Goal: Task Accomplishment & Management: Manage account settings

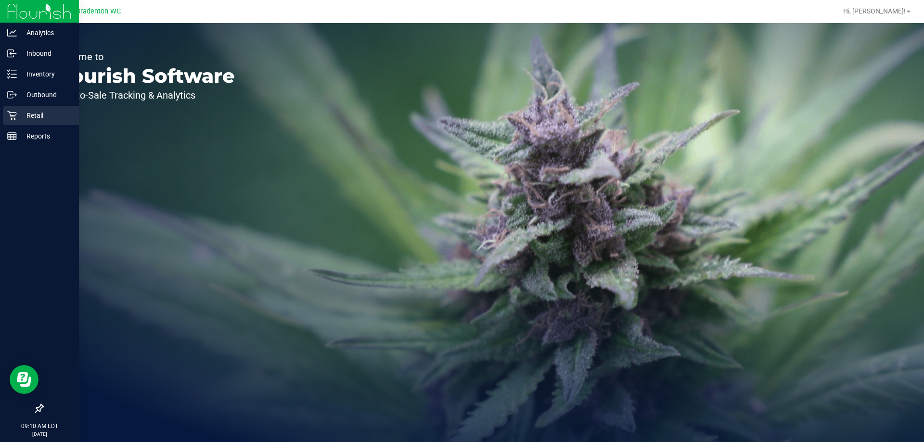
click at [29, 112] on p "Retail" at bounding box center [46, 116] width 58 height 12
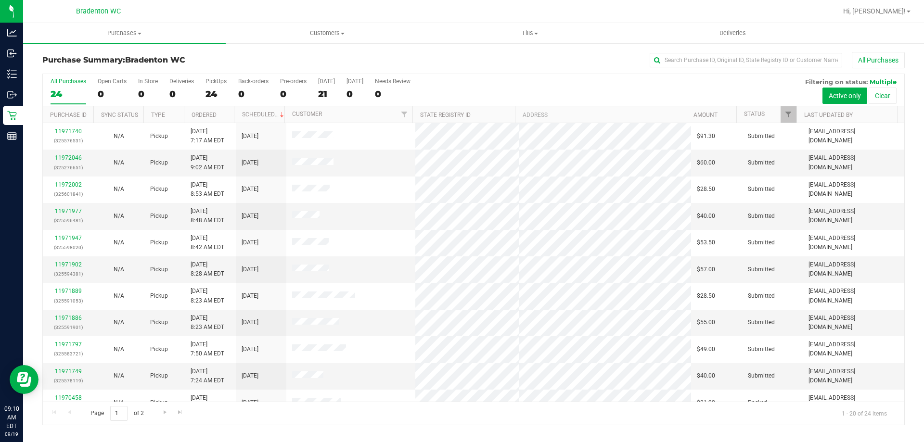
click at [222, 120] on th "Ordered" at bounding box center [209, 114] width 51 height 17
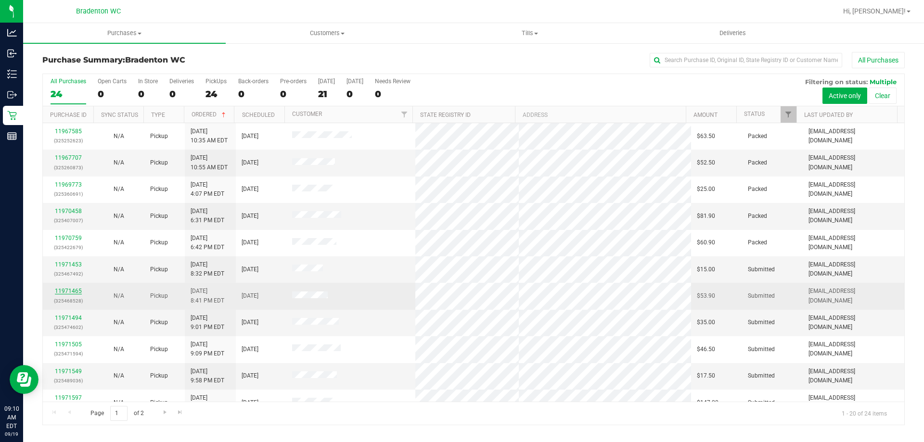
click at [68, 292] on link "11971465" at bounding box center [68, 291] width 27 height 7
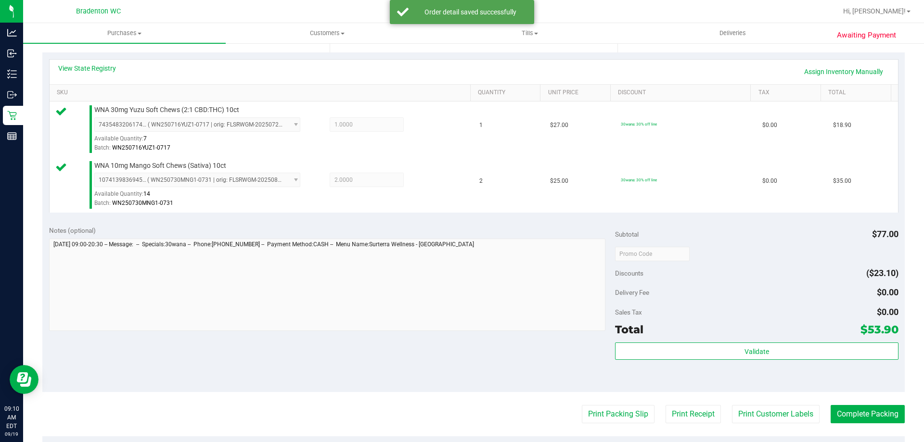
scroll to position [208, 0]
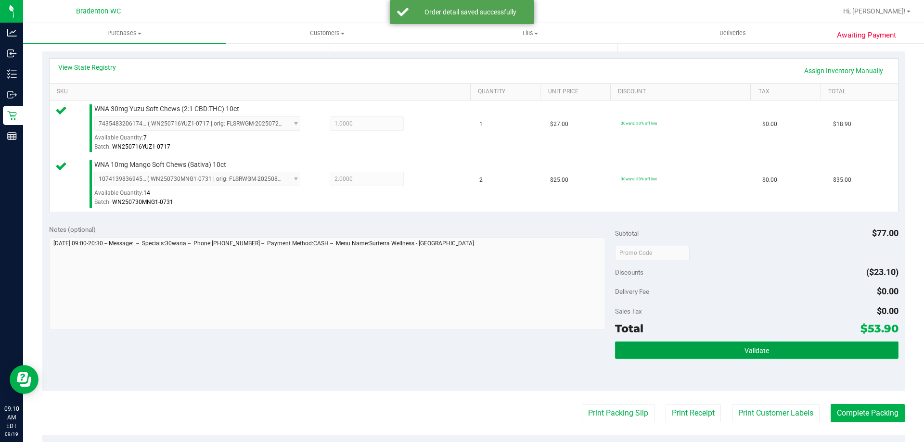
click at [670, 348] on button "Validate" at bounding box center [756, 350] width 283 height 17
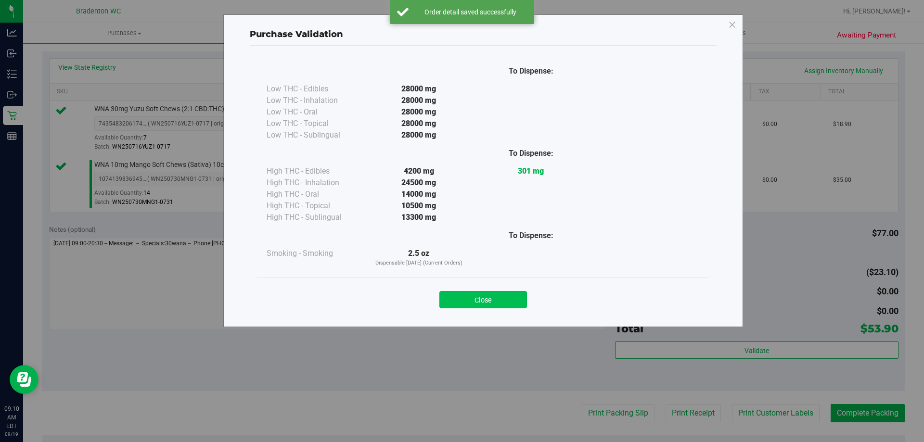
click at [510, 305] on button "Close" at bounding box center [483, 299] width 88 height 17
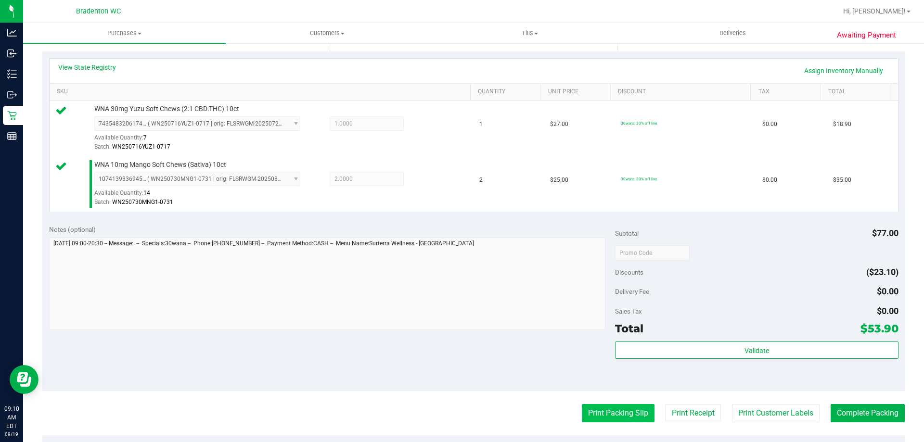
click at [623, 411] on button "Print Packing Slip" at bounding box center [618, 413] width 73 height 18
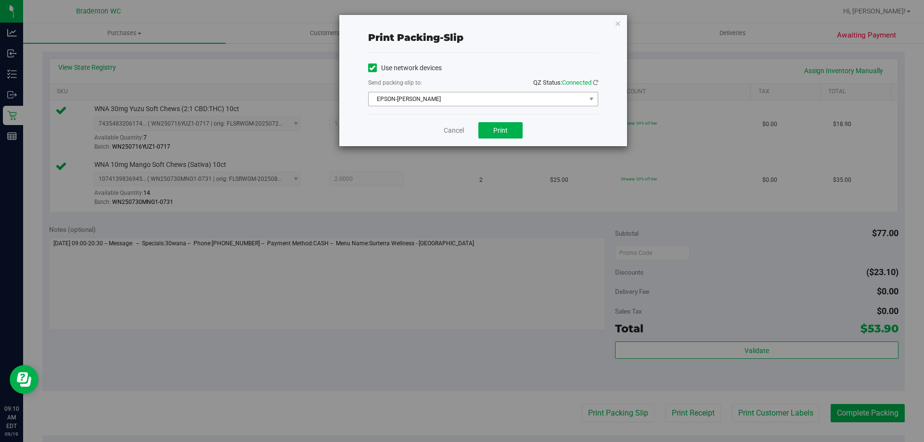
click at [483, 101] on span "EPSON-[PERSON_NAME]" at bounding box center [477, 98] width 217 height 13
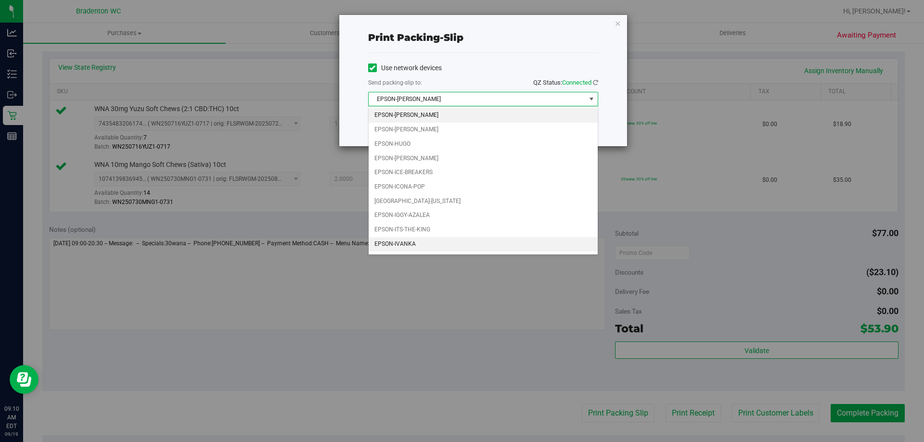
click at [429, 244] on li "EPSON-IVANKA" at bounding box center [483, 244] width 229 height 14
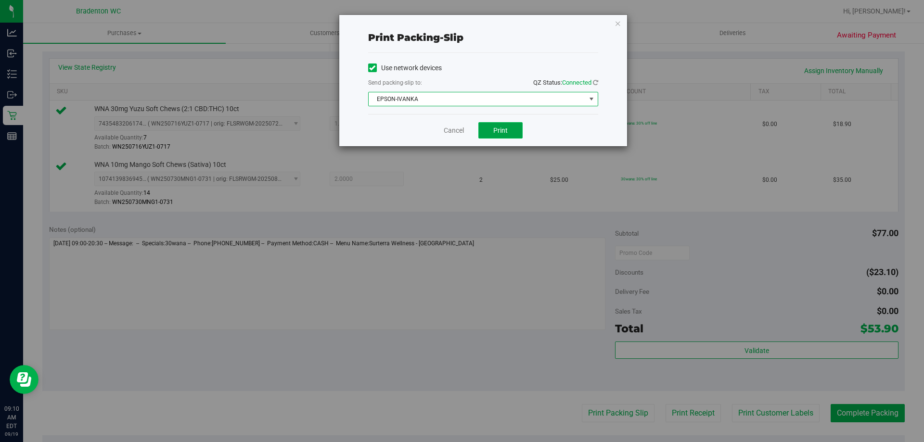
click at [504, 130] on span "Print" at bounding box center [500, 131] width 14 height 8
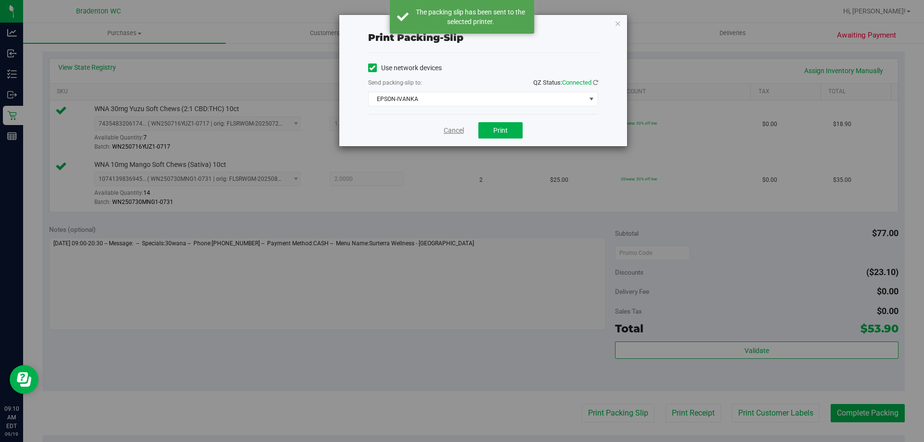
click at [455, 129] on link "Cancel" at bounding box center [454, 131] width 20 height 10
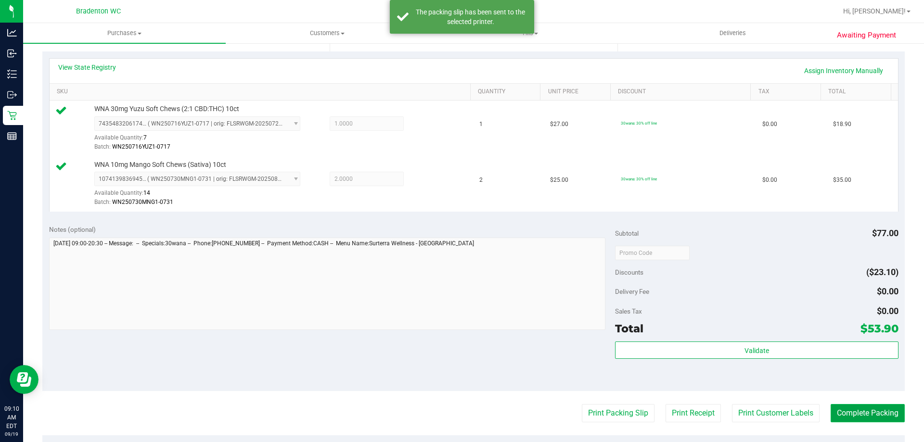
click at [855, 407] on button "Complete Packing" at bounding box center [868, 413] width 74 height 18
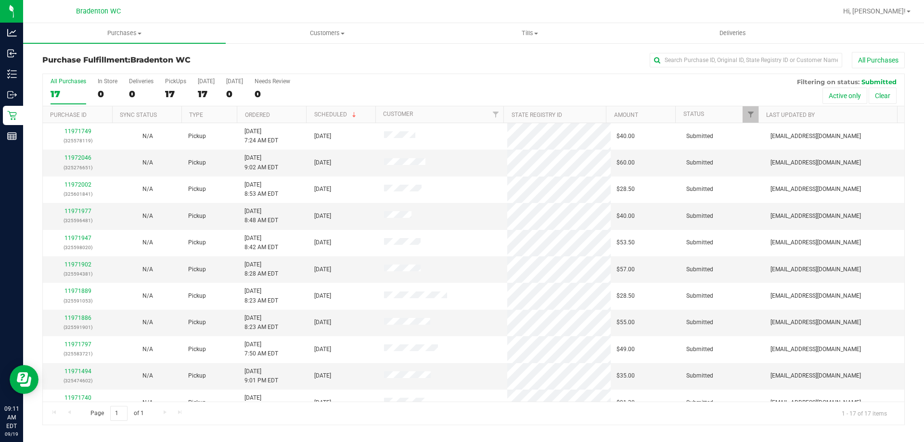
click at [288, 117] on th "Ordered" at bounding box center [271, 114] width 69 height 17
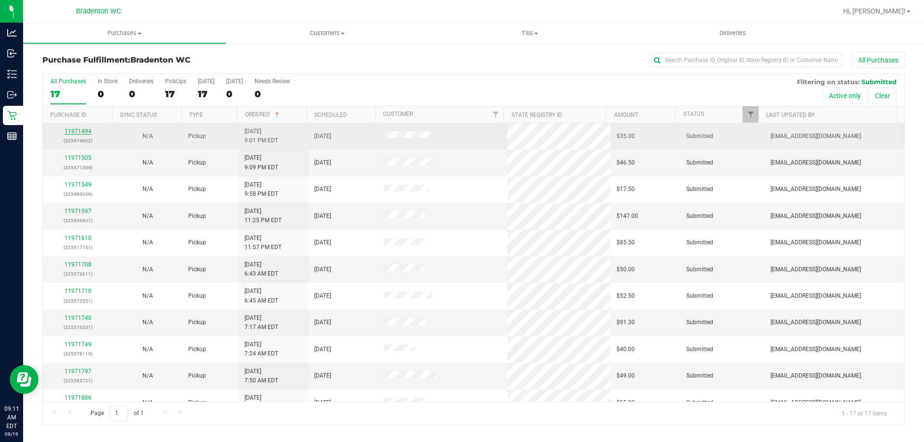
click at [82, 134] on link "11971494" at bounding box center [77, 131] width 27 height 7
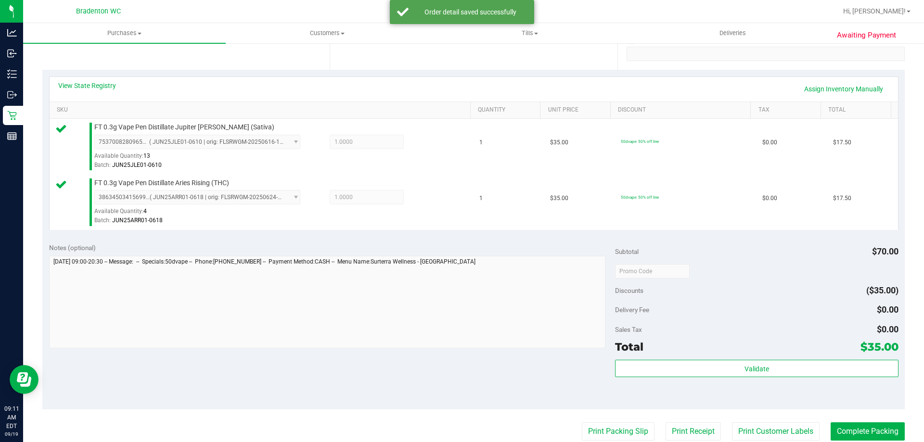
scroll to position [193, 0]
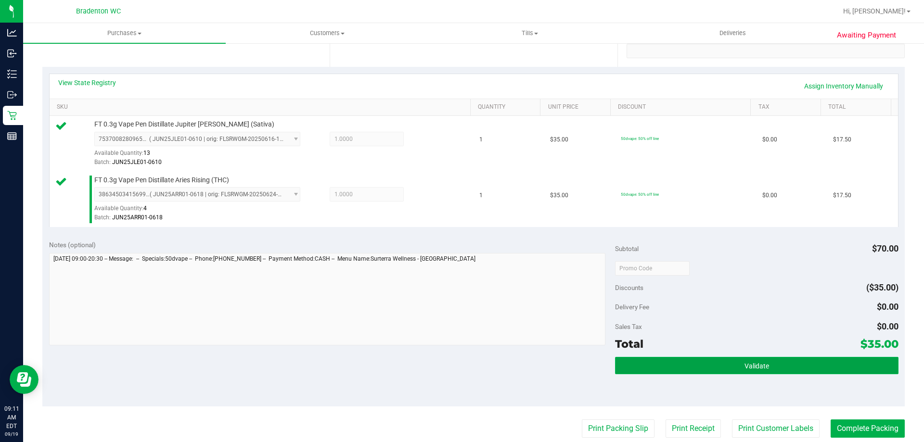
click at [666, 367] on button "Validate" at bounding box center [756, 365] width 283 height 17
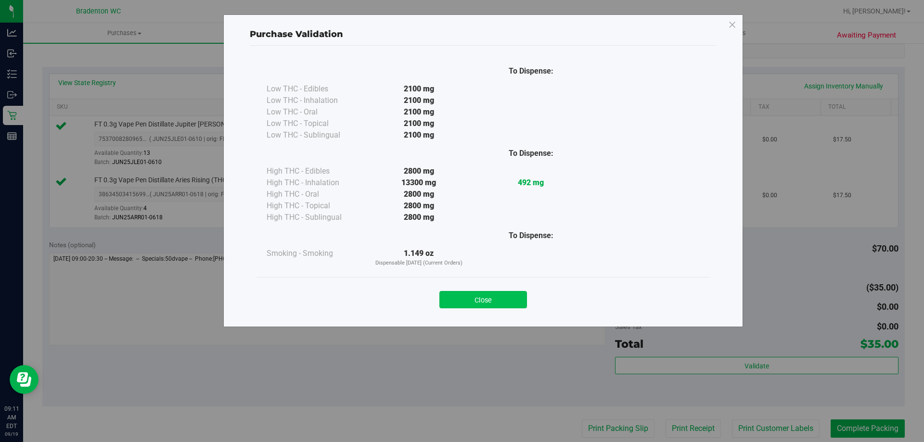
click at [497, 297] on button "Close" at bounding box center [483, 299] width 88 height 17
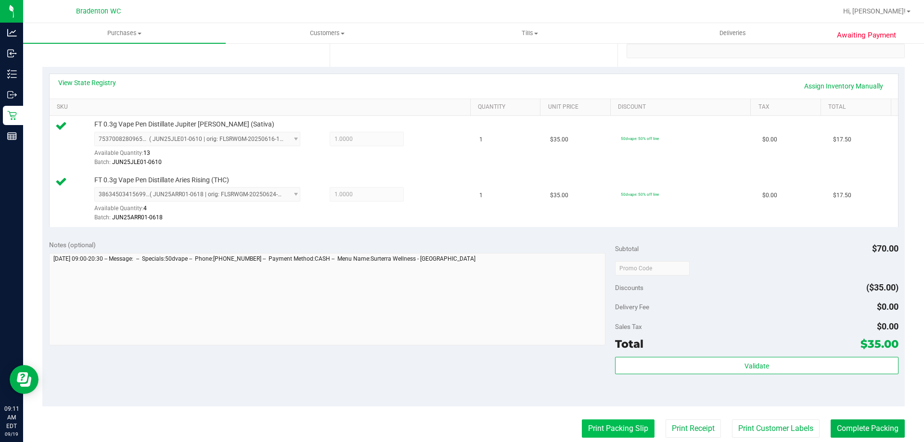
click at [625, 434] on button "Print Packing Slip" at bounding box center [618, 429] width 73 height 18
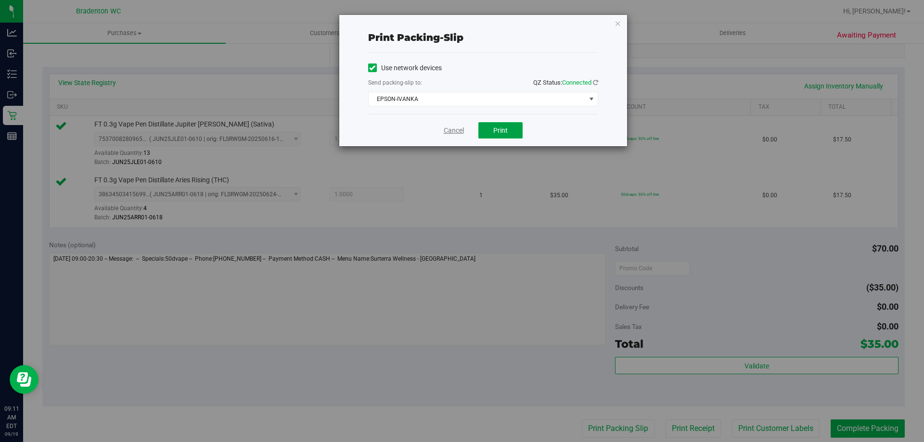
drag, startPoint x: 490, startPoint y: 130, endPoint x: 449, endPoint y: 133, distance: 42.0
click at [490, 131] on button "Print" at bounding box center [500, 130] width 44 height 16
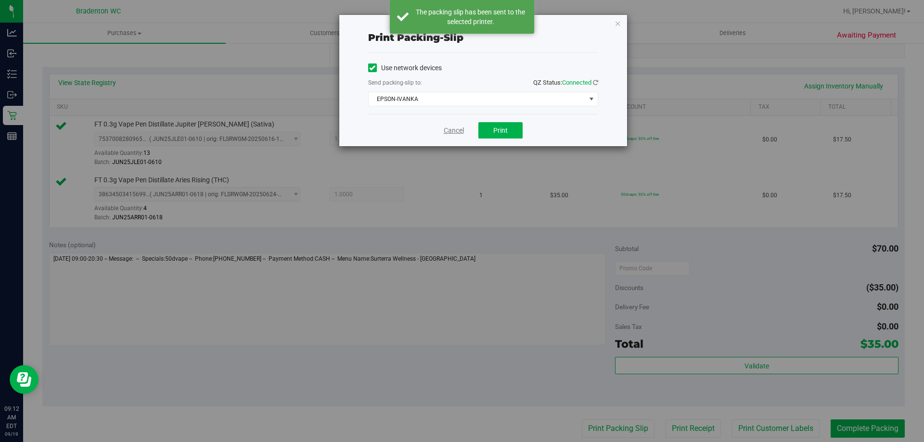
click at [446, 131] on link "Cancel" at bounding box center [454, 131] width 20 height 10
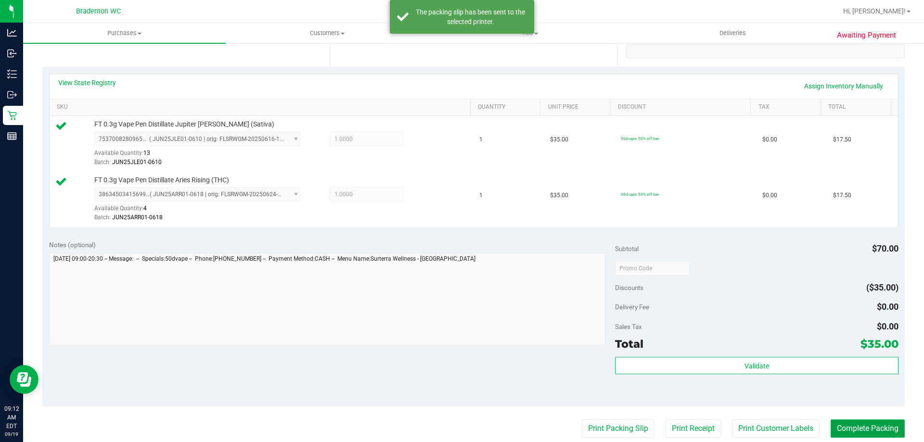
click at [834, 425] on button "Complete Packing" at bounding box center [868, 429] width 74 height 18
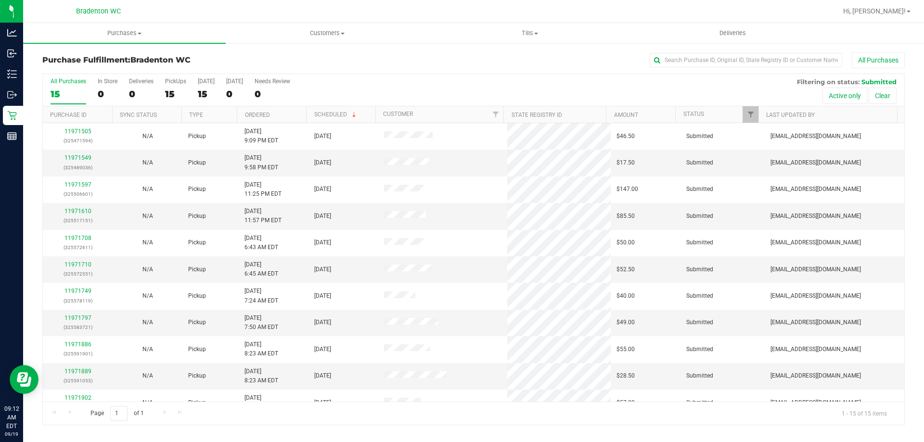
click at [285, 116] on th "Ordered" at bounding box center [271, 114] width 69 height 17
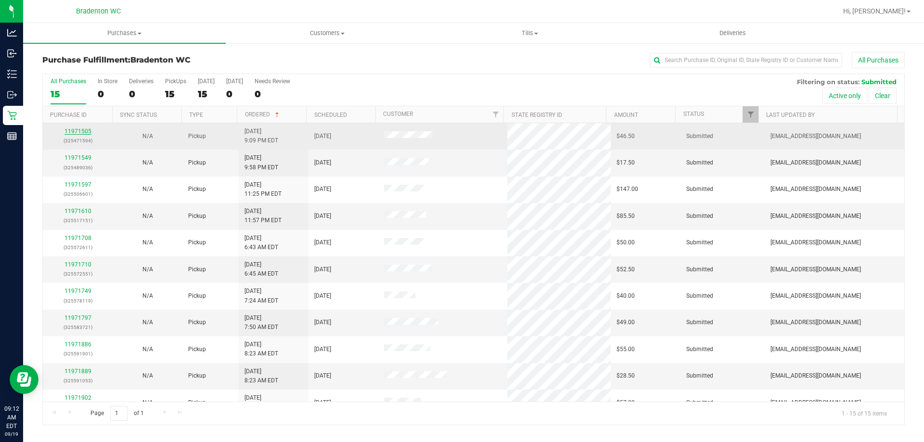
click at [78, 130] on link "11971505" at bounding box center [77, 131] width 27 height 7
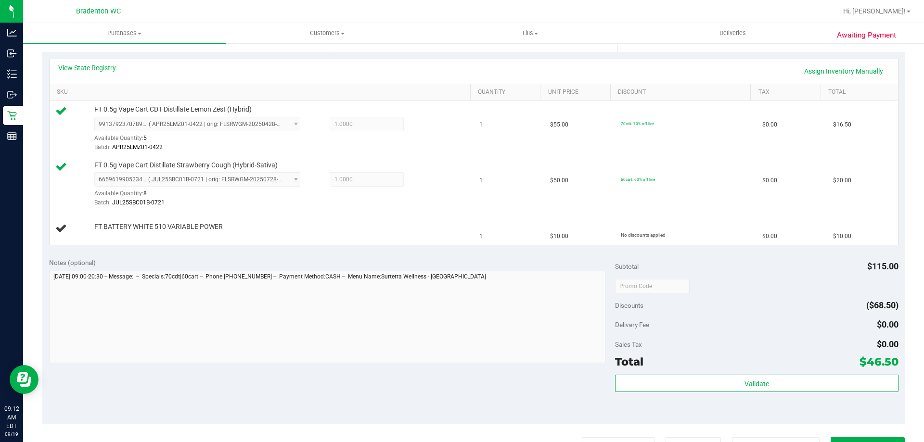
scroll to position [207, 0]
click at [849, 78] on link "Assign Inventory Manually" at bounding box center [843, 72] width 91 height 16
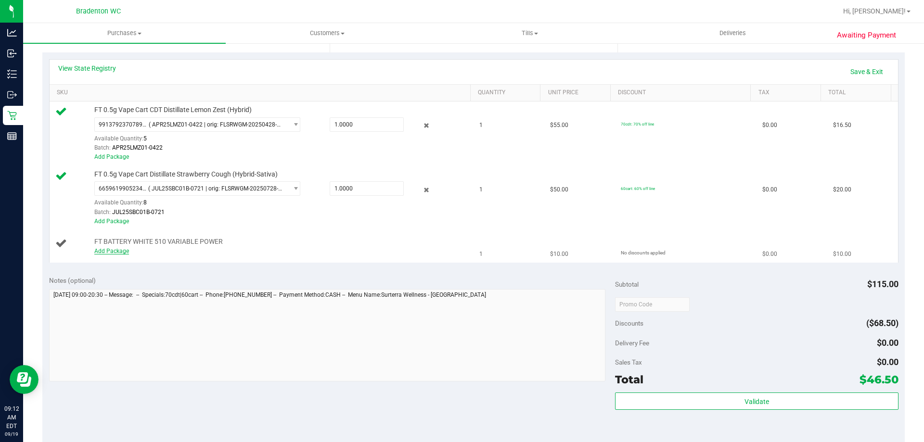
click at [118, 249] on link "Add Package" at bounding box center [111, 251] width 35 height 7
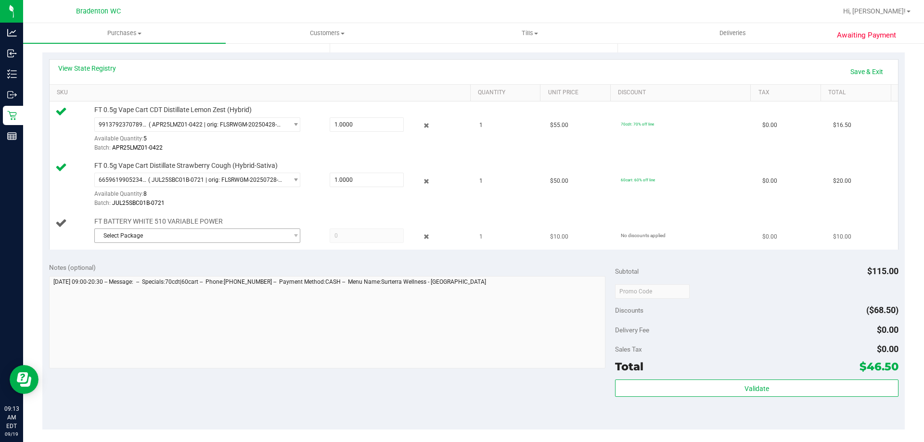
click at [226, 242] on span "Select Package" at bounding box center [191, 235] width 193 height 13
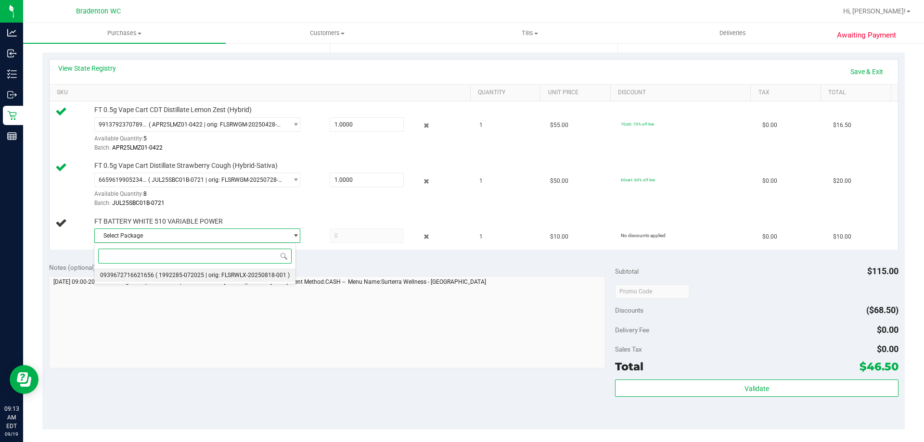
click at [232, 277] on span "( 1992285-072025 | orig: FLSRWLX-20250818-001 )" at bounding box center [222, 275] width 134 height 7
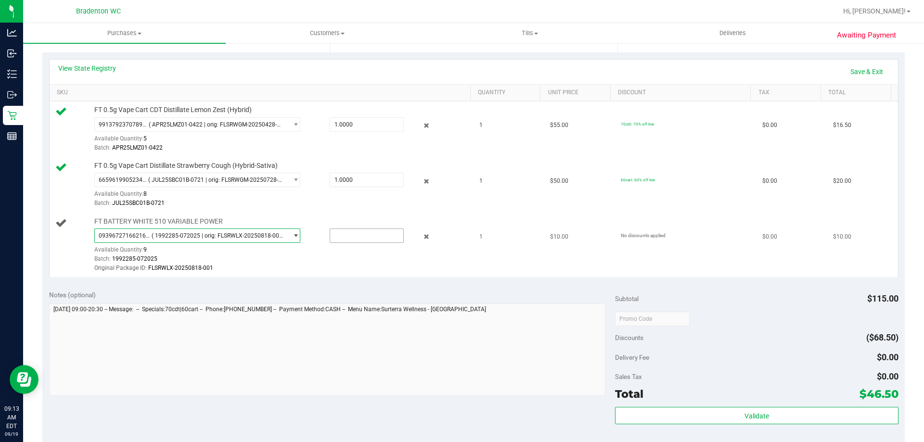
click at [343, 234] on input "text" at bounding box center [366, 235] width 73 height 13
type input "1"
click at [481, 275] on td "1" at bounding box center [509, 245] width 71 height 64
type input "1.0000"
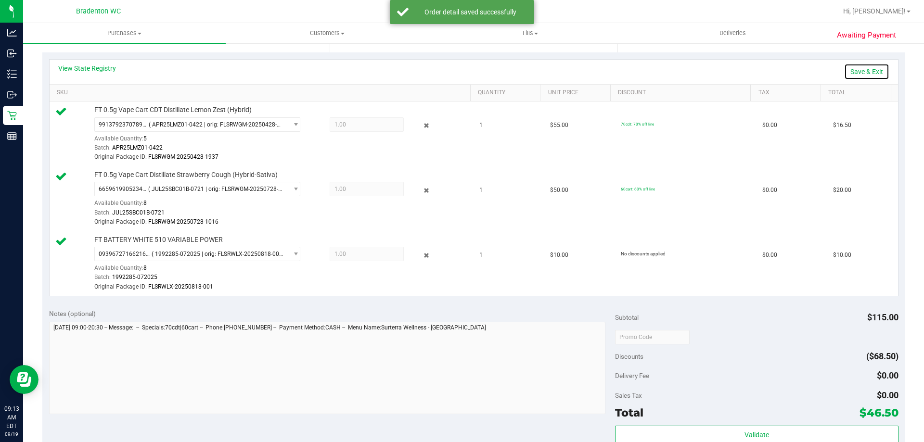
click at [875, 68] on link "Save & Exit" at bounding box center [866, 72] width 45 height 16
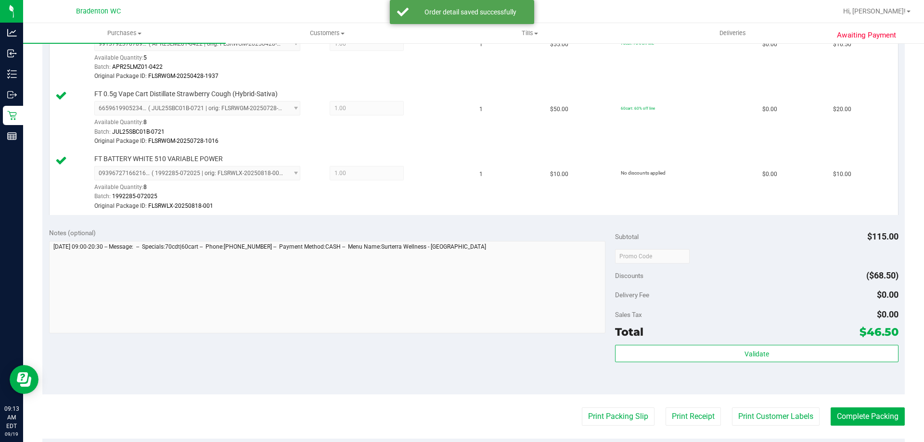
scroll to position [322, 0]
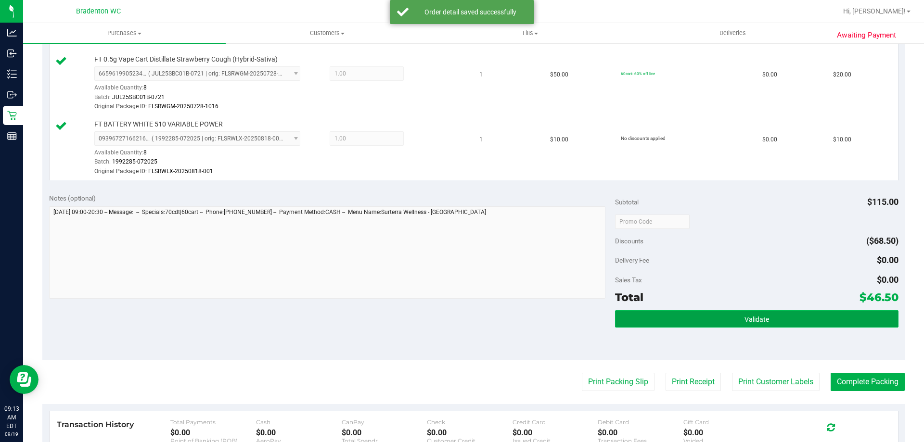
click at [738, 327] on button "Validate" at bounding box center [756, 318] width 283 height 17
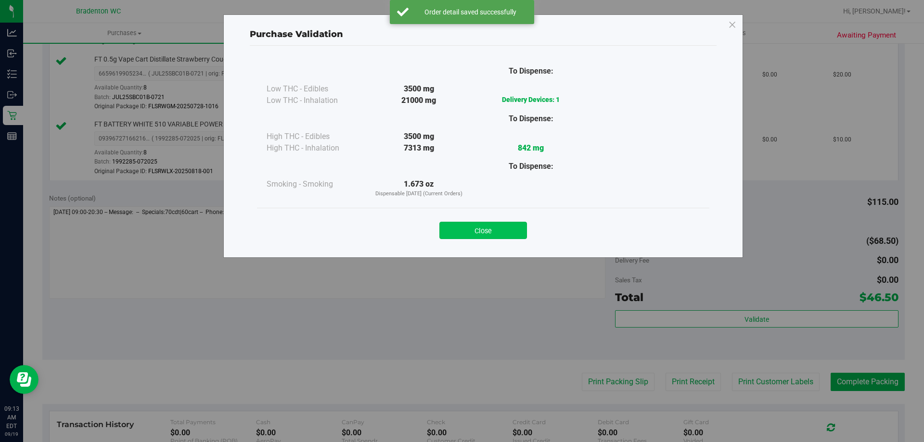
click at [498, 228] on button "Close" at bounding box center [483, 230] width 88 height 17
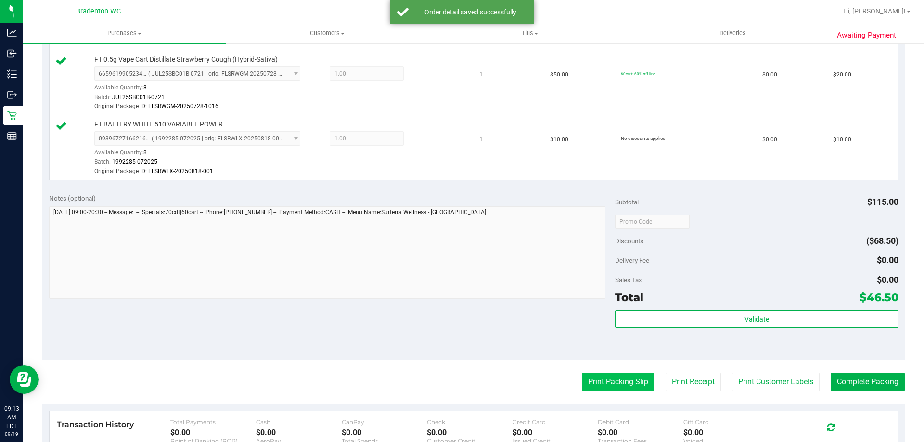
click at [628, 389] on button "Print Packing Slip" at bounding box center [618, 382] width 73 height 18
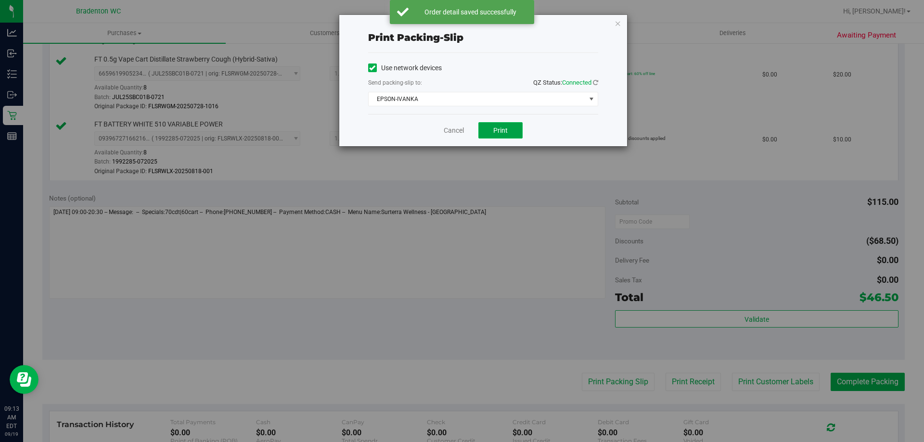
click at [498, 129] on span "Print" at bounding box center [500, 131] width 14 height 8
click at [456, 131] on link "Cancel" at bounding box center [454, 131] width 20 height 10
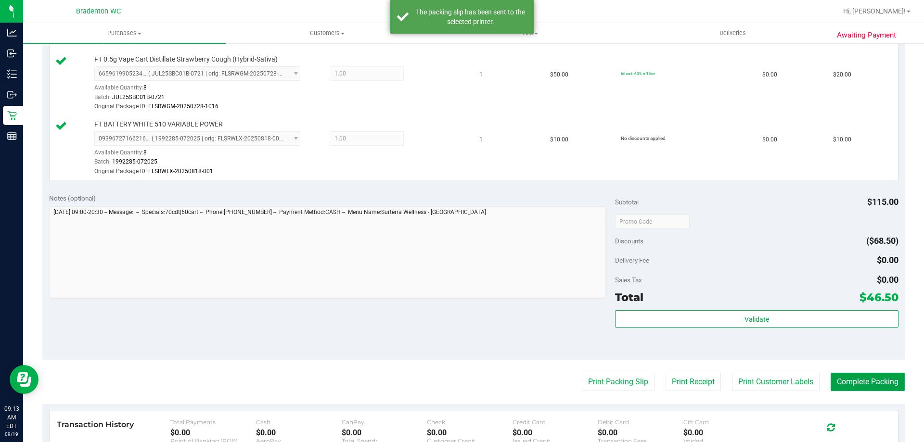
click at [853, 391] on button "Complete Packing" at bounding box center [868, 382] width 74 height 18
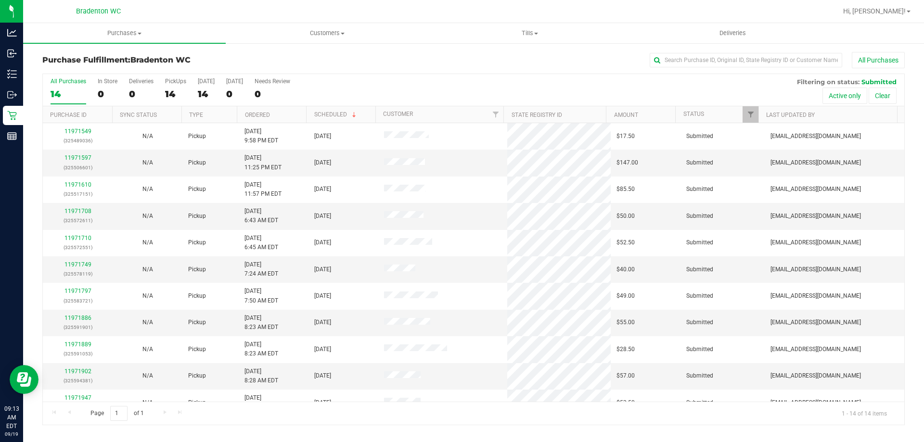
click at [286, 116] on th "Ordered" at bounding box center [271, 114] width 69 height 17
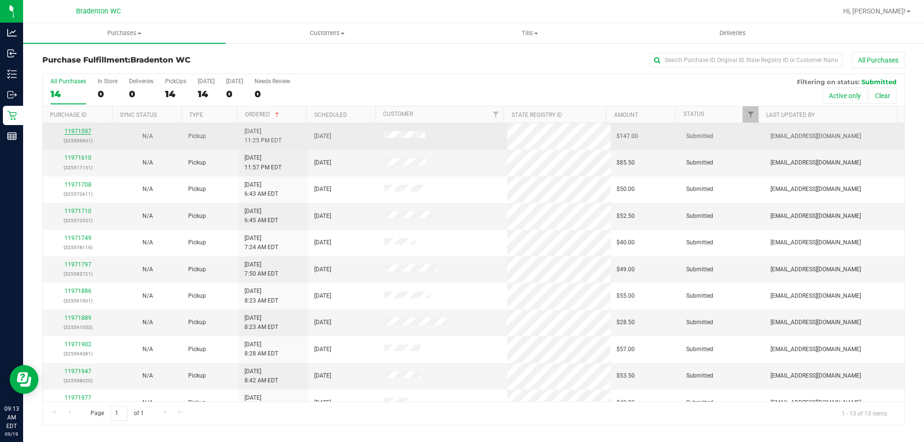
click at [80, 131] on link "11971597" at bounding box center [77, 131] width 27 height 7
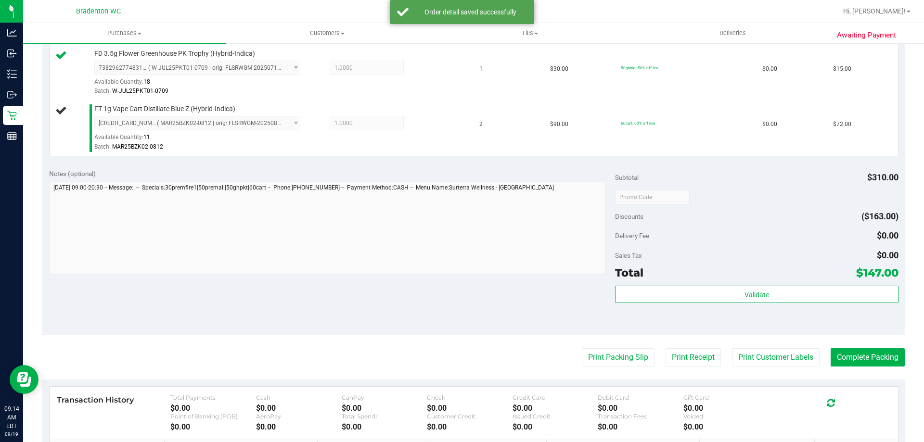
scroll to position [347, 0]
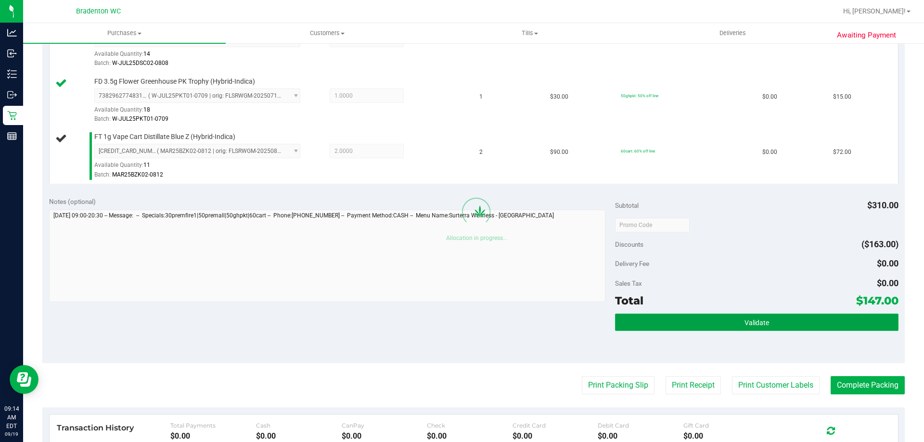
click at [699, 328] on button "Validate" at bounding box center [756, 322] width 283 height 17
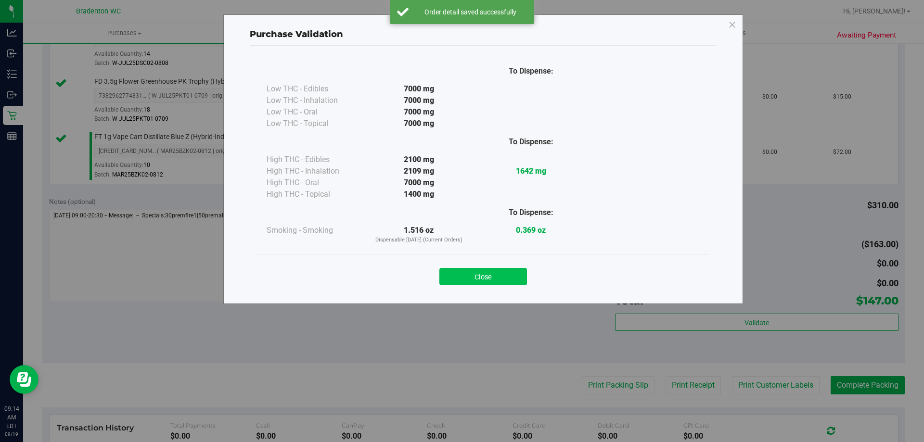
click at [507, 275] on button "Close" at bounding box center [483, 276] width 88 height 17
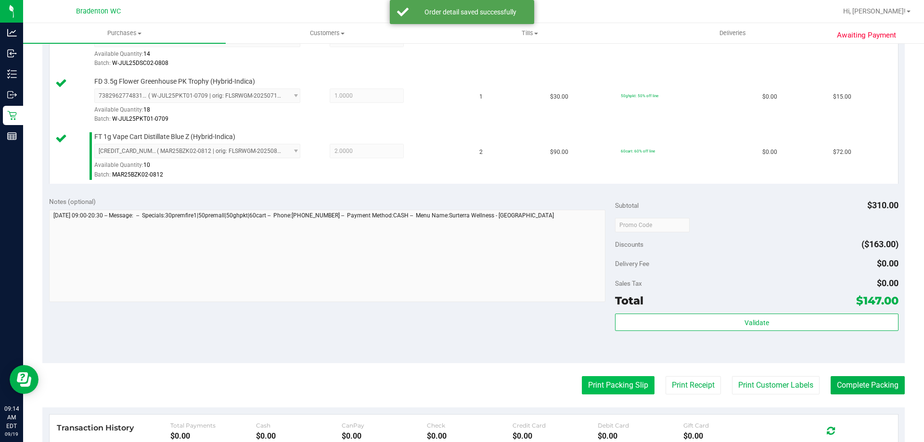
click at [597, 386] on button "Print Packing Slip" at bounding box center [618, 385] width 73 height 18
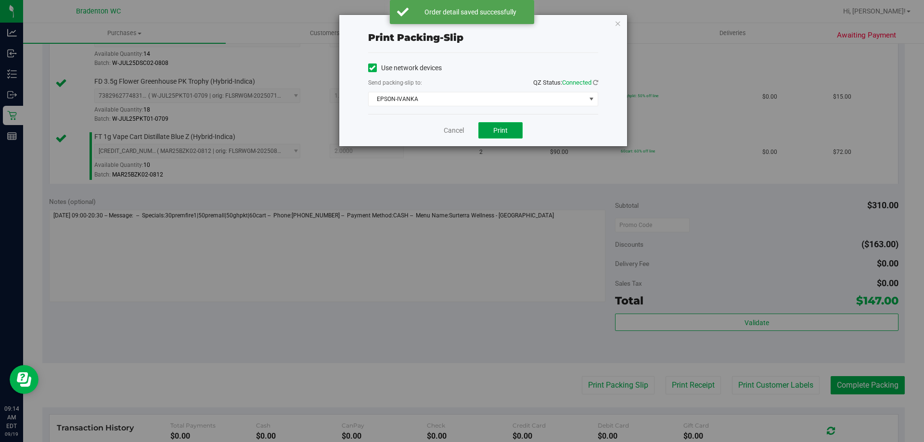
click at [497, 128] on span "Print" at bounding box center [500, 131] width 14 height 8
click at [455, 133] on link "Cancel" at bounding box center [454, 131] width 20 height 10
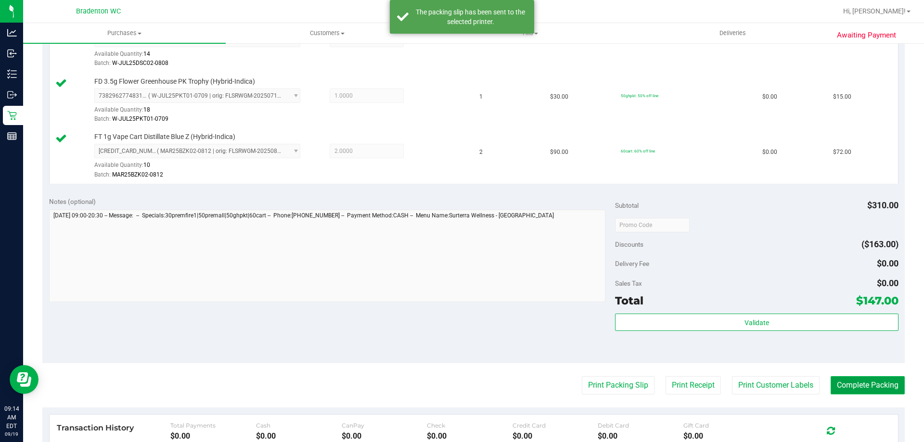
click at [845, 378] on button "Complete Packing" at bounding box center [868, 385] width 74 height 18
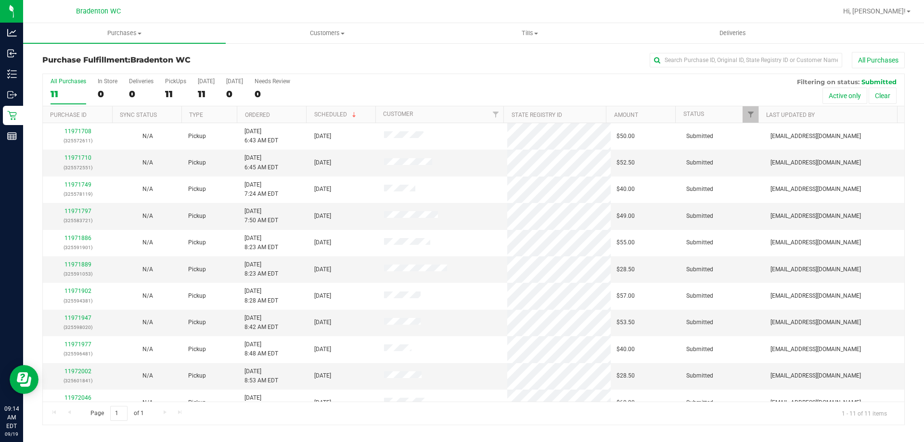
click at [280, 115] on th "Ordered" at bounding box center [271, 114] width 69 height 17
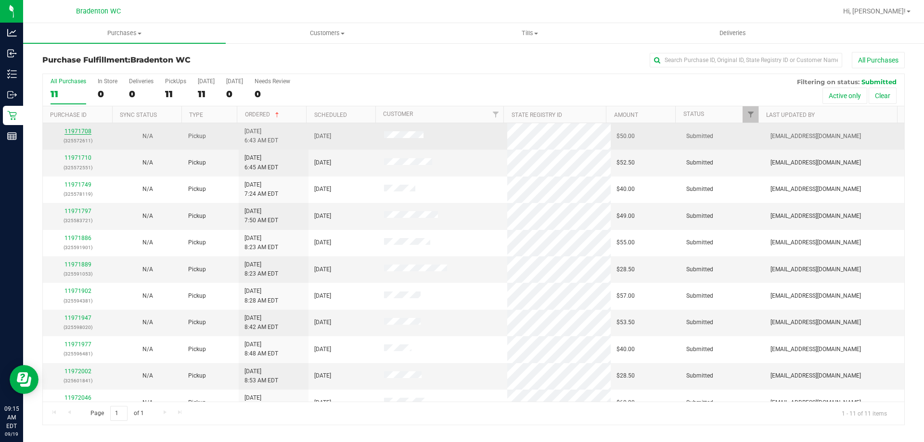
click at [81, 129] on link "11971708" at bounding box center [77, 131] width 27 height 7
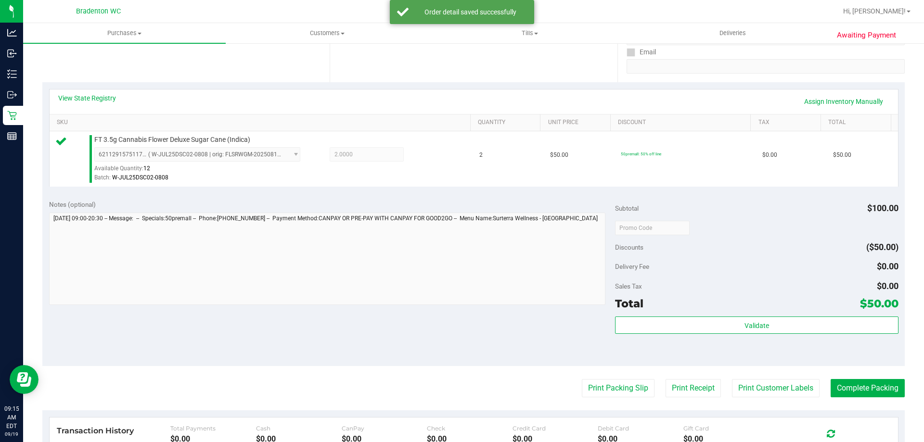
scroll to position [204, 0]
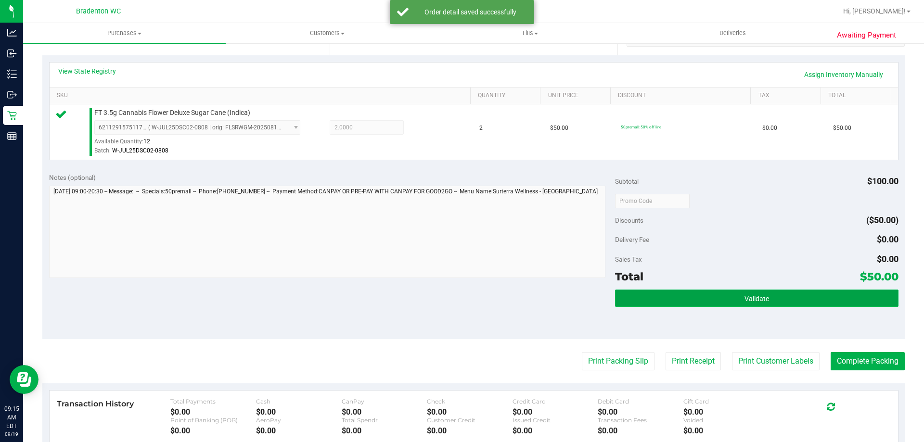
click at [676, 299] on button "Validate" at bounding box center [756, 298] width 283 height 17
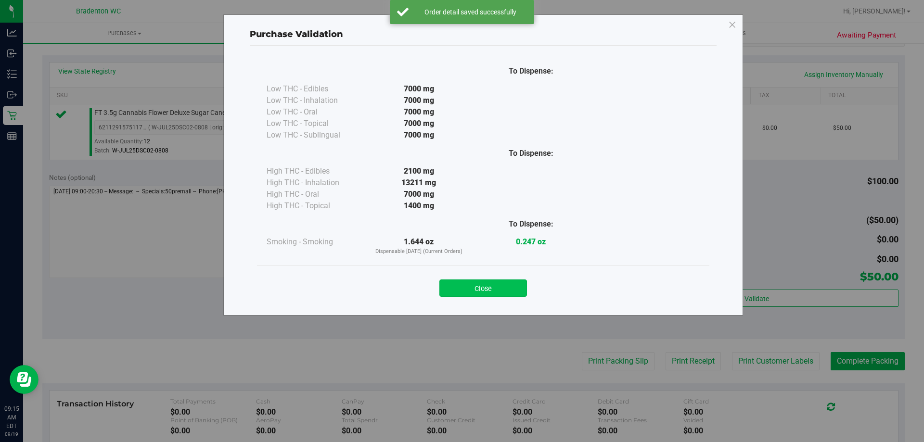
click at [479, 283] on button "Close" at bounding box center [483, 288] width 88 height 17
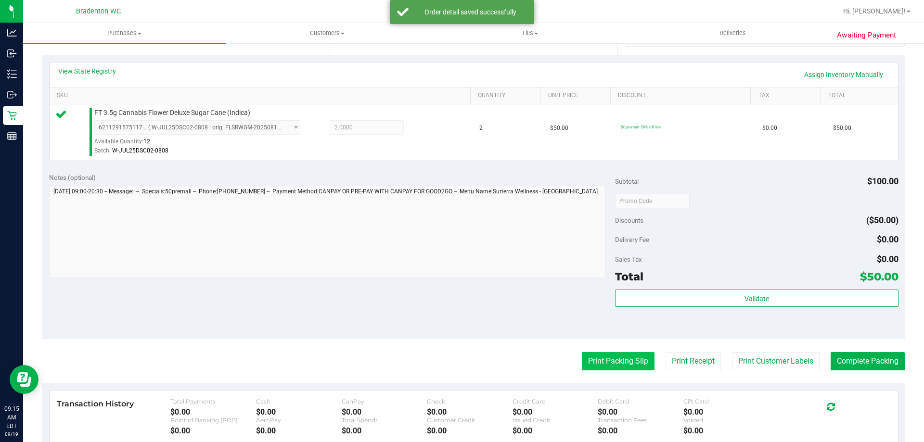
click at [593, 359] on button "Print Packing Slip" at bounding box center [618, 361] width 73 height 18
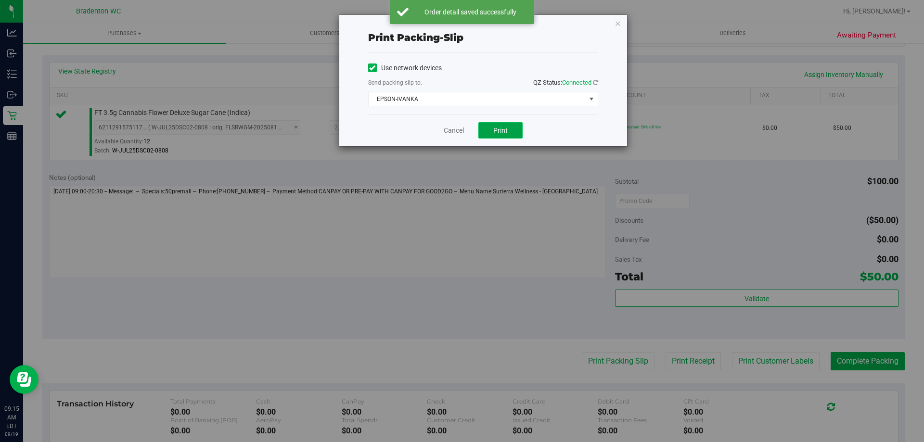
click at [499, 133] on span "Print" at bounding box center [500, 131] width 14 height 8
click at [456, 131] on link "Cancel" at bounding box center [454, 131] width 20 height 10
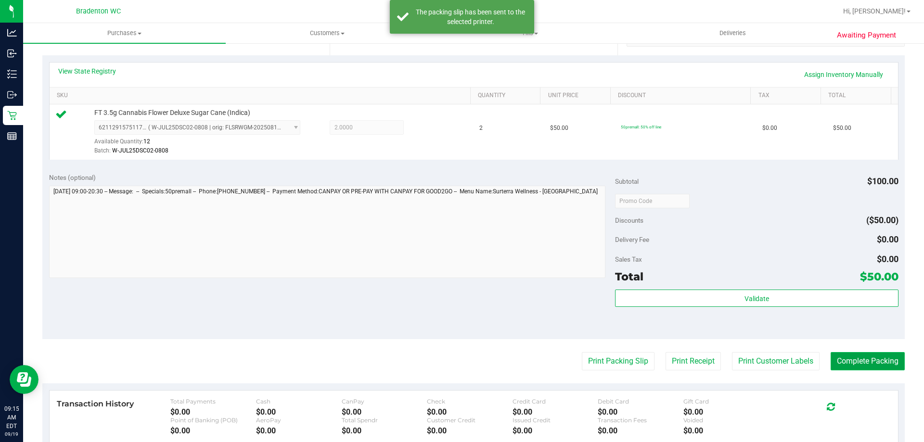
click at [856, 368] on button "Complete Packing" at bounding box center [868, 361] width 74 height 18
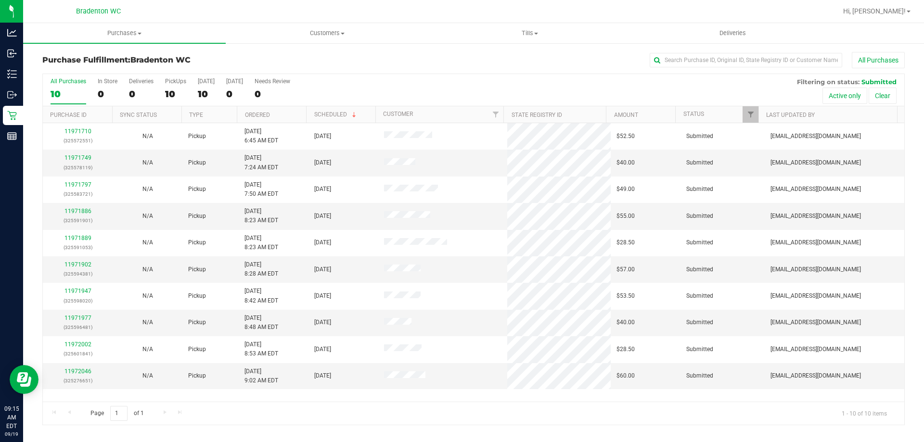
click at [294, 112] on th "Ordered" at bounding box center [271, 114] width 69 height 17
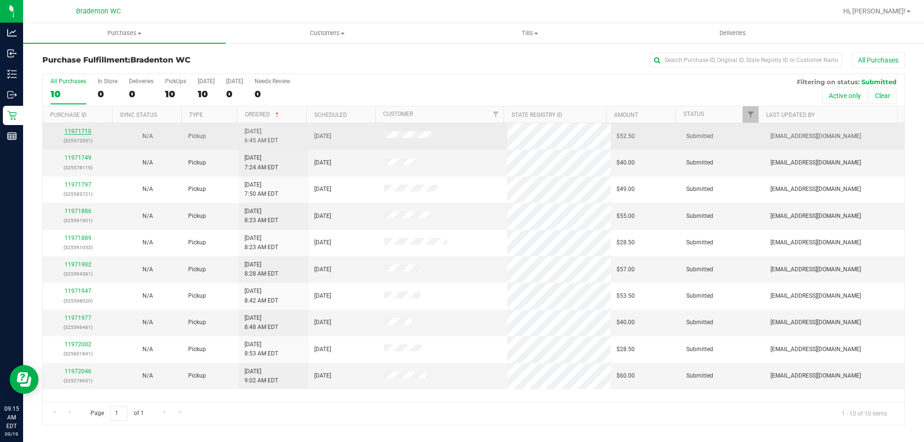
click at [81, 133] on link "11971710" at bounding box center [77, 131] width 27 height 7
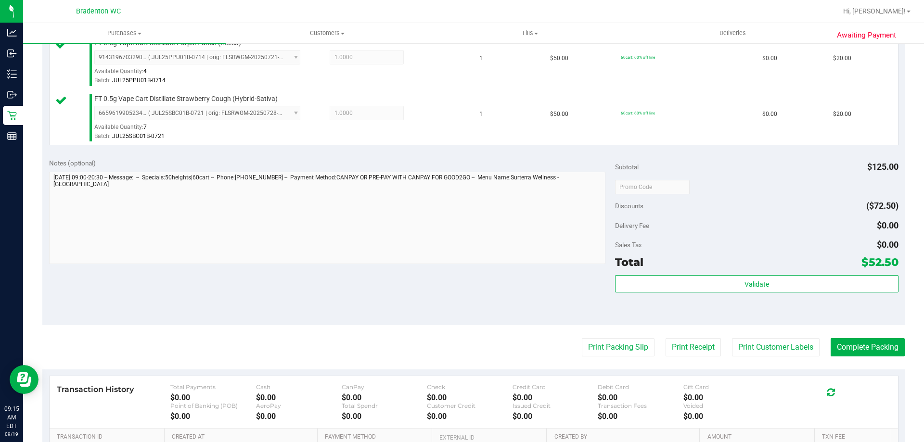
scroll to position [331, 0]
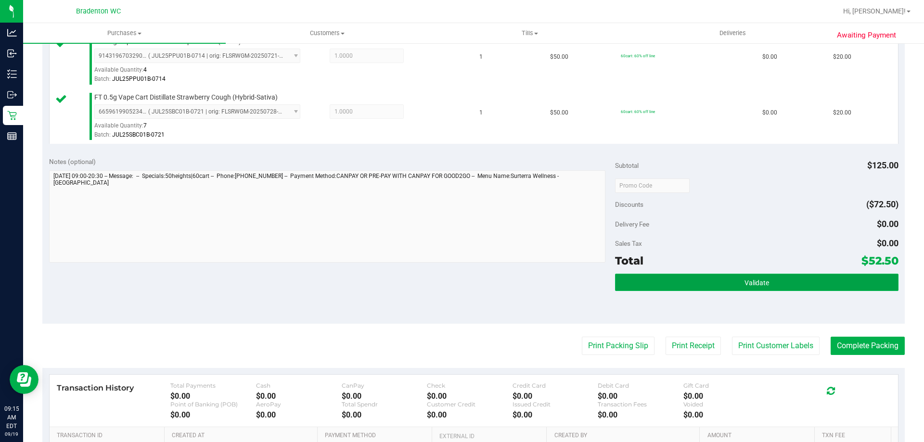
click at [693, 290] on button "Validate" at bounding box center [756, 282] width 283 height 17
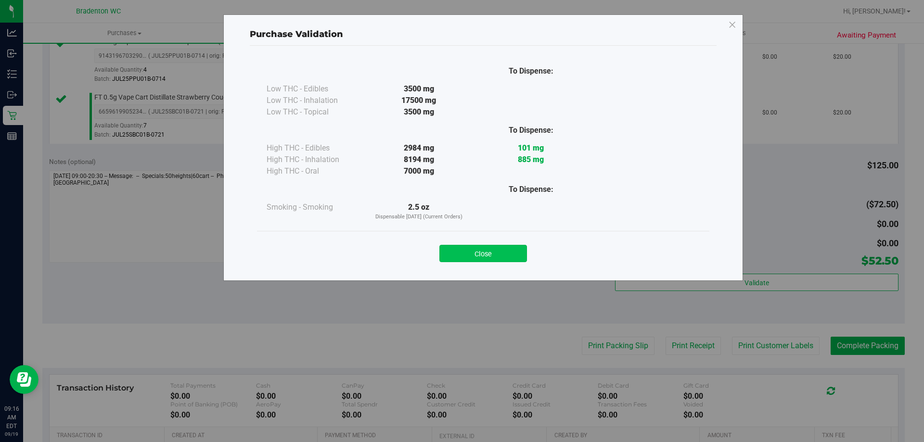
click at [495, 260] on button "Close" at bounding box center [483, 253] width 88 height 17
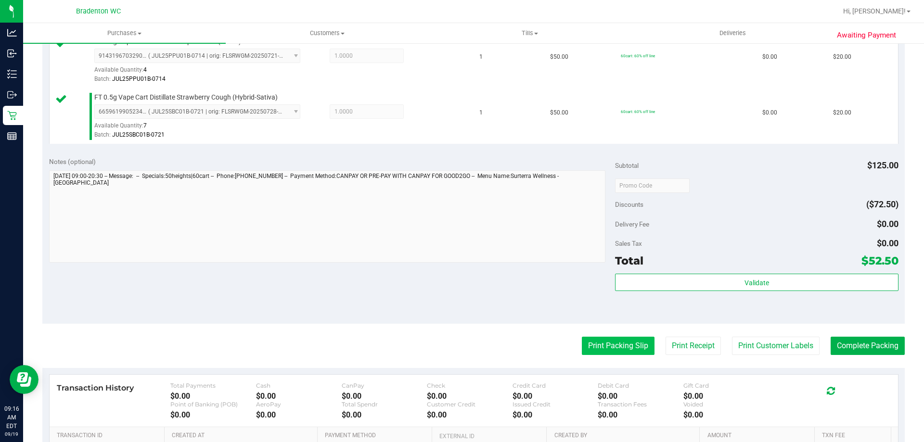
click at [601, 351] on button "Print Packing Slip" at bounding box center [618, 346] width 73 height 18
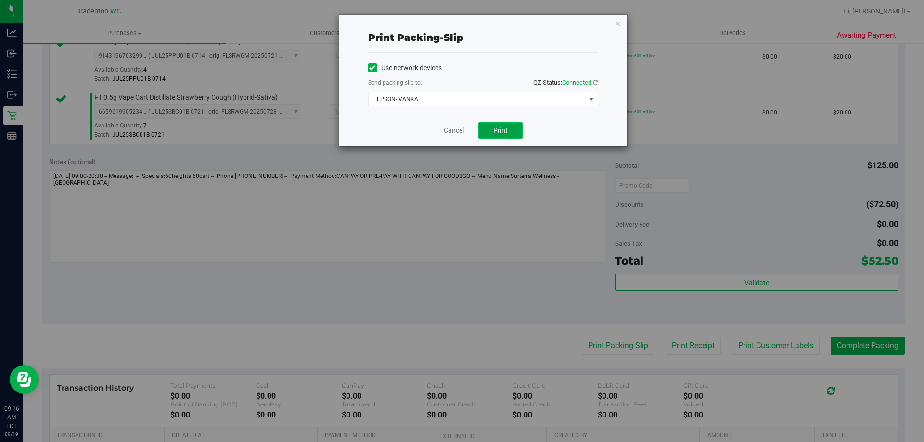
click at [496, 132] on span "Print" at bounding box center [500, 131] width 14 height 8
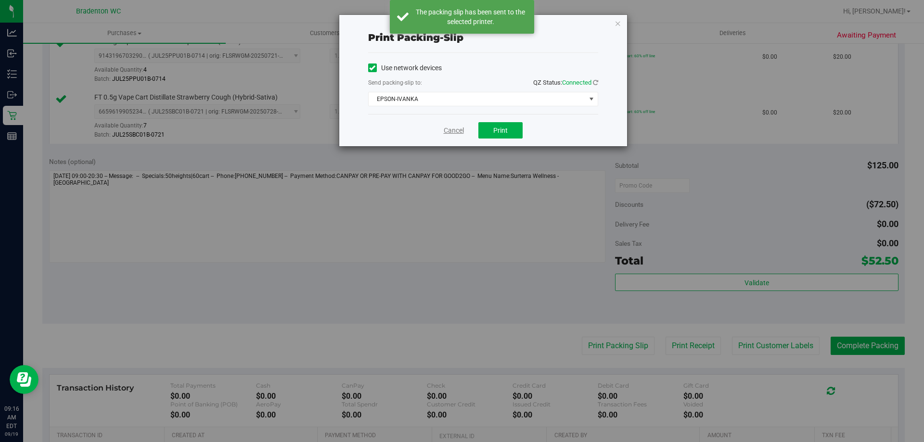
click at [456, 133] on link "Cancel" at bounding box center [454, 131] width 20 height 10
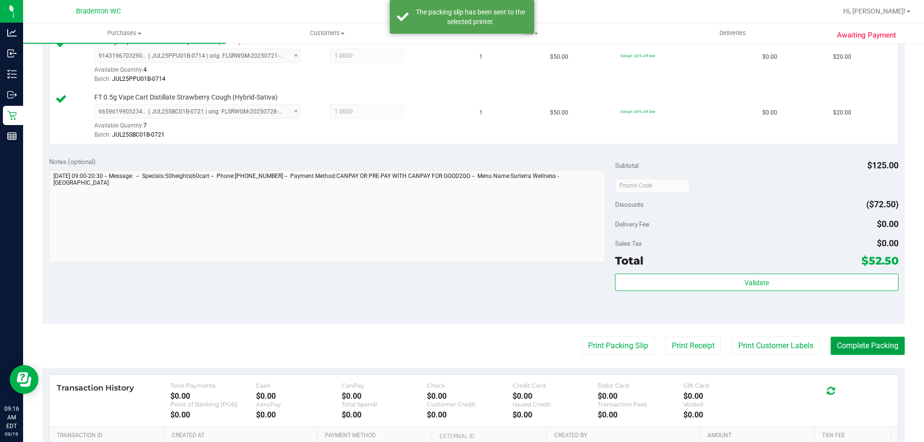
click at [857, 347] on button "Complete Packing" at bounding box center [868, 346] width 74 height 18
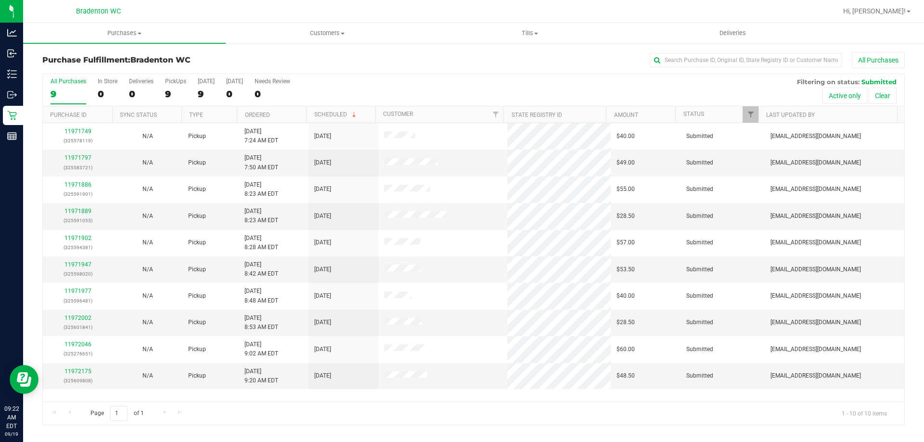
click at [286, 117] on th "Ordered" at bounding box center [271, 114] width 69 height 17
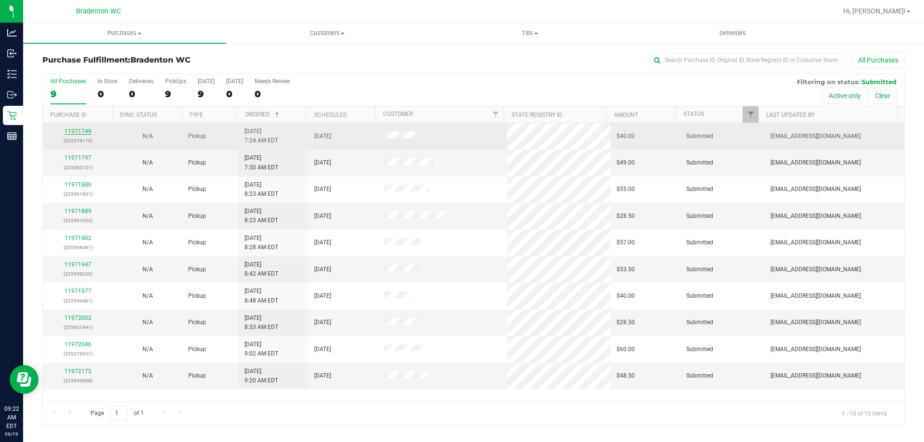
click at [82, 133] on link "11971749" at bounding box center [77, 131] width 27 height 7
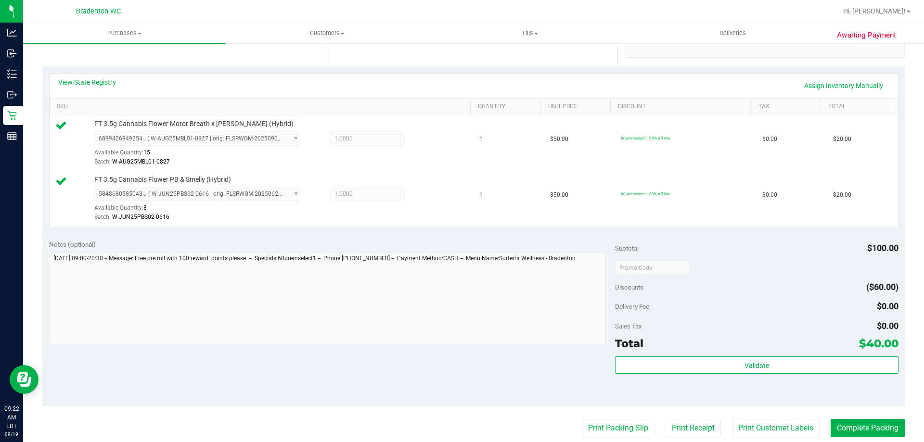
scroll to position [193, 0]
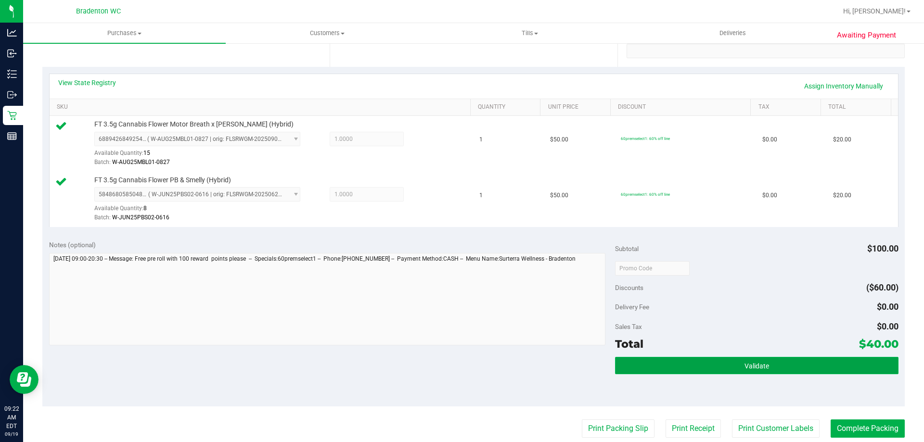
click at [644, 366] on button "Validate" at bounding box center [756, 365] width 283 height 17
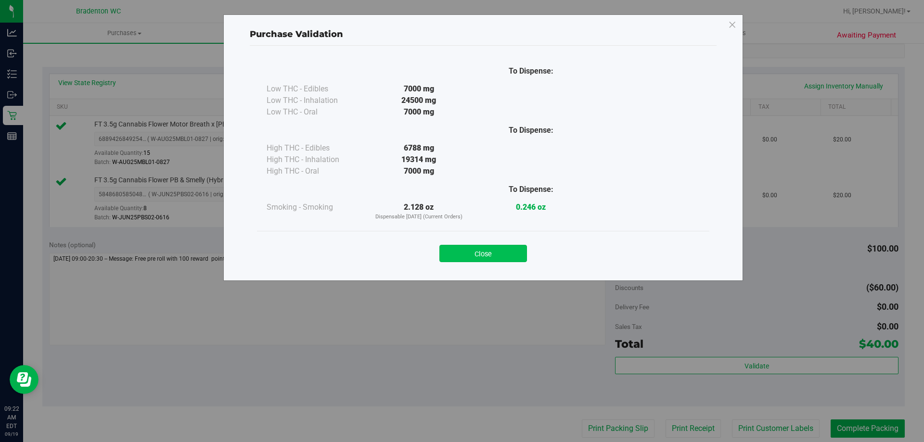
click at [505, 253] on button "Close" at bounding box center [483, 253] width 88 height 17
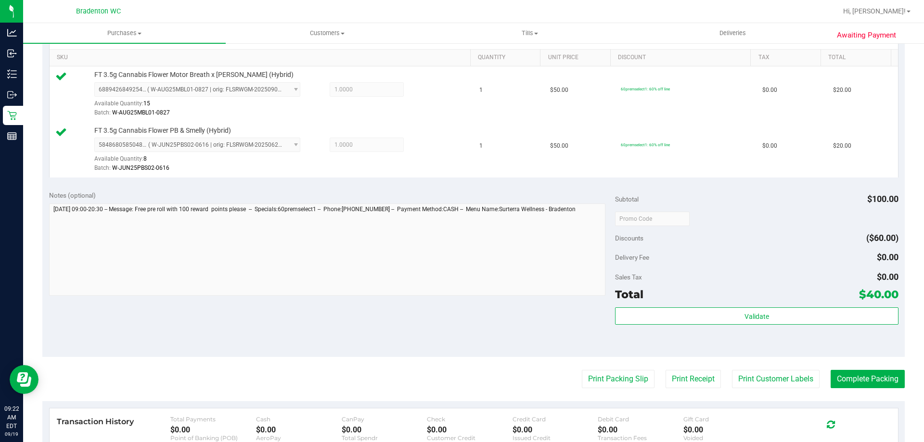
scroll to position [262, 0]
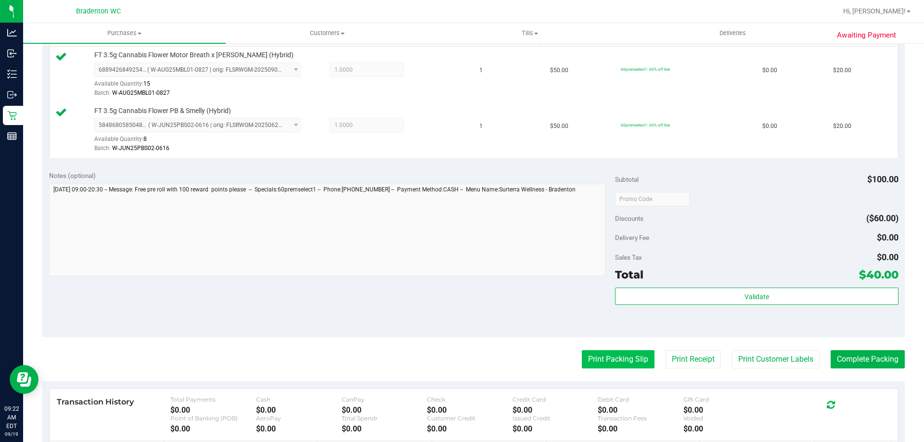
click at [613, 360] on button "Print Packing Slip" at bounding box center [618, 359] width 73 height 18
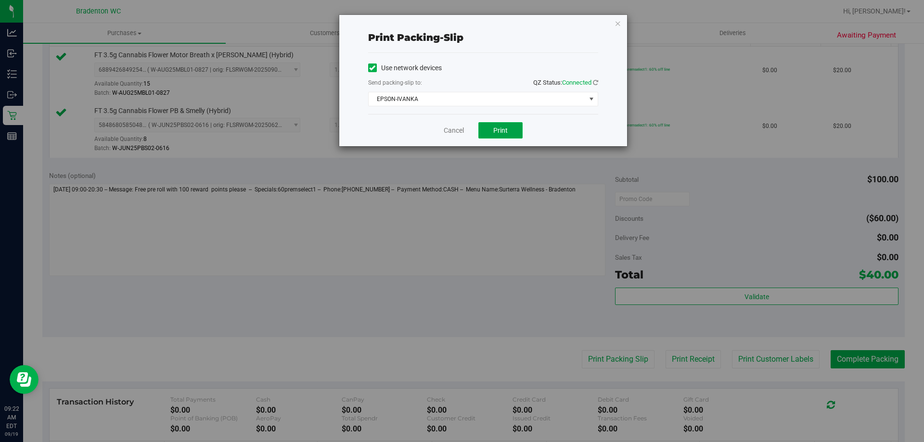
click at [497, 130] on span "Print" at bounding box center [500, 131] width 14 height 8
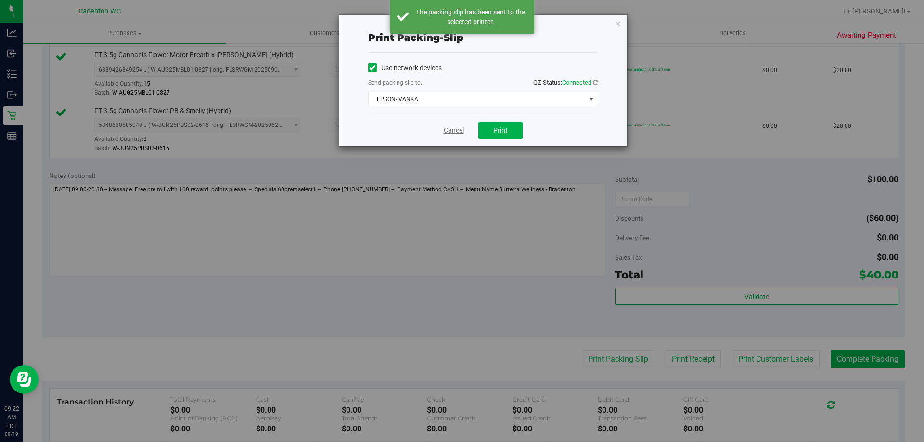
click at [452, 130] on link "Cancel" at bounding box center [454, 131] width 20 height 10
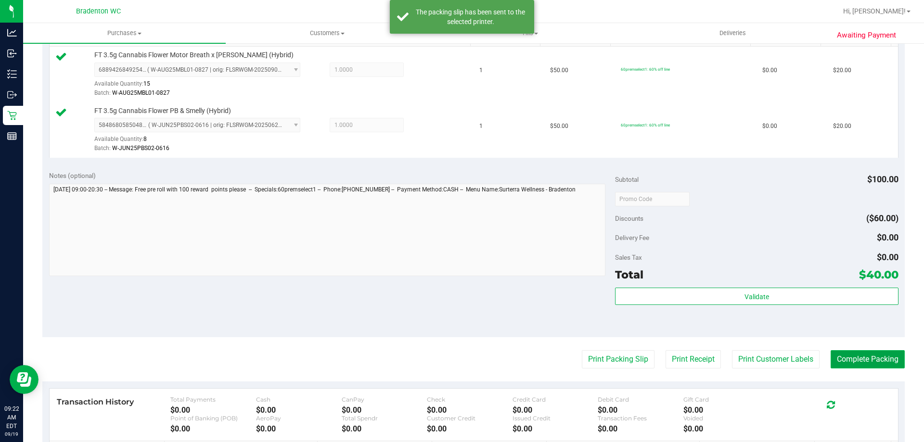
click at [845, 367] on button "Complete Packing" at bounding box center [868, 359] width 74 height 18
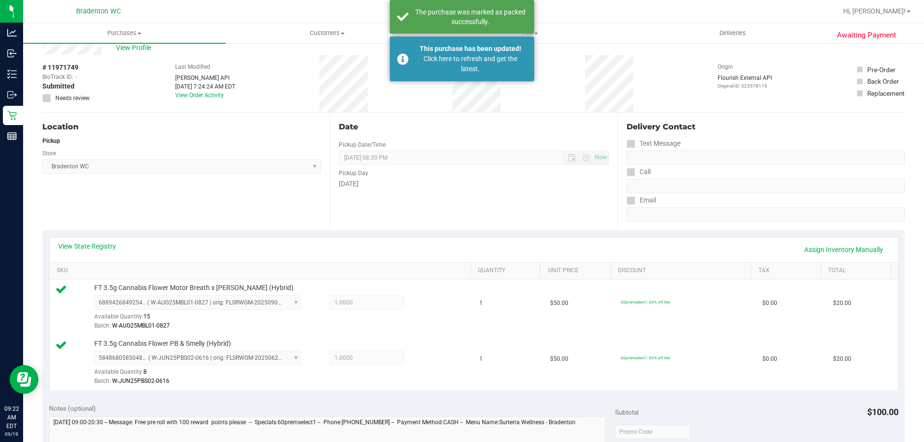
scroll to position [0, 0]
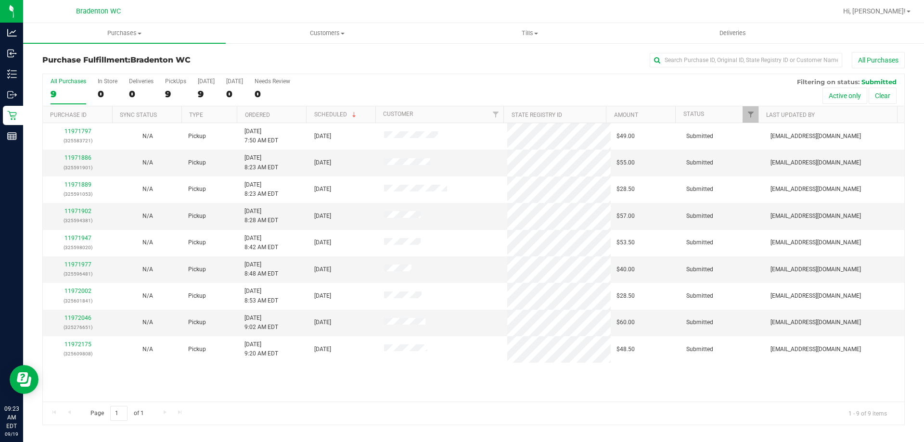
click at [287, 114] on th "Ordered" at bounding box center [271, 114] width 69 height 17
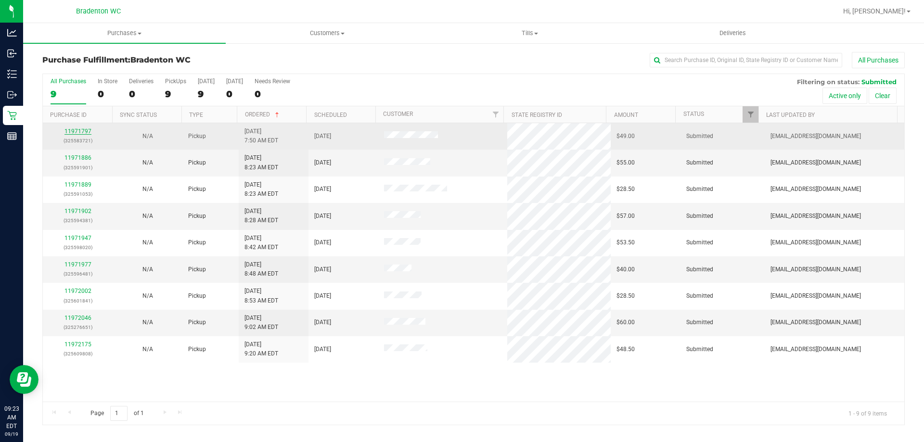
click at [85, 129] on link "11971797" at bounding box center [77, 131] width 27 height 7
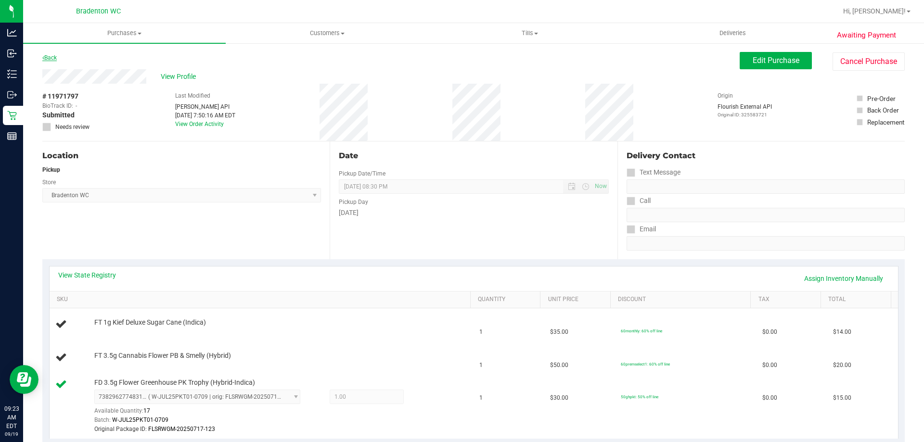
click at [53, 55] on link "Back" at bounding box center [49, 57] width 14 height 7
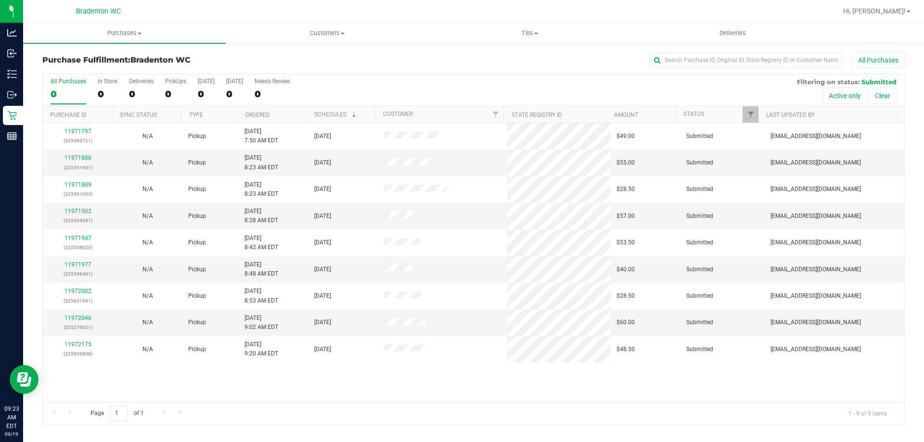
click at [288, 113] on th "Ordered" at bounding box center [271, 114] width 69 height 17
click at [83, 155] on link "11971886" at bounding box center [77, 158] width 27 height 7
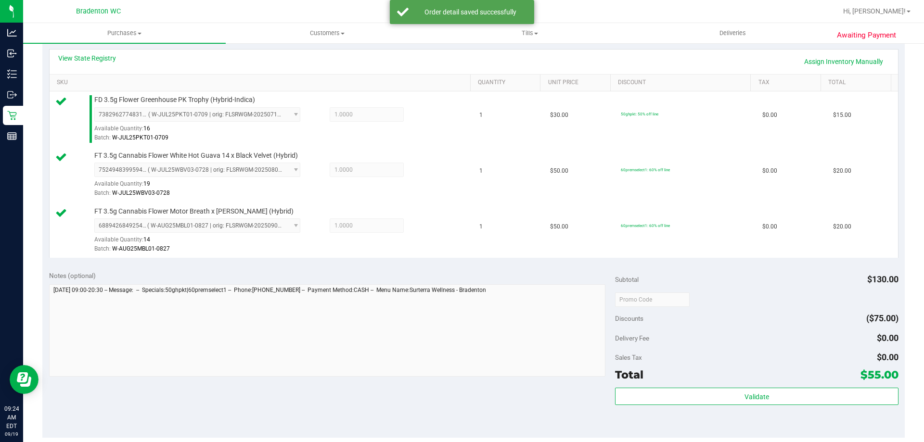
scroll to position [222, 0]
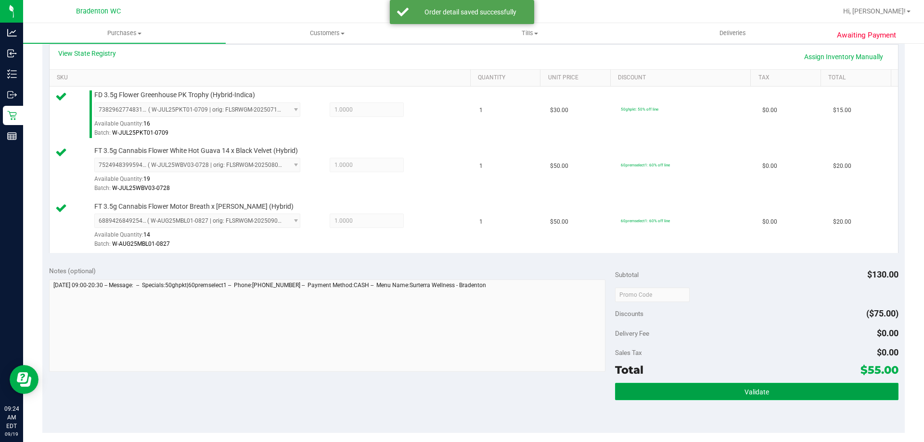
click at [672, 399] on button "Validate" at bounding box center [756, 391] width 283 height 17
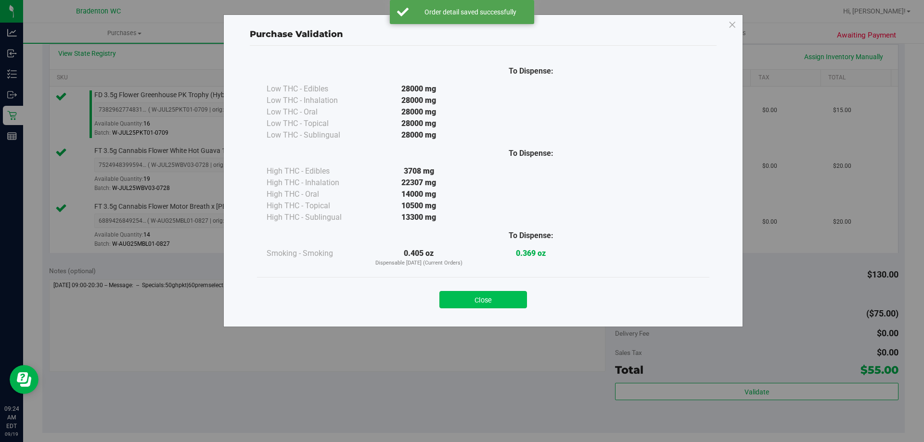
click at [498, 301] on button "Close" at bounding box center [483, 299] width 88 height 17
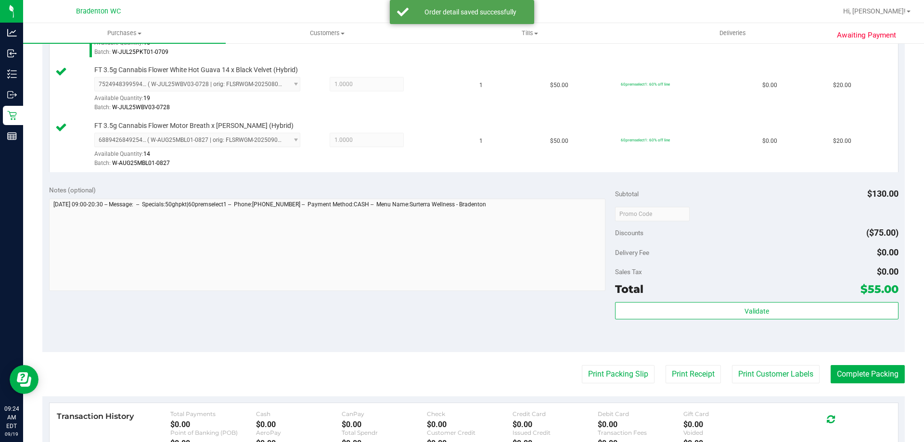
scroll to position [335, 0]
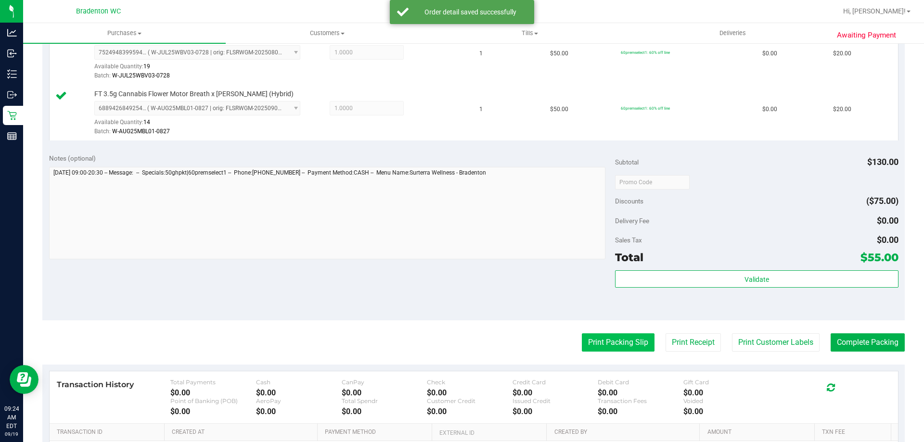
click at [607, 343] on button "Print Packing Slip" at bounding box center [618, 343] width 73 height 18
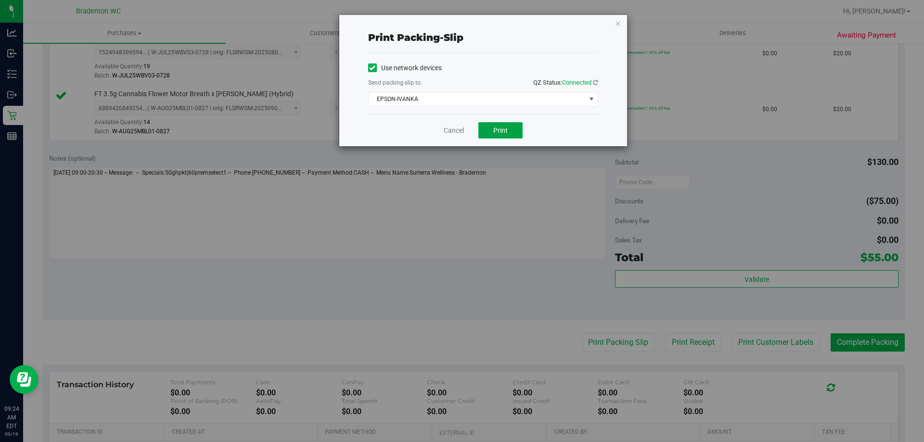
click at [502, 122] on button "Print" at bounding box center [500, 130] width 44 height 16
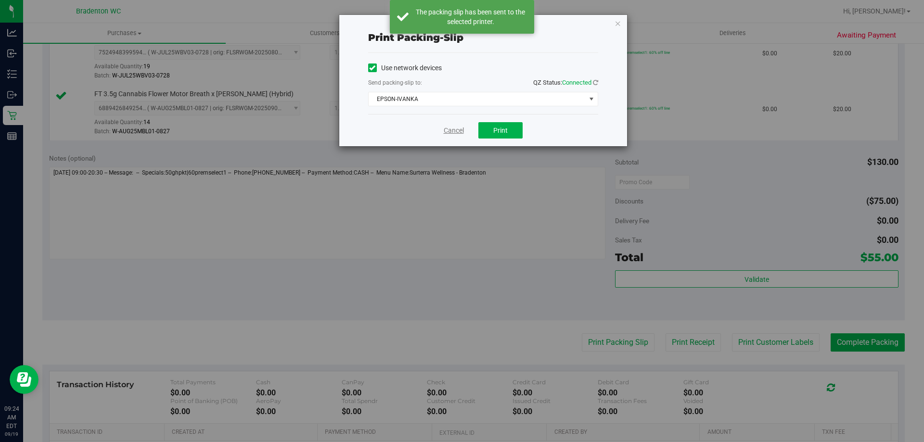
click at [456, 132] on link "Cancel" at bounding box center [454, 131] width 20 height 10
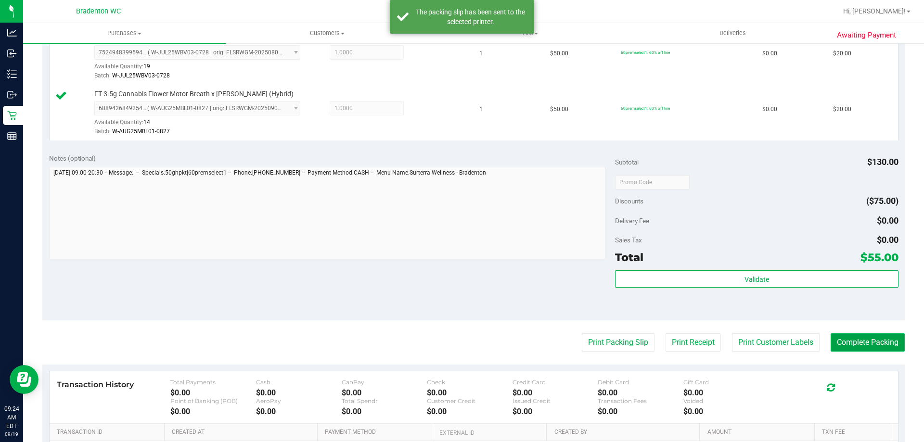
click at [865, 343] on button "Complete Packing" at bounding box center [868, 343] width 74 height 18
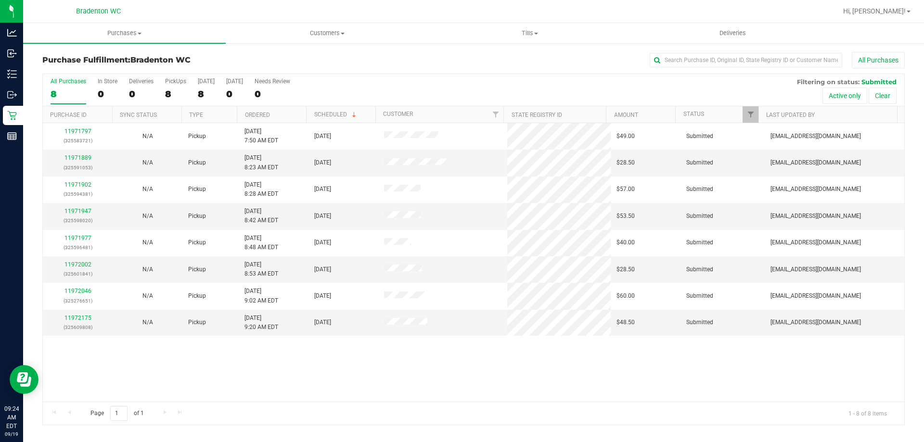
click at [287, 119] on th "Ordered" at bounding box center [271, 114] width 69 height 17
click at [81, 158] on link "11971889" at bounding box center [77, 158] width 27 height 7
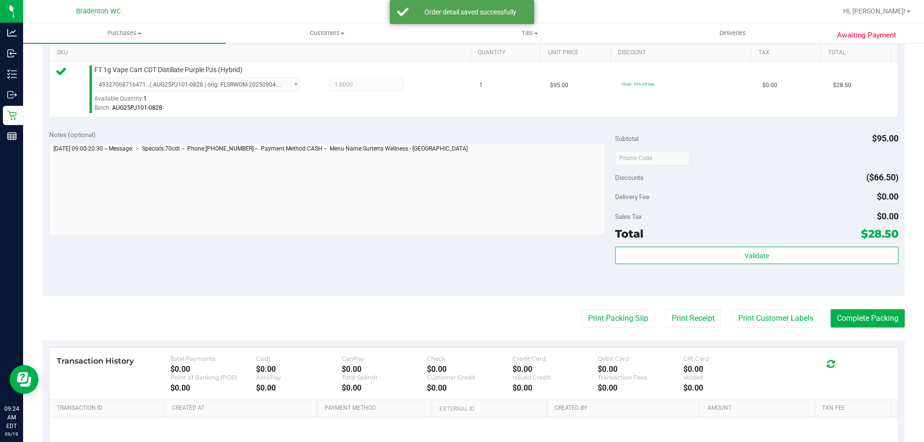
scroll to position [257, 0]
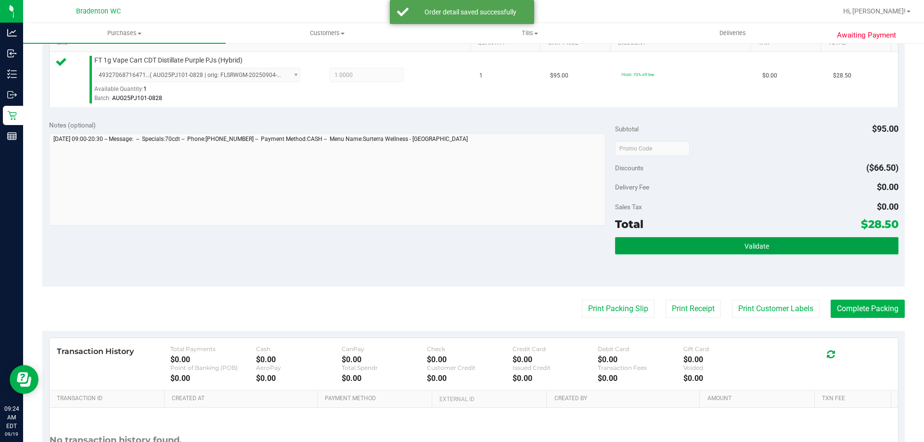
click at [672, 246] on button "Validate" at bounding box center [756, 245] width 283 height 17
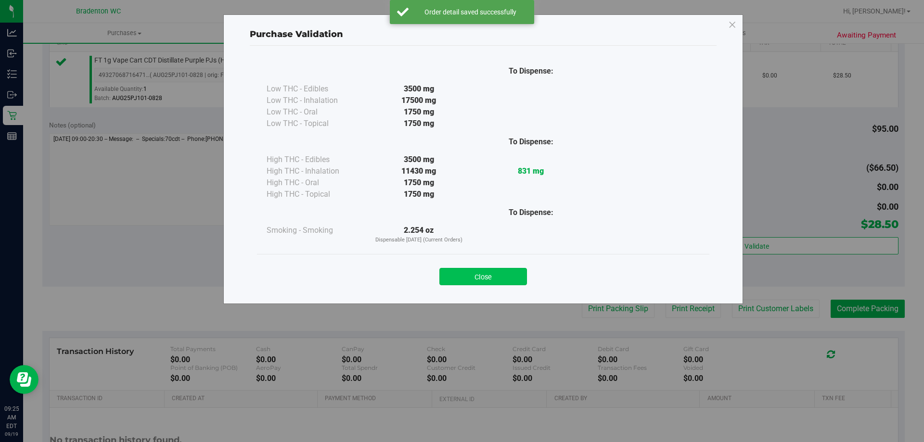
click at [504, 279] on button "Close" at bounding box center [483, 276] width 88 height 17
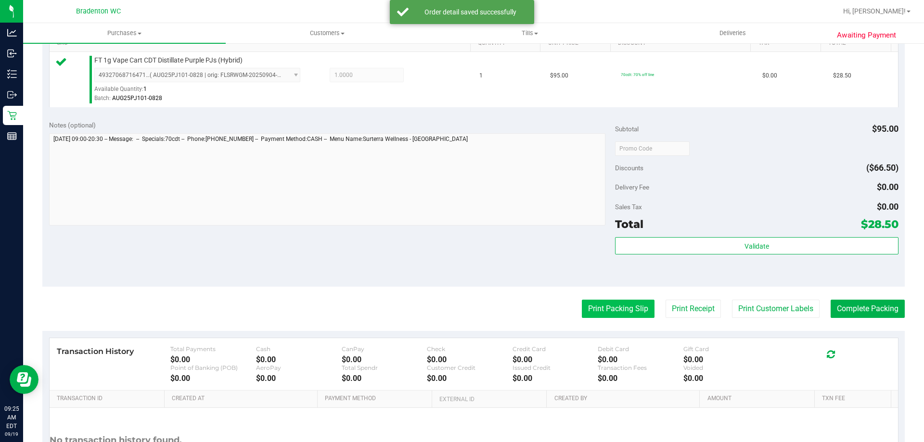
click at [609, 313] on button "Print Packing Slip" at bounding box center [618, 309] width 73 height 18
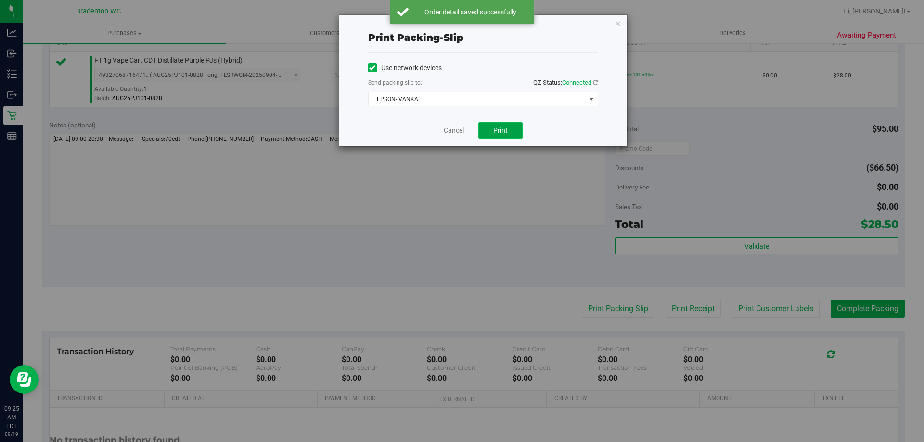
click at [495, 136] on button "Print" at bounding box center [500, 130] width 44 height 16
click at [453, 132] on link "Cancel" at bounding box center [454, 131] width 20 height 10
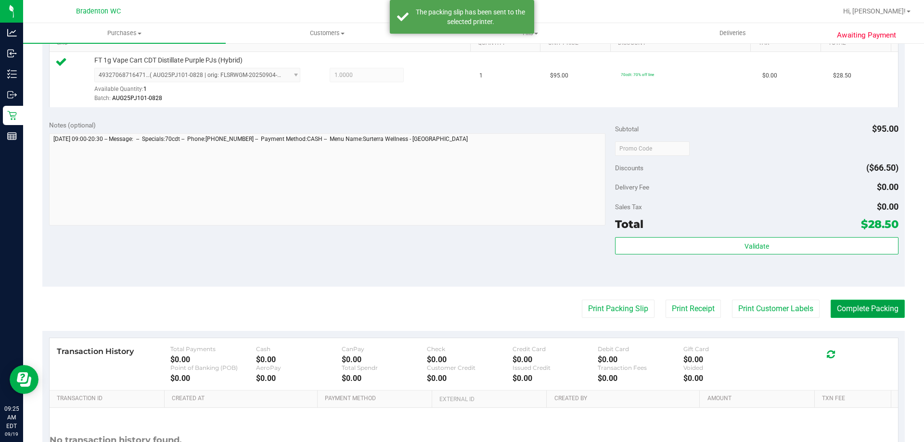
click at [856, 311] on button "Complete Packing" at bounding box center [868, 309] width 74 height 18
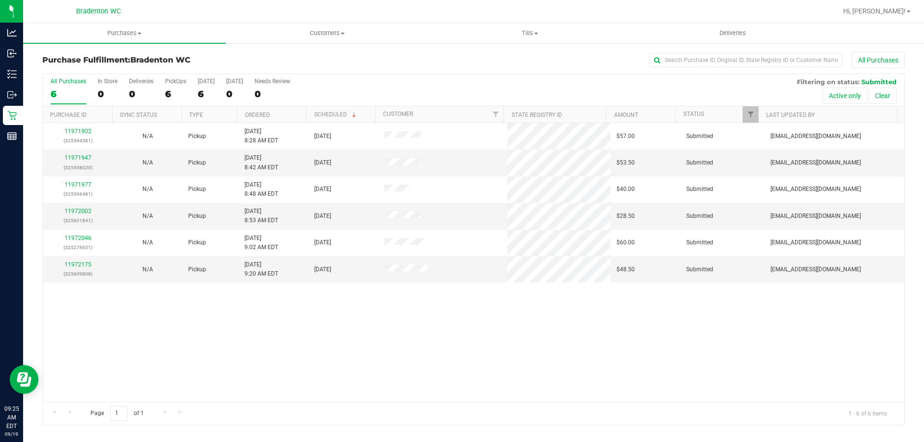
click at [290, 114] on th "Ordered" at bounding box center [271, 114] width 69 height 17
click at [78, 158] on link "11971947" at bounding box center [77, 158] width 27 height 7
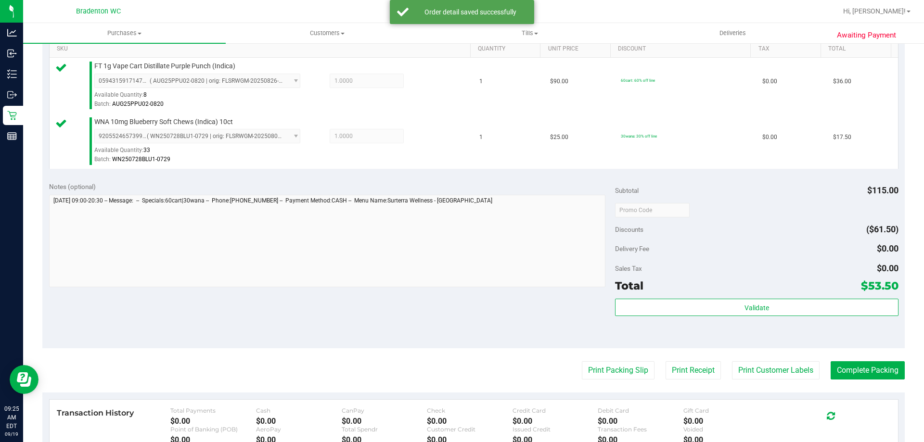
scroll to position [252, 0]
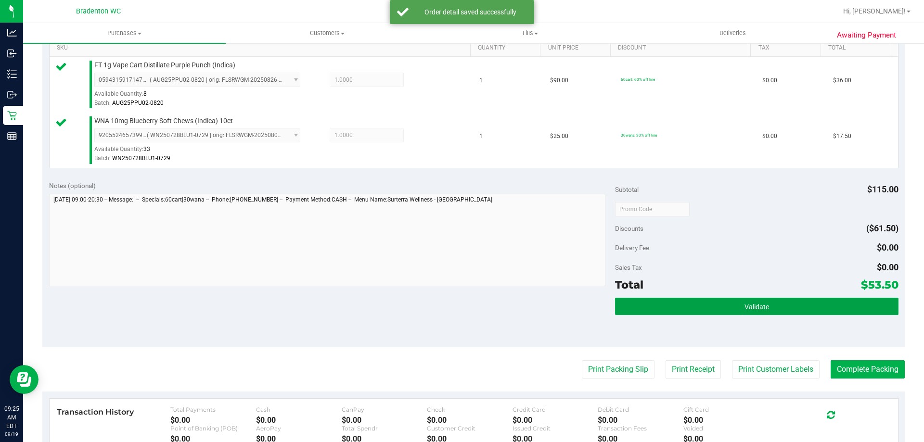
click at [634, 308] on button "Validate" at bounding box center [756, 306] width 283 height 17
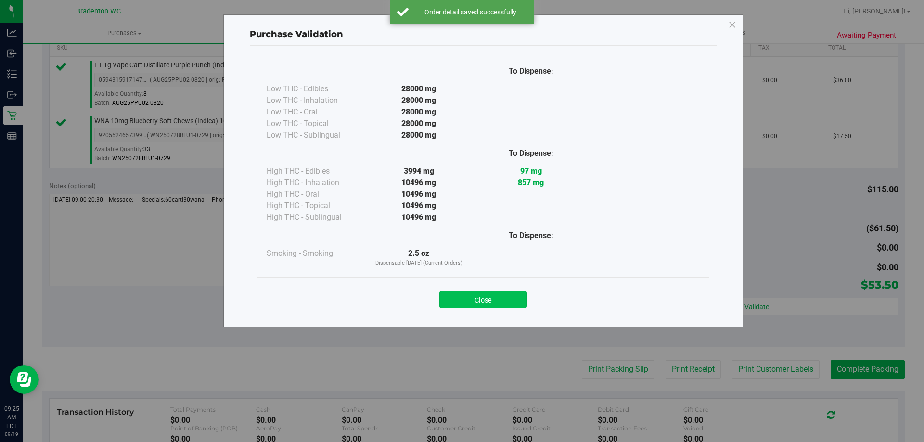
click at [492, 298] on button "Close" at bounding box center [483, 299] width 88 height 17
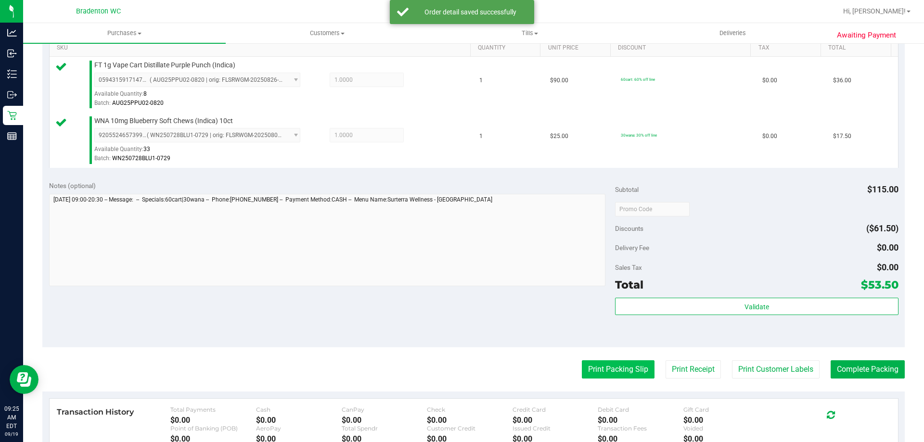
click at [604, 374] on button "Print Packing Slip" at bounding box center [618, 370] width 73 height 18
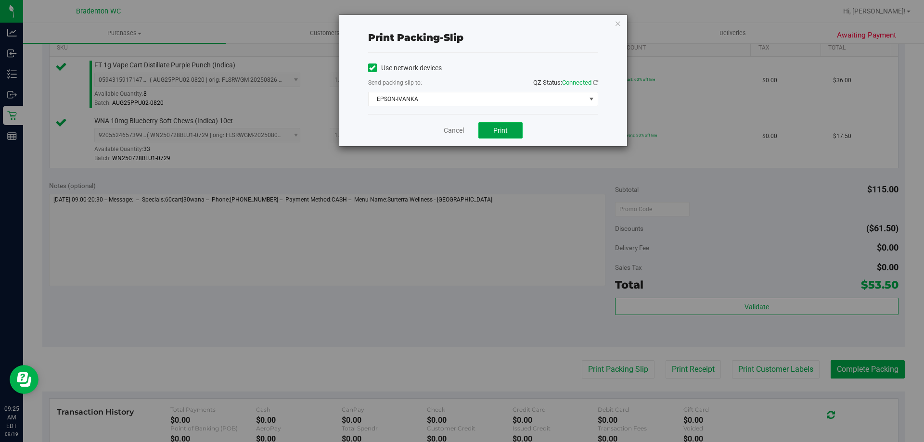
click at [496, 136] on button "Print" at bounding box center [500, 130] width 44 height 16
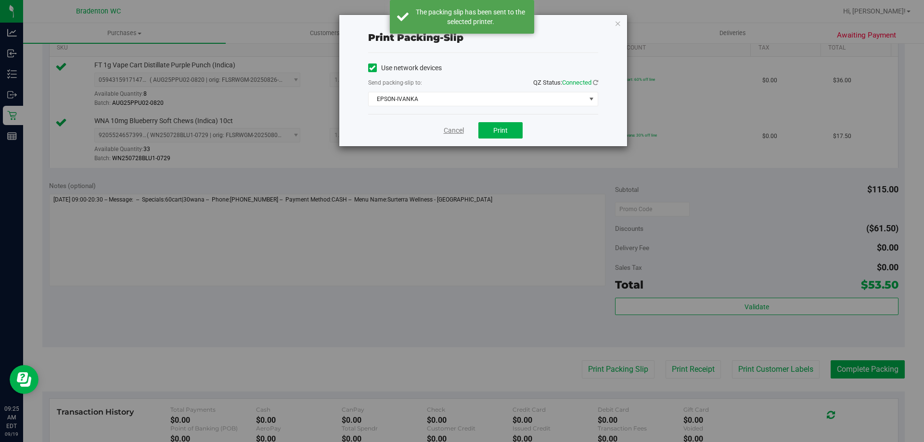
click at [459, 133] on link "Cancel" at bounding box center [454, 131] width 20 height 10
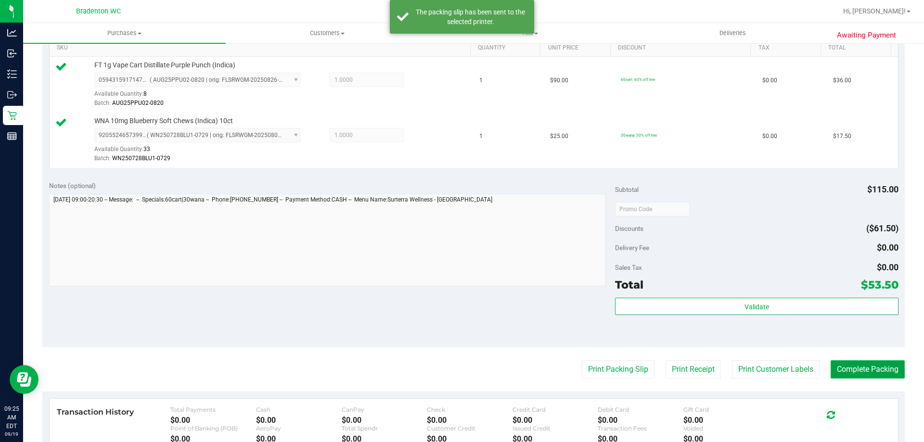
click at [855, 369] on button "Complete Packing" at bounding box center [868, 370] width 74 height 18
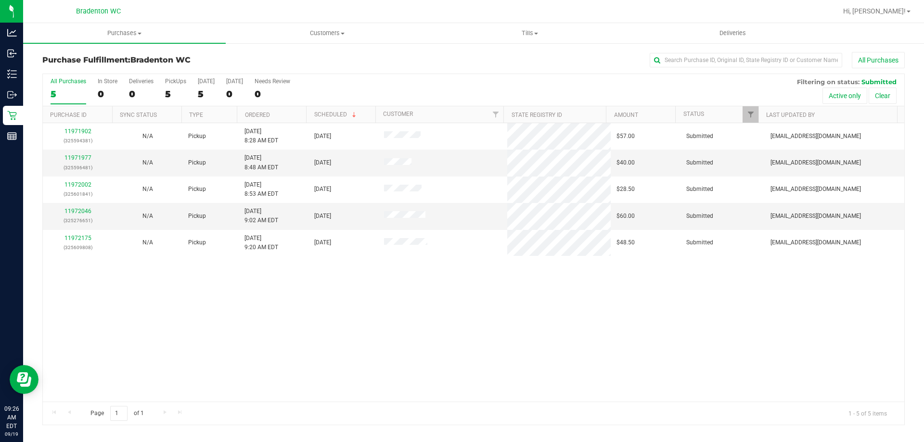
click at [294, 117] on th "Ordered" at bounding box center [271, 114] width 69 height 17
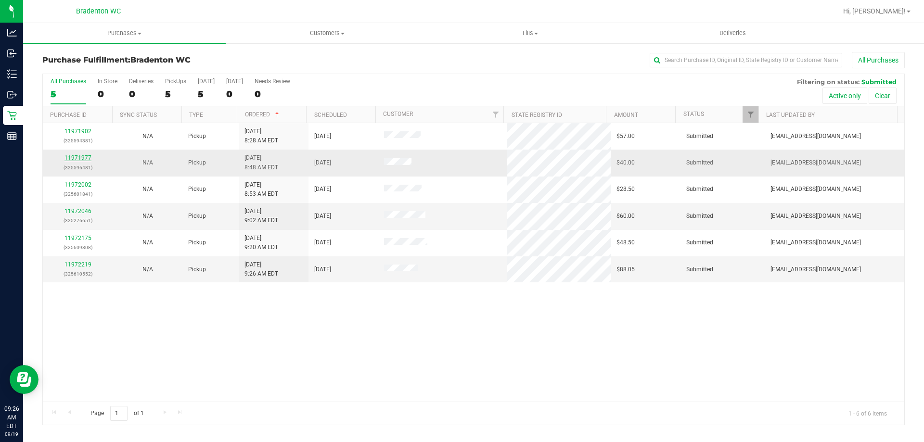
click at [85, 158] on link "11971977" at bounding box center [77, 158] width 27 height 7
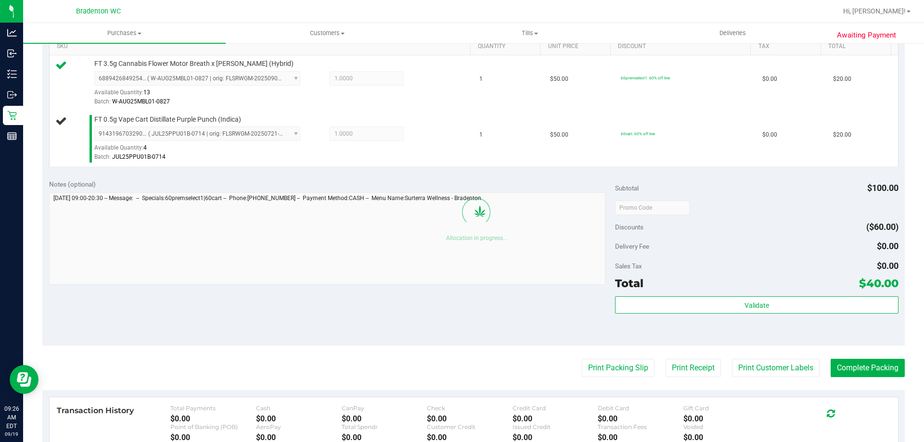
scroll to position [286, 0]
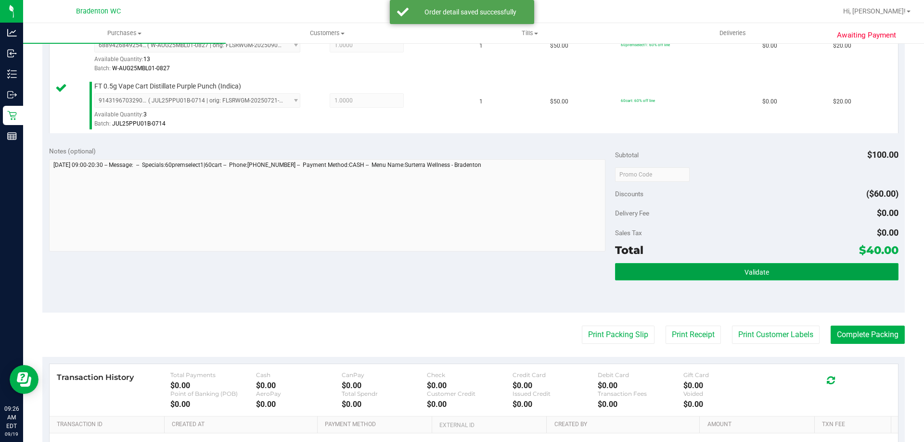
click at [657, 275] on button "Validate" at bounding box center [756, 271] width 283 height 17
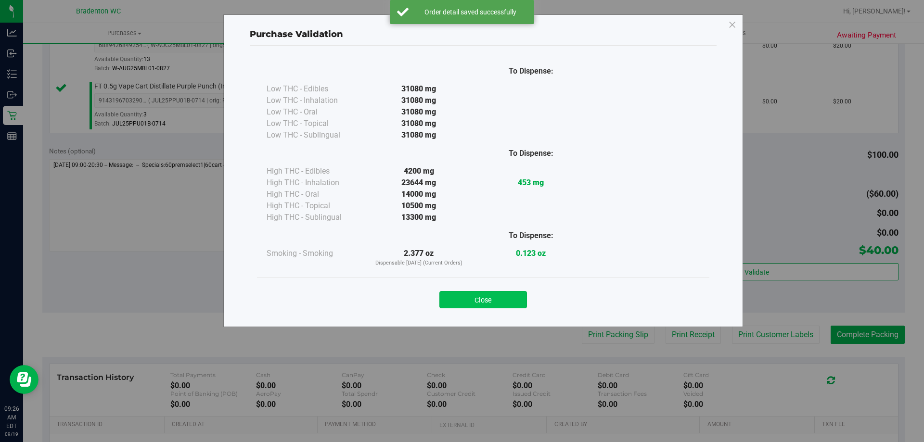
click at [516, 299] on button "Close" at bounding box center [483, 299] width 88 height 17
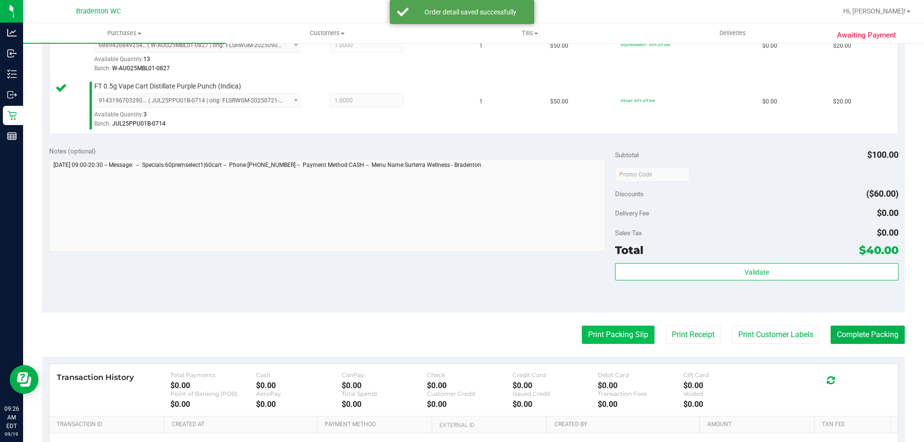
click at [609, 342] on button "Print Packing Slip" at bounding box center [618, 335] width 73 height 18
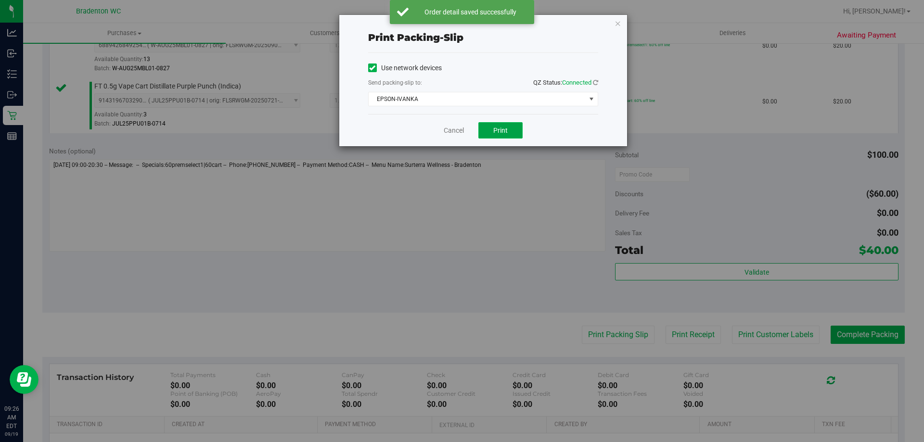
click at [487, 128] on button "Print" at bounding box center [500, 130] width 44 height 16
click at [456, 131] on link "Cancel" at bounding box center [454, 131] width 20 height 10
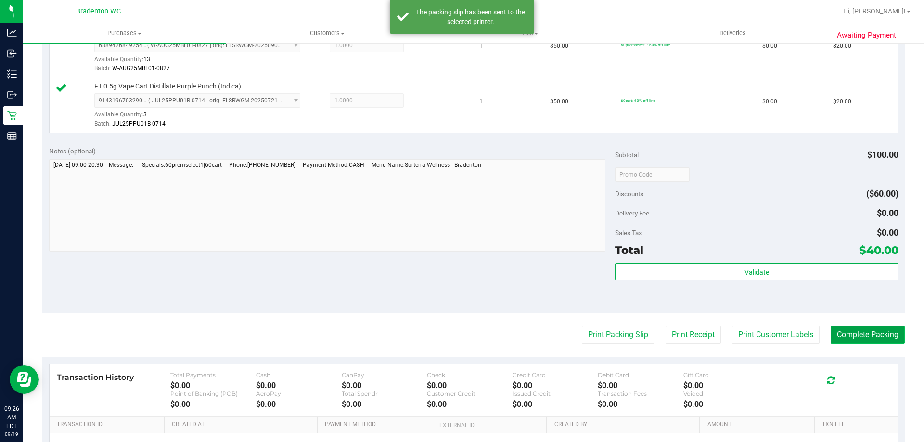
click at [864, 335] on button "Complete Packing" at bounding box center [868, 335] width 74 height 18
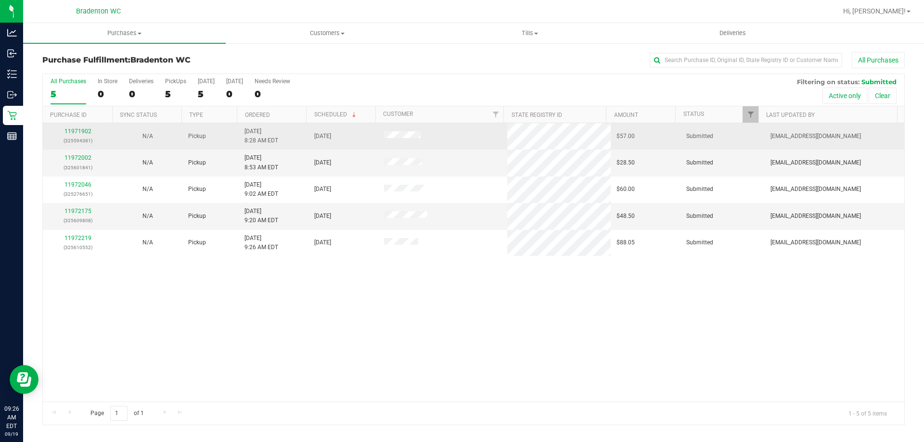
click at [289, 124] on td "9/19/2025 8:28 AM EDT" at bounding box center [274, 136] width 70 height 26
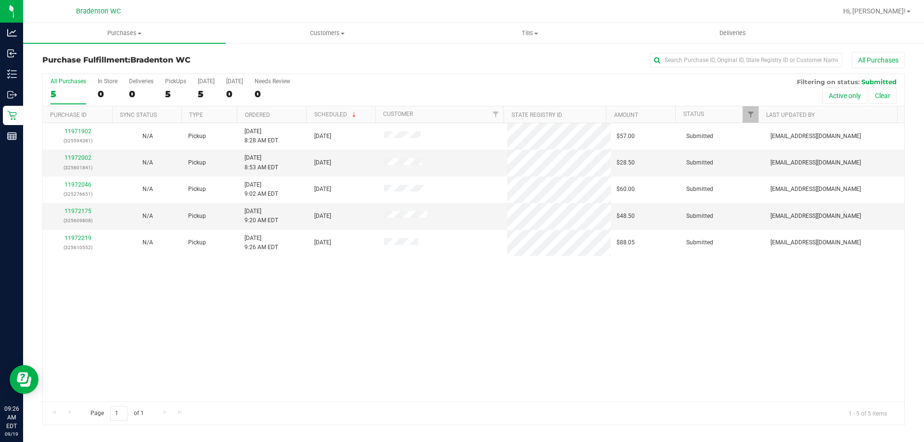
click at [294, 110] on th "Ordered" at bounding box center [271, 114] width 69 height 17
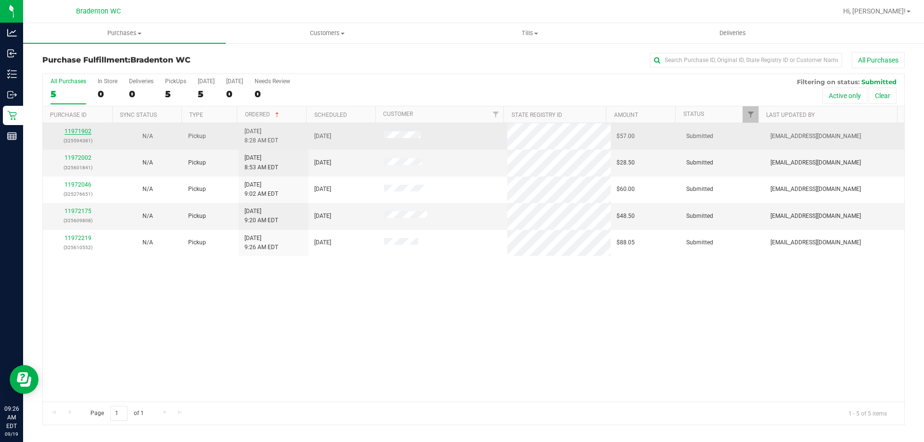
click at [83, 130] on link "11971902" at bounding box center [77, 131] width 27 height 7
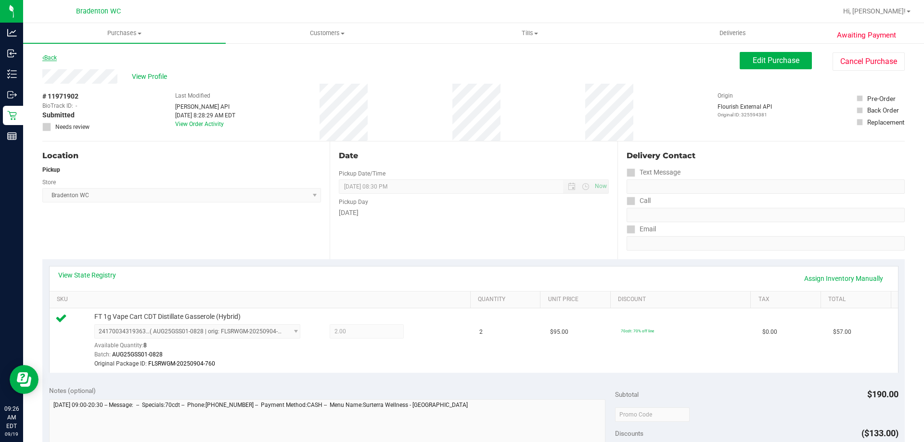
click at [43, 58] on icon at bounding box center [43, 58] width 2 height 6
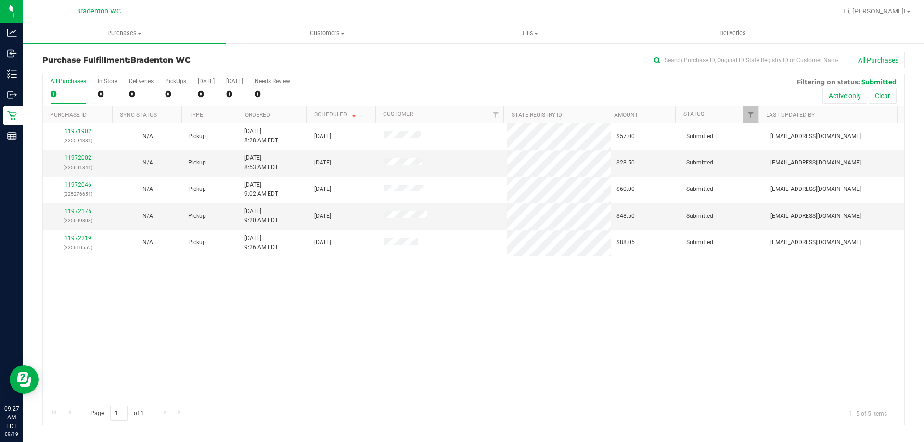
click at [287, 109] on th "Ordered" at bounding box center [271, 114] width 69 height 17
click at [81, 155] on link "11972002" at bounding box center [77, 158] width 27 height 7
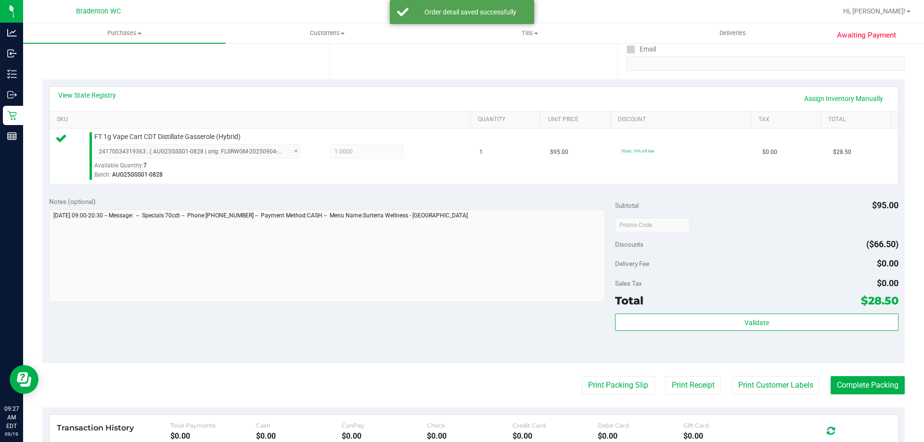
scroll to position [205, 0]
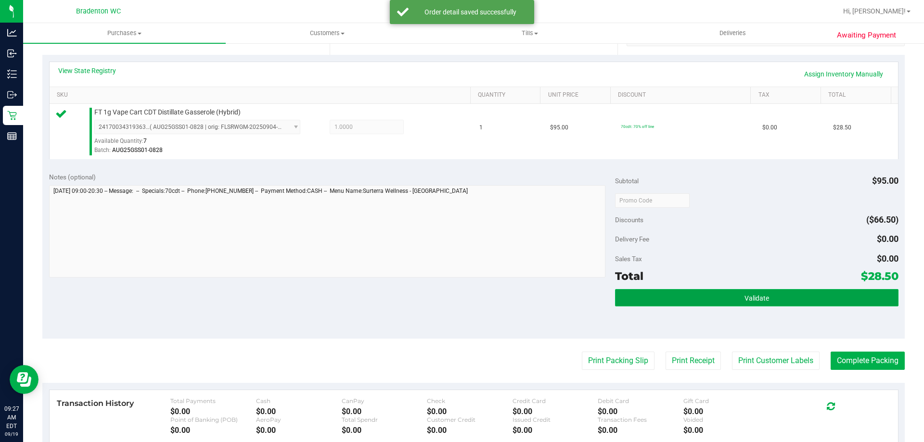
click at [691, 304] on button "Validate" at bounding box center [756, 297] width 283 height 17
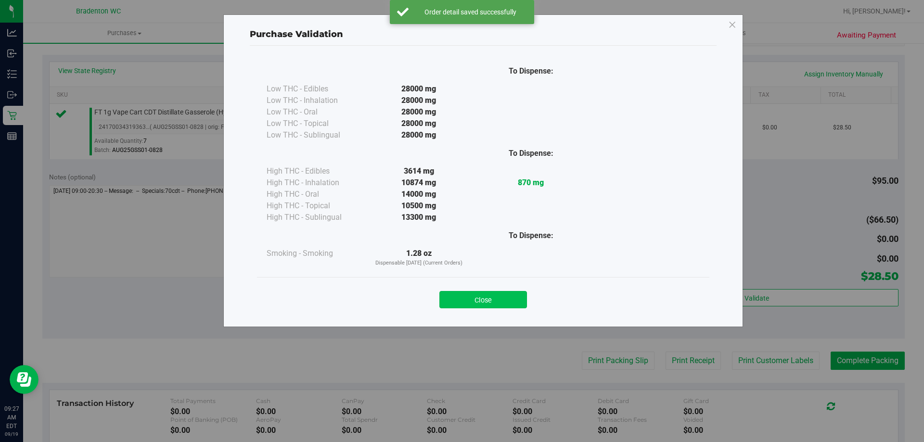
click at [474, 298] on button "Close" at bounding box center [483, 299] width 88 height 17
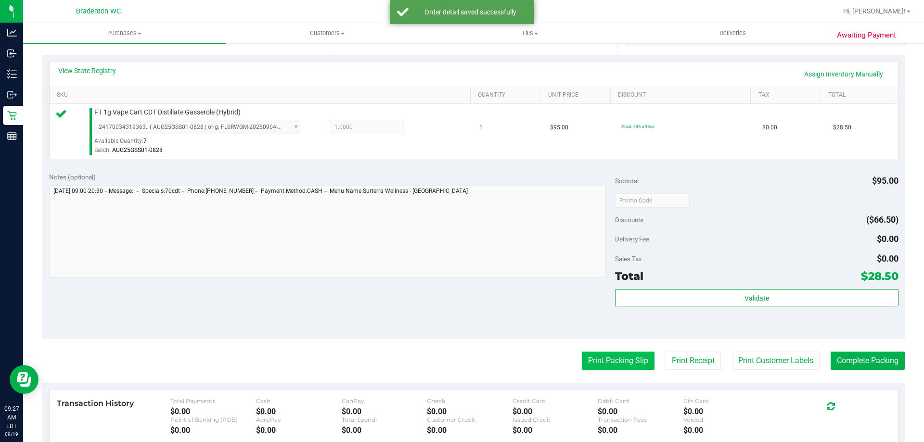
click at [613, 360] on button "Print Packing Slip" at bounding box center [618, 361] width 73 height 18
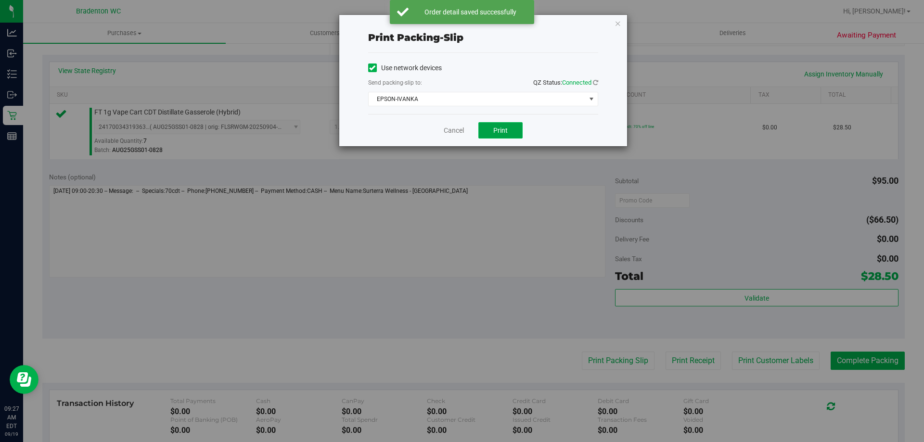
click at [502, 130] on span "Print" at bounding box center [500, 131] width 14 height 8
click at [455, 130] on link "Cancel" at bounding box center [454, 131] width 20 height 10
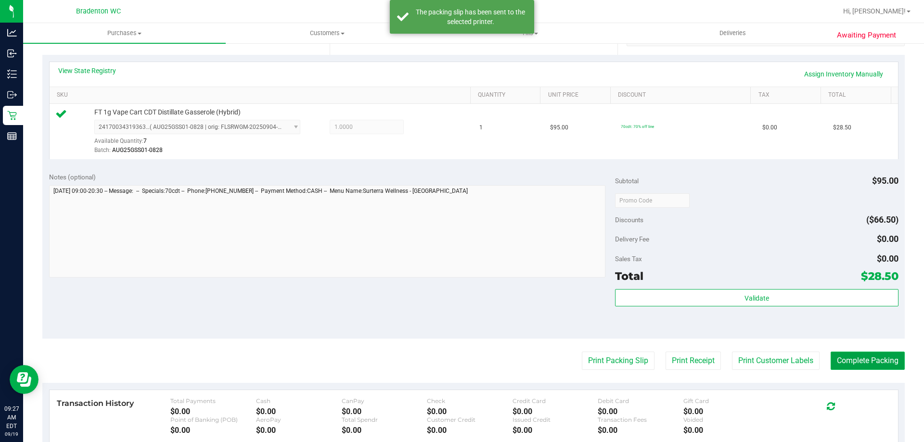
click at [848, 360] on button "Complete Packing" at bounding box center [868, 361] width 74 height 18
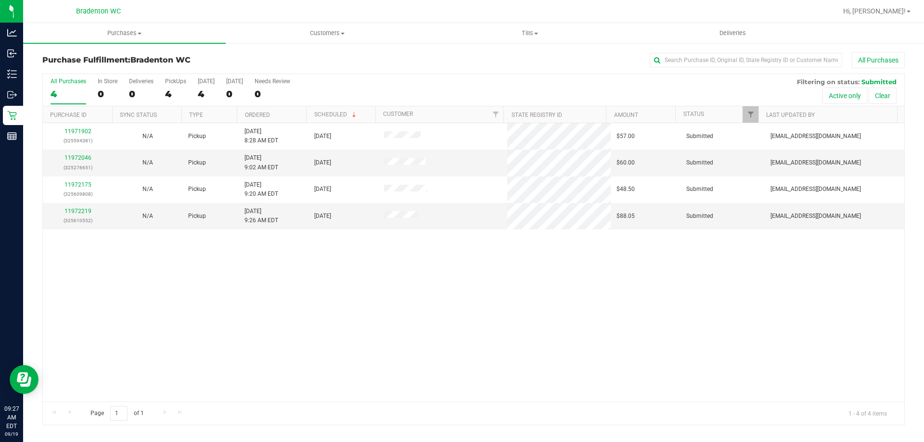
click at [289, 111] on th "Ordered" at bounding box center [271, 114] width 69 height 17
click at [81, 158] on link "11972046" at bounding box center [77, 158] width 27 height 7
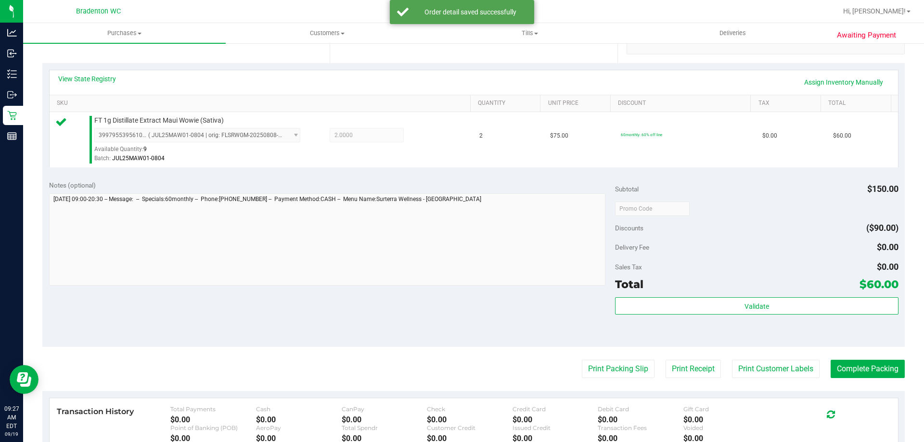
scroll to position [196, 0]
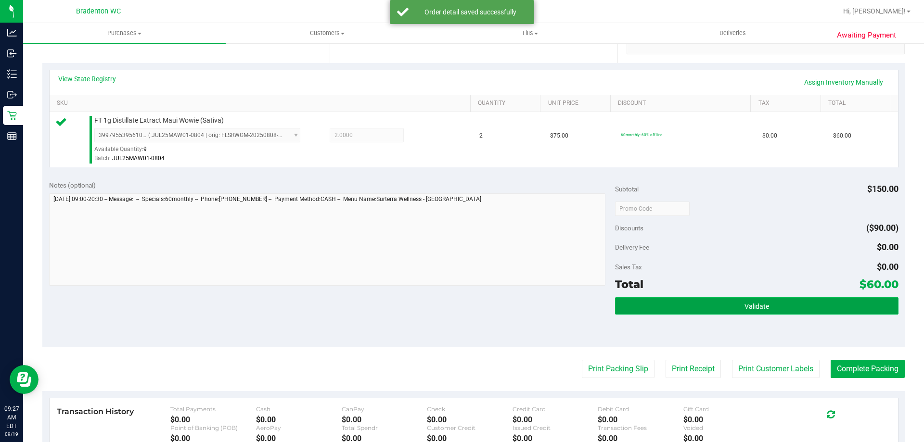
click at [697, 306] on button "Validate" at bounding box center [756, 305] width 283 height 17
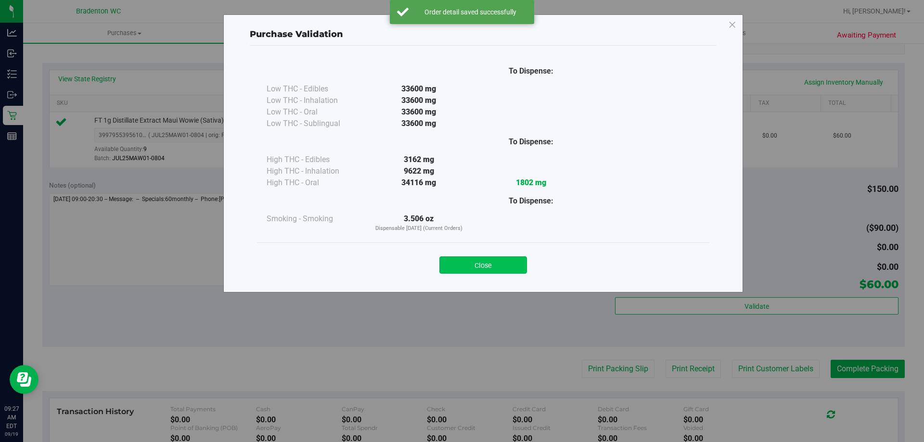
click at [496, 267] on button "Close" at bounding box center [483, 265] width 88 height 17
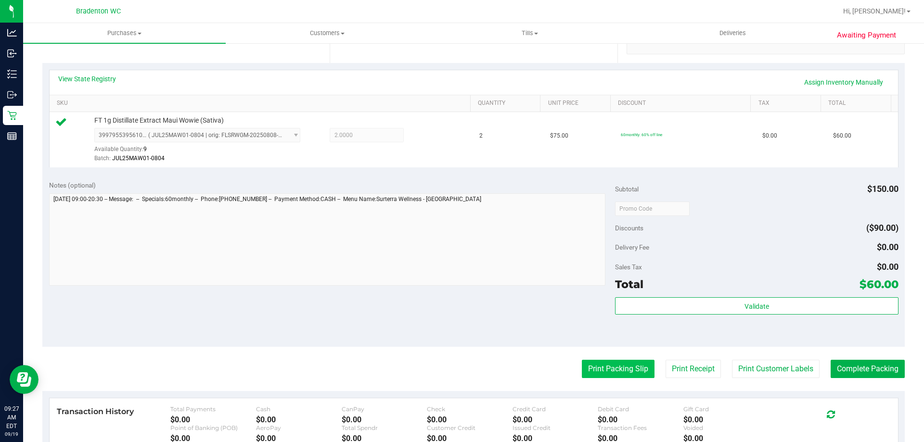
click at [618, 369] on button "Print Packing Slip" at bounding box center [618, 369] width 73 height 18
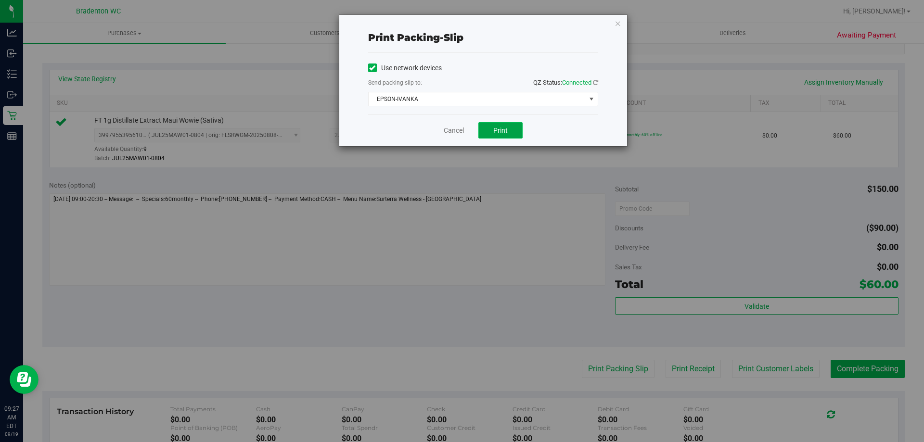
click at [502, 130] on span "Print" at bounding box center [500, 131] width 14 height 8
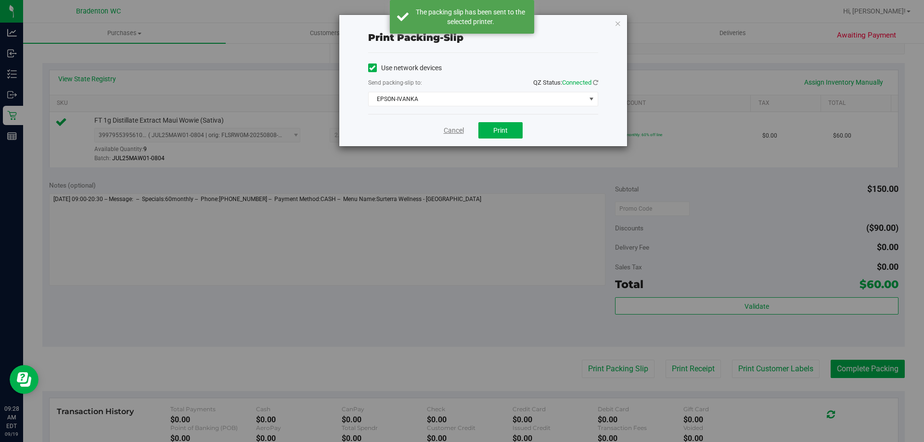
click at [456, 132] on link "Cancel" at bounding box center [454, 131] width 20 height 10
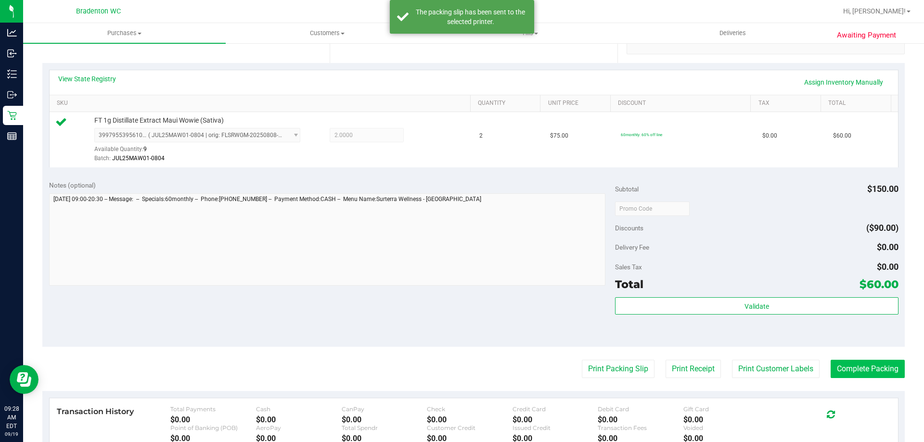
click at [870, 378] on button "Complete Packing" at bounding box center [868, 369] width 74 height 18
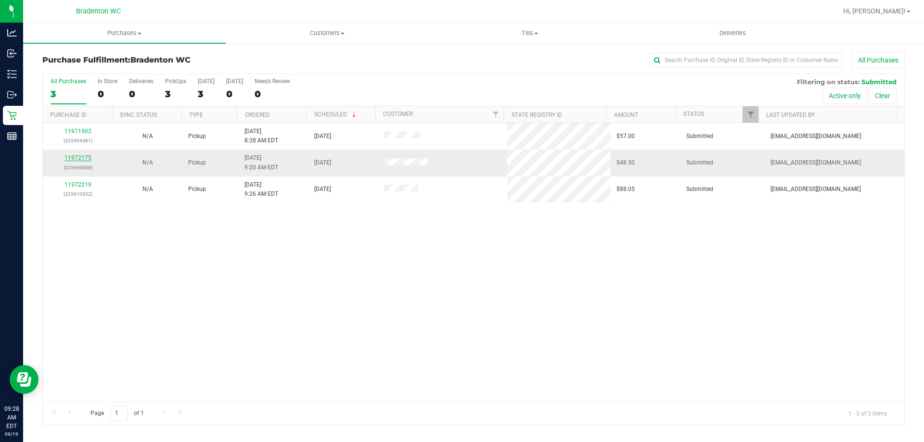
click at [87, 157] on link "11972175" at bounding box center [77, 158] width 27 height 7
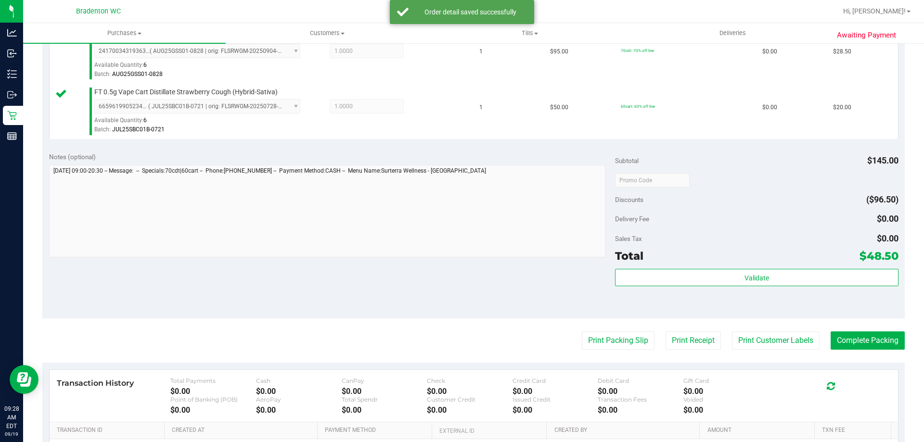
scroll to position [280, 0]
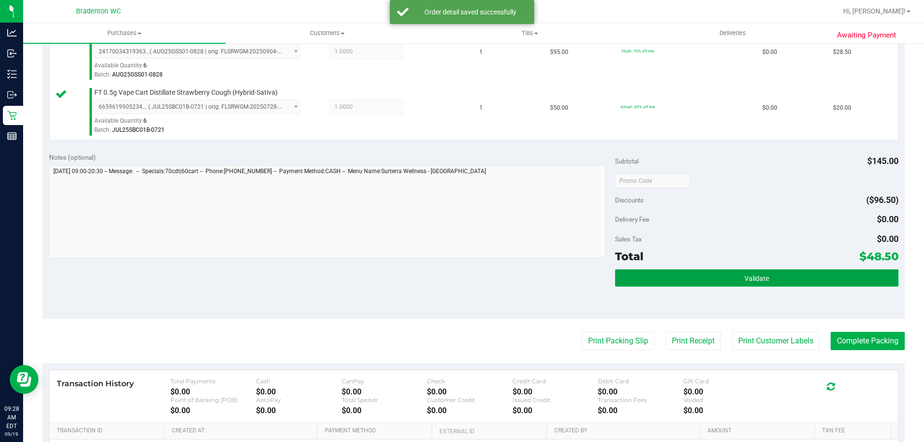
click at [728, 285] on button "Validate" at bounding box center [756, 278] width 283 height 17
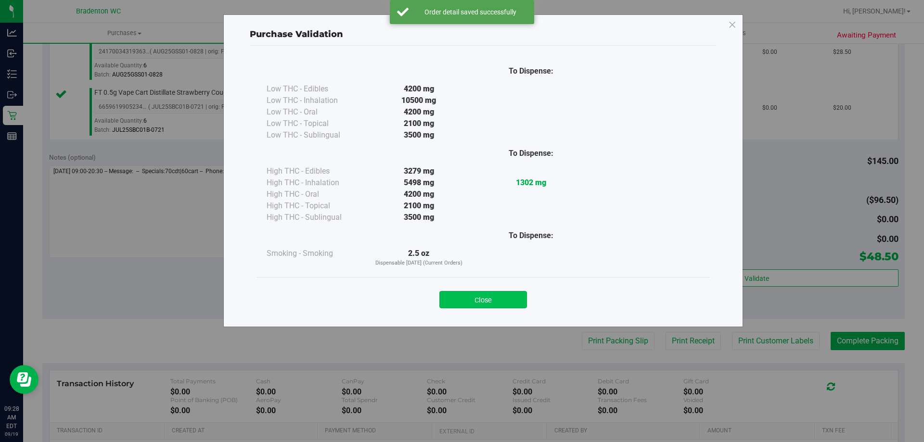
click at [522, 303] on button "Close" at bounding box center [483, 299] width 88 height 17
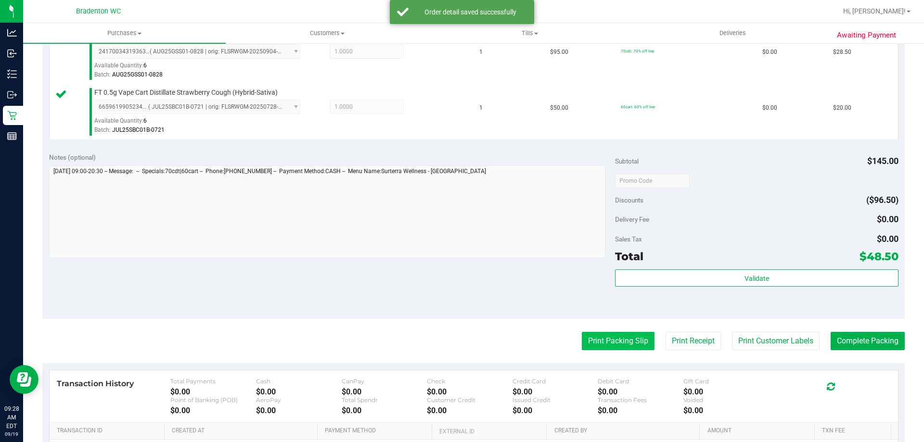
click at [602, 346] on button "Print Packing Slip" at bounding box center [618, 341] width 73 height 18
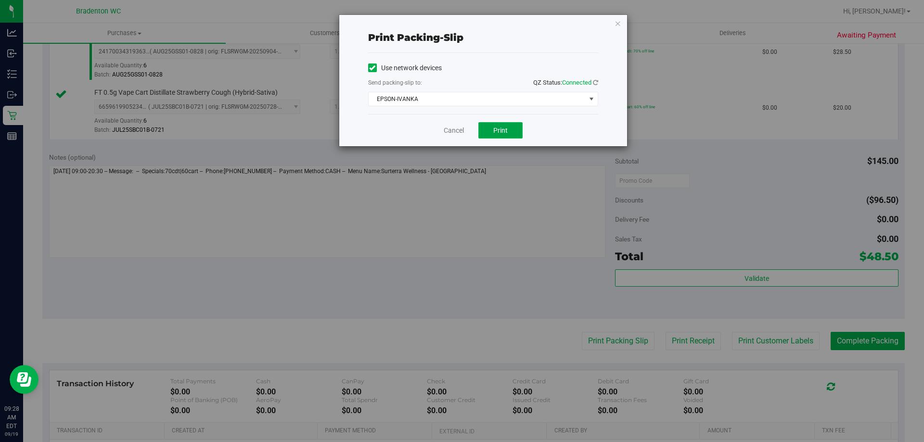
click at [494, 131] on span "Print" at bounding box center [500, 131] width 14 height 8
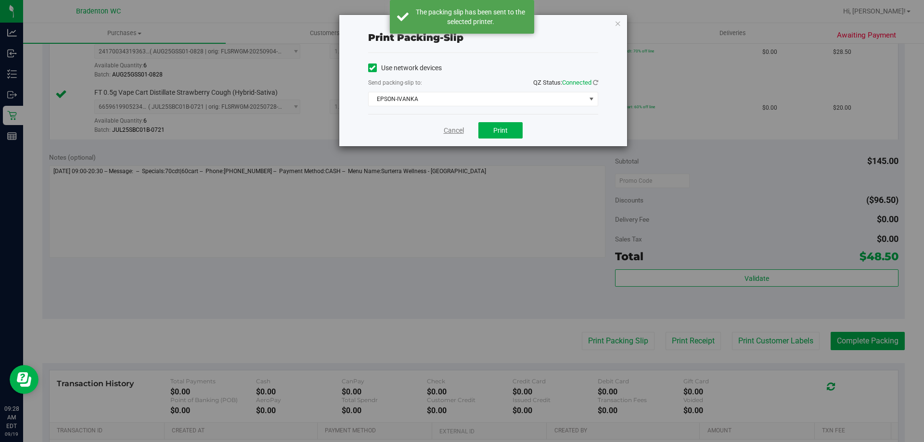
click at [458, 131] on link "Cancel" at bounding box center [454, 131] width 20 height 10
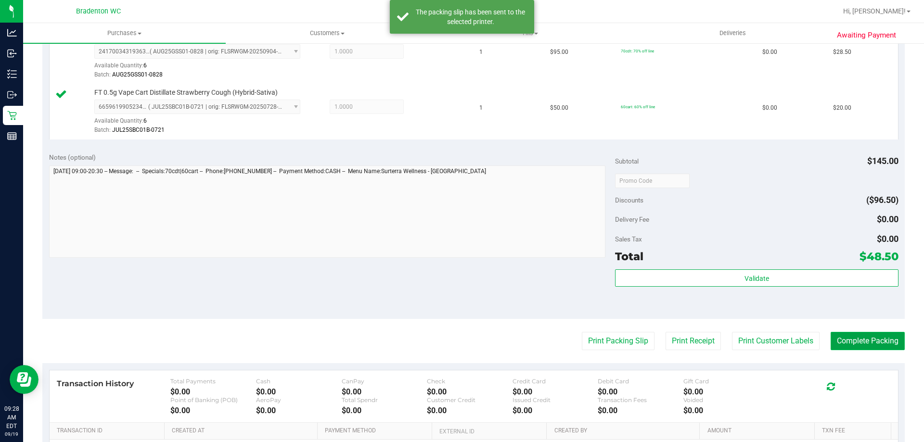
click at [852, 347] on button "Complete Packing" at bounding box center [868, 341] width 74 height 18
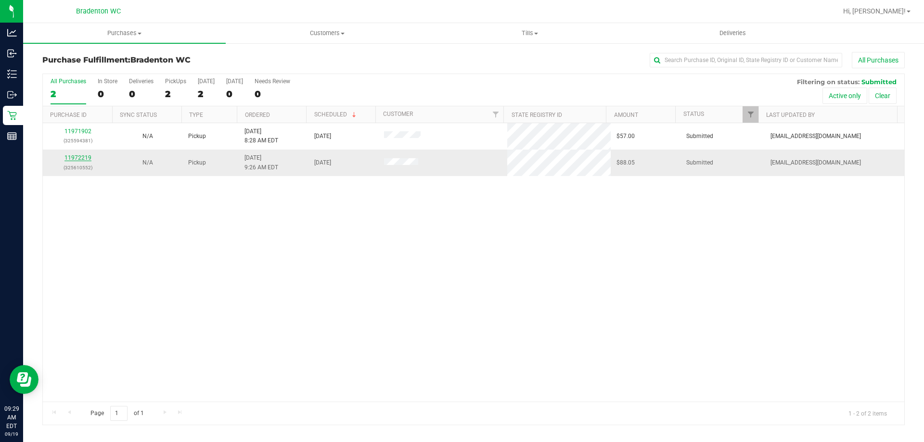
click at [72, 161] on link "11972219" at bounding box center [77, 158] width 27 height 7
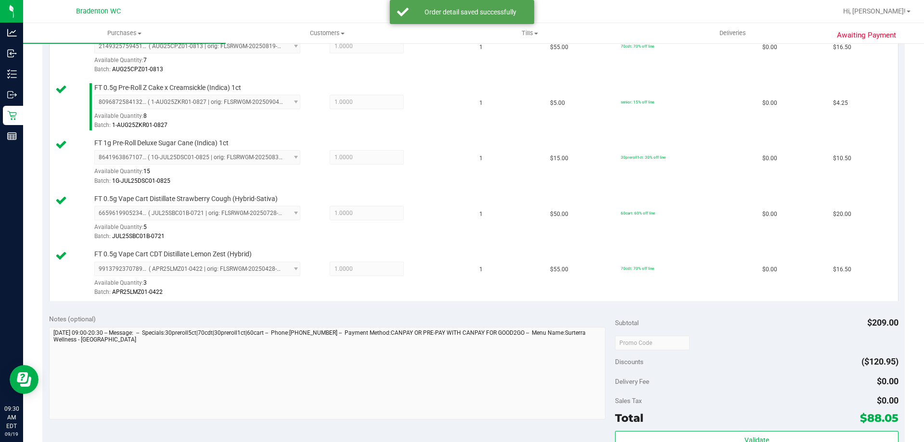
scroll to position [366, 0]
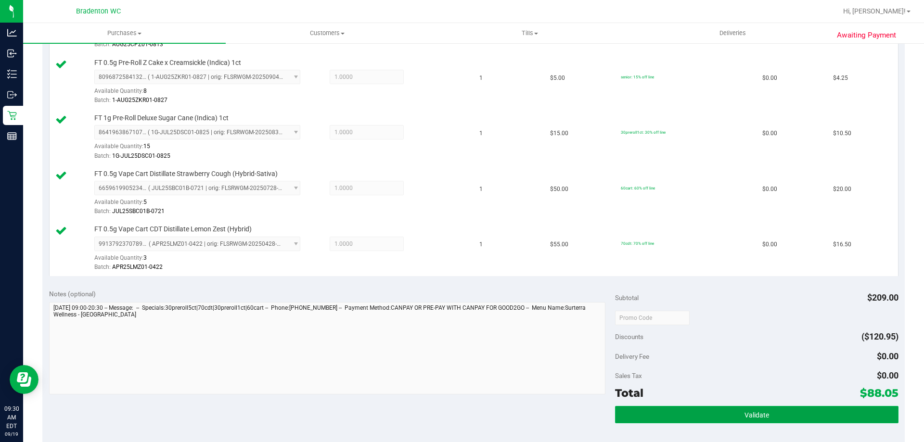
click at [786, 418] on button "Validate" at bounding box center [756, 414] width 283 height 17
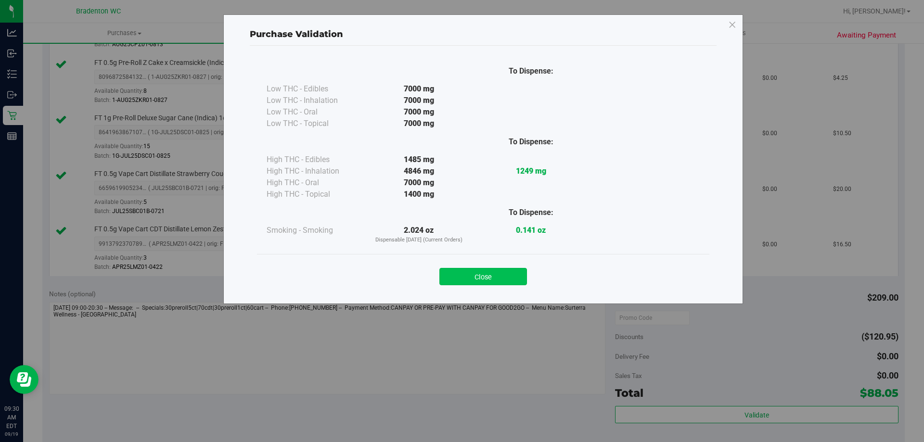
click at [505, 280] on button "Close" at bounding box center [483, 276] width 88 height 17
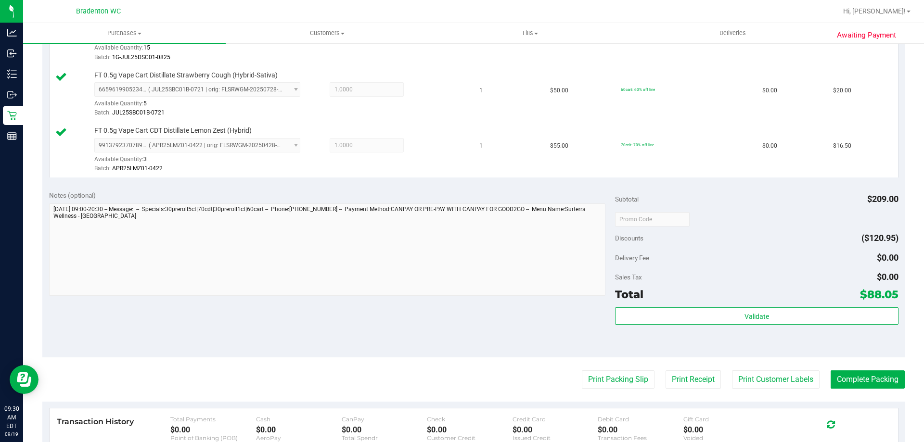
scroll to position [465, 0]
click at [619, 385] on button "Print Packing Slip" at bounding box center [618, 379] width 73 height 18
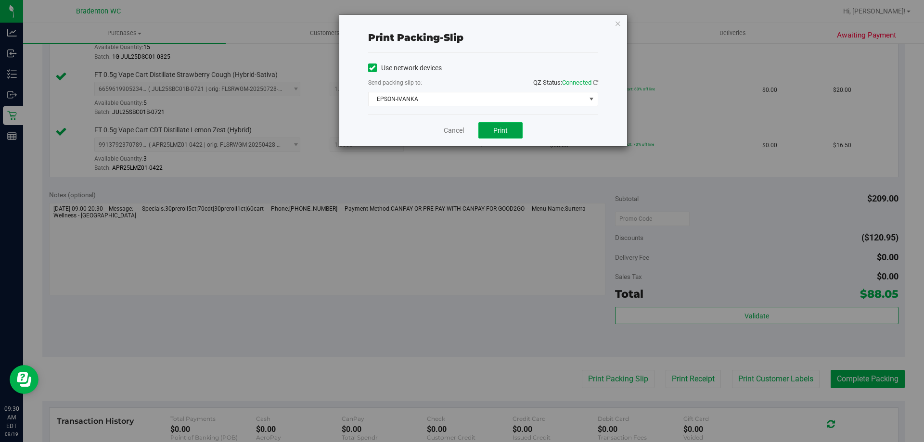
click at [501, 131] on span "Print" at bounding box center [500, 131] width 14 height 8
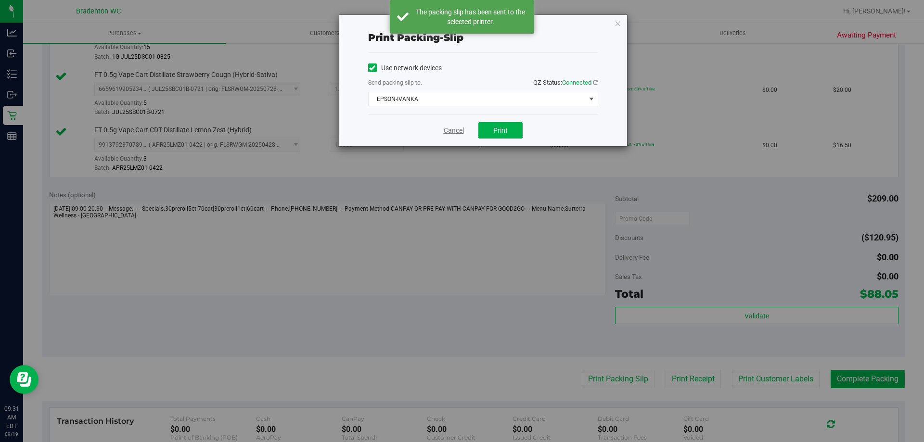
click at [456, 131] on link "Cancel" at bounding box center [454, 131] width 20 height 10
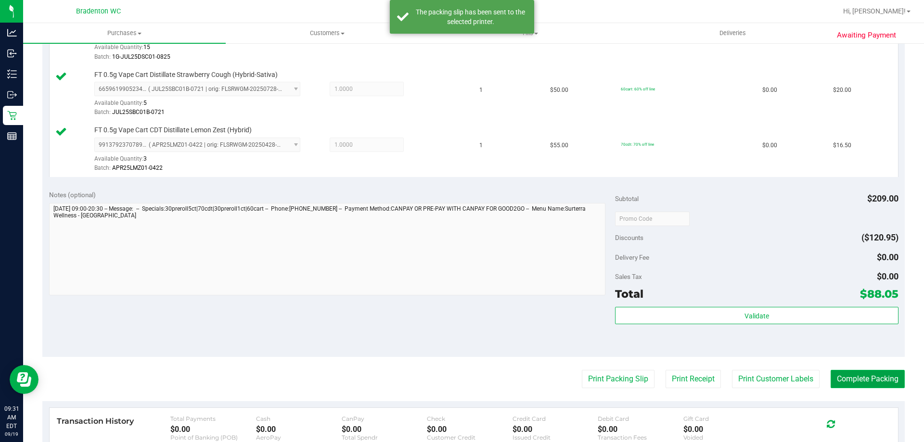
click at [854, 385] on button "Complete Packing" at bounding box center [868, 379] width 74 height 18
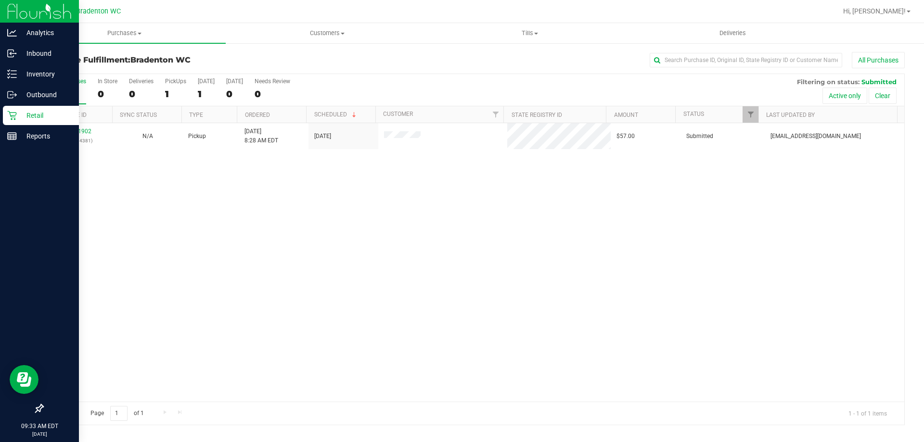
click at [10, 114] on icon at bounding box center [11, 115] width 9 height 9
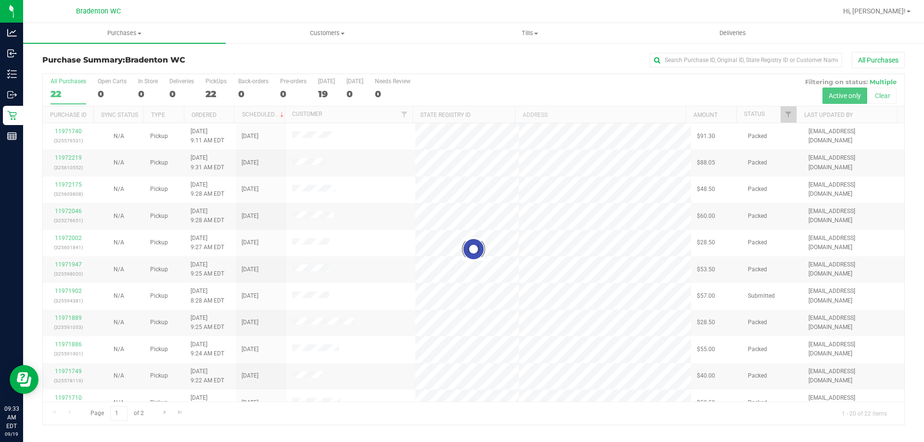
click at [272, 116] on div at bounding box center [474, 249] width 862 height 351
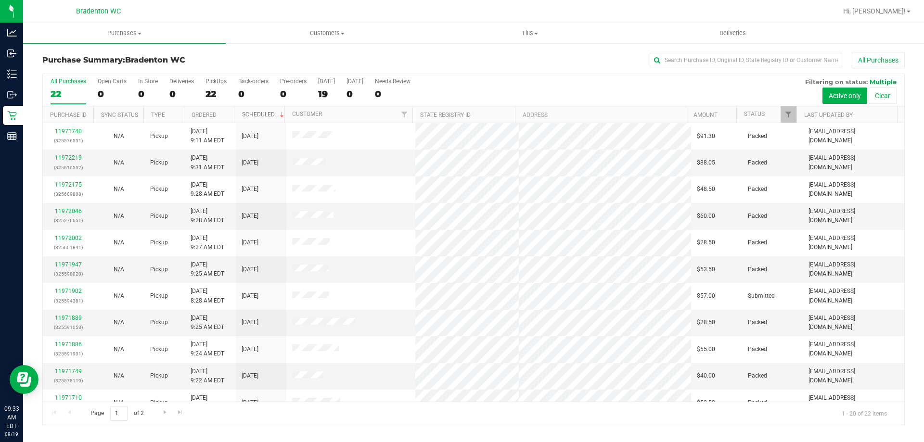
click at [247, 115] on link "Scheduled" at bounding box center [264, 114] width 44 height 7
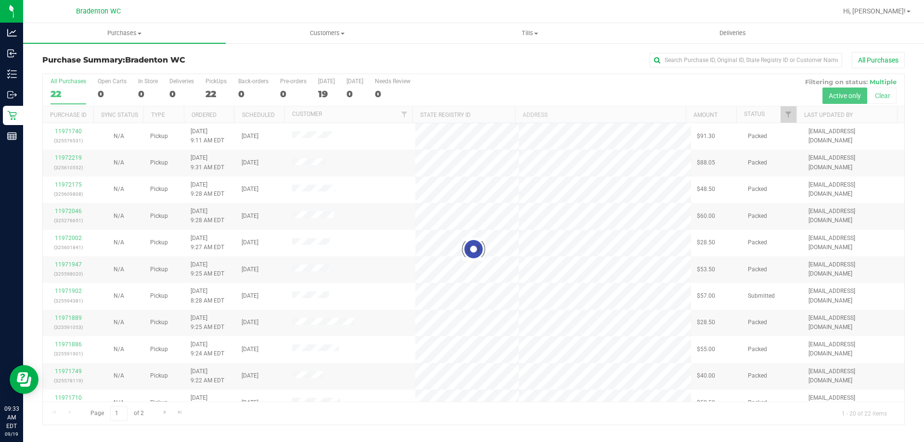
click at [280, 116] on div at bounding box center [474, 249] width 862 height 351
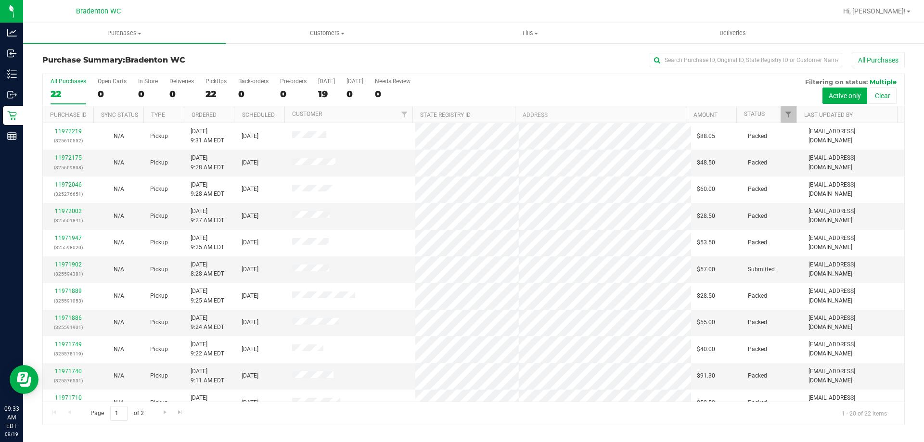
click at [279, 117] on th "Scheduled" at bounding box center [259, 114] width 51 height 17
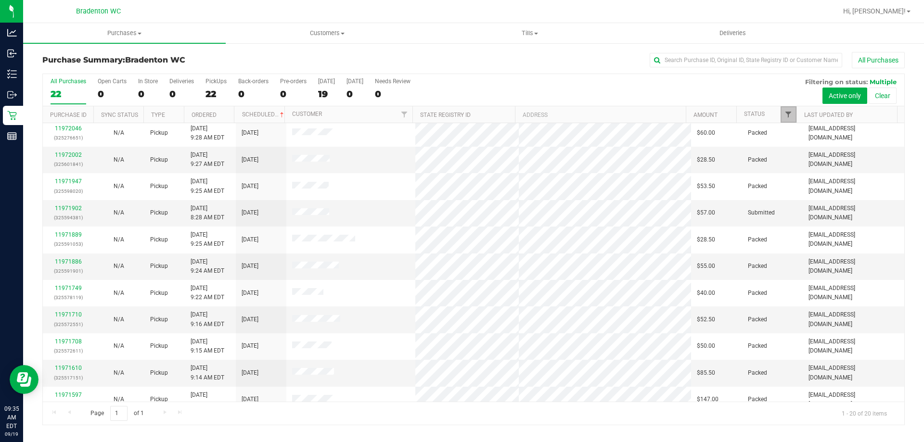
click at [788, 114] on span "Filter" at bounding box center [789, 115] width 8 height 8
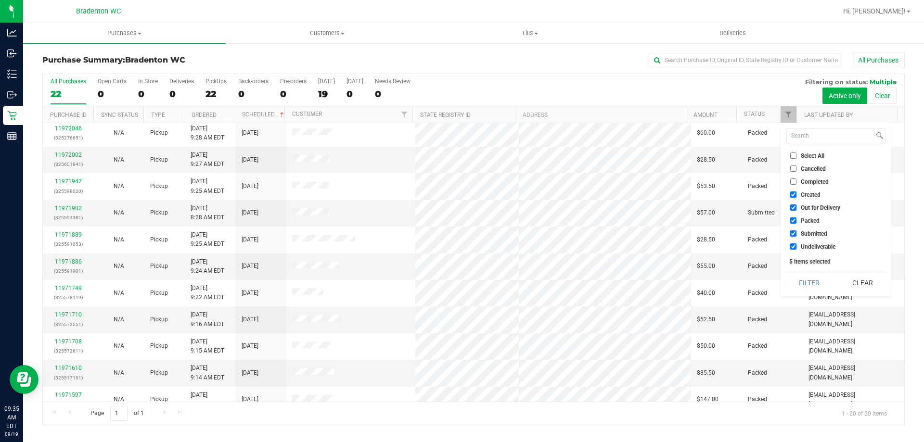
click at [800, 217] on li "Packed" at bounding box center [835, 221] width 99 height 10
click at [796, 221] on input "Packed" at bounding box center [793, 221] width 6 height 6
checkbox input "false"
click at [805, 286] on button "Filter" at bounding box center [809, 282] width 46 height 21
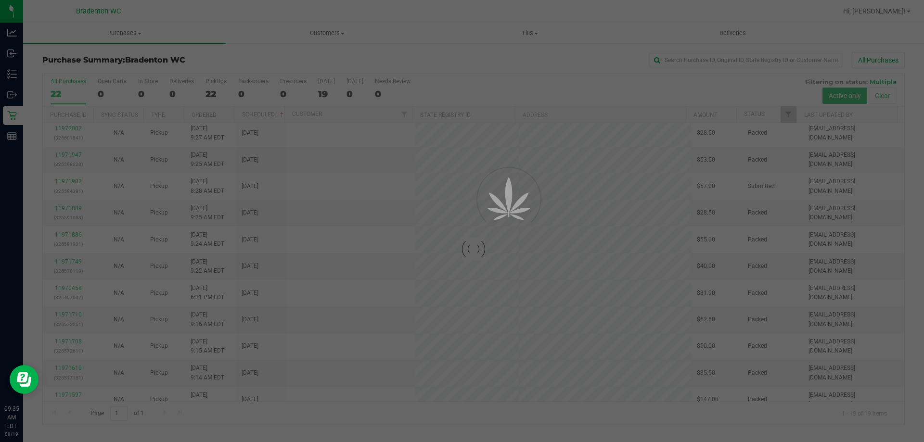
scroll to position [0, 0]
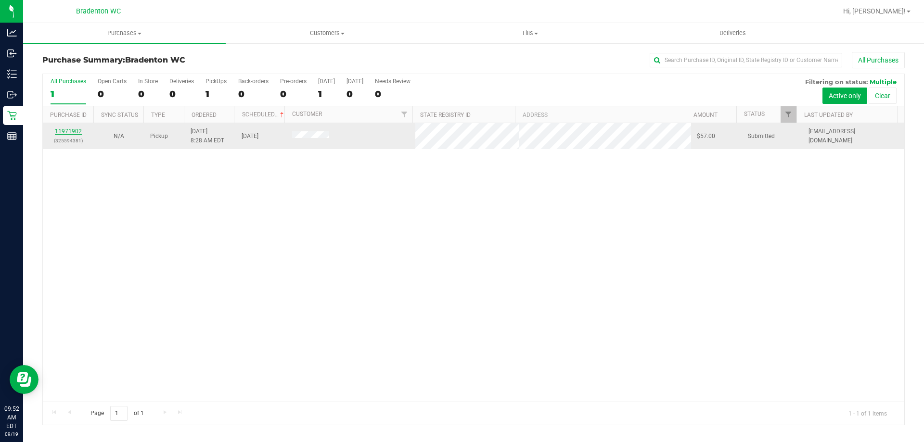
click at [64, 133] on link "11971902" at bounding box center [68, 131] width 27 height 7
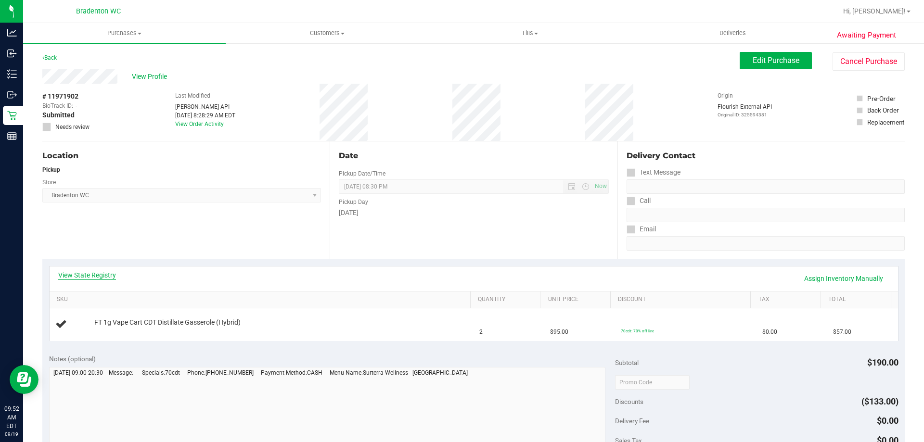
click at [101, 276] on link "View State Registry" at bounding box center [87, 276] width 58 height 10
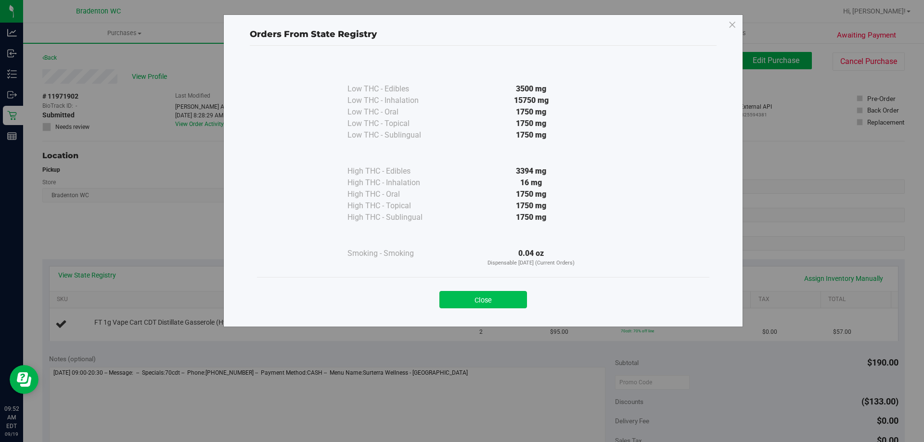
click at [471, 294] on button "Close" at bounding box center [483, 299] width 88 height 17
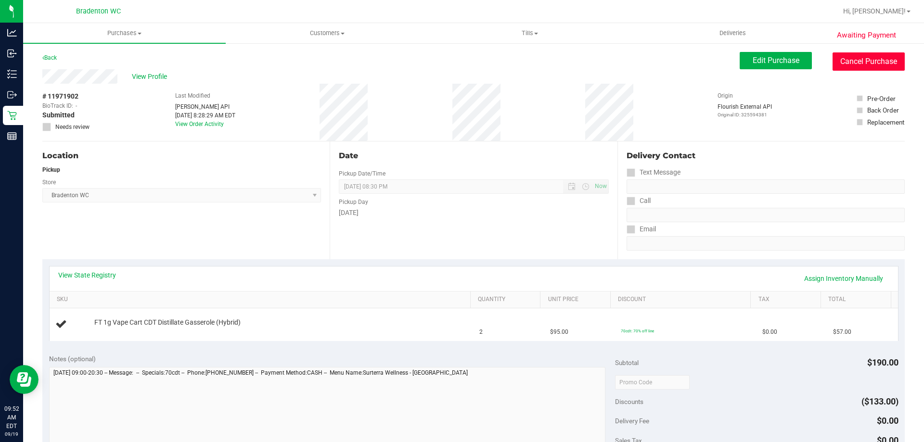
click at [867, 65] on button "Cancel Purchase" at bounding box center [869, 61] width 72 height 18
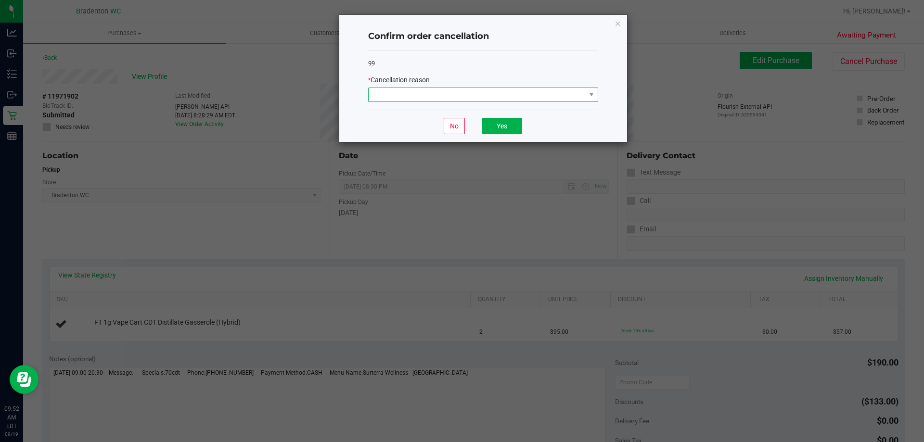
click at [485, 90] on span at bounding box center [477, 94] width 217 height 13
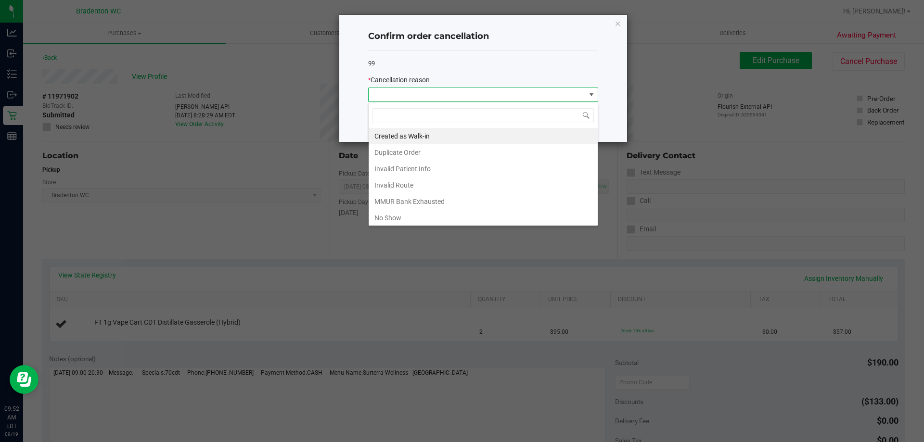
scroll to position [14, 230]
click at [438, 200] on li "MMUR Bank Exhausted" at bounding box center [483, 201] width 229 height 16
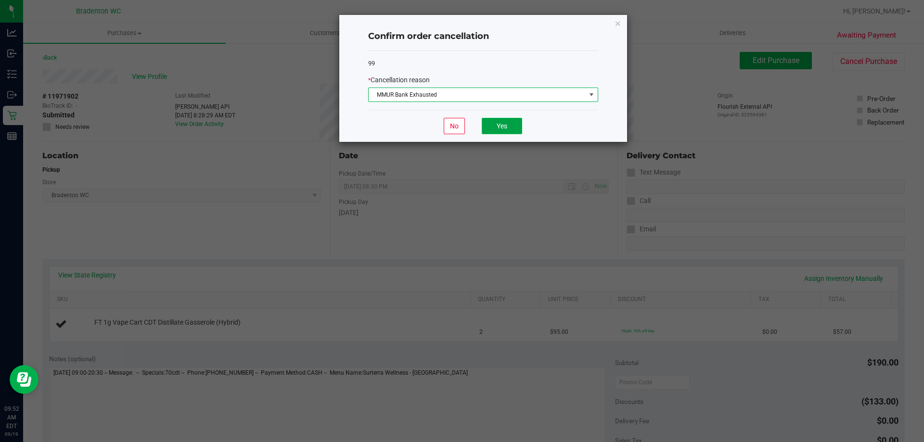
click at [508, 124] on button "Yes" at bounding box center [502, 126] width 40 height 16
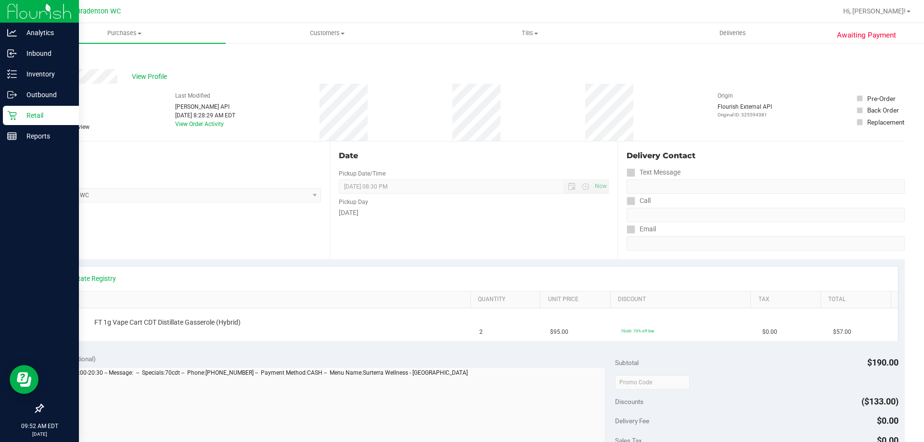
click at [12, 120] on div "Retail" at bounding box center [41, 115] width 76 height 19
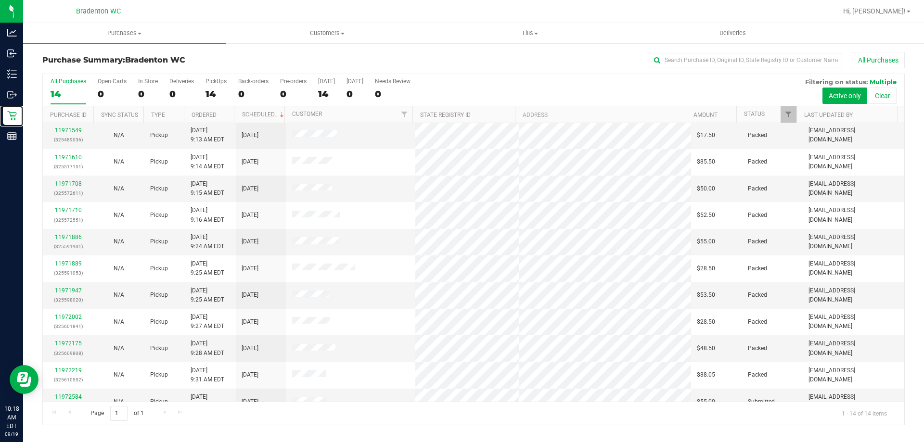
scroll to position [94, 0]
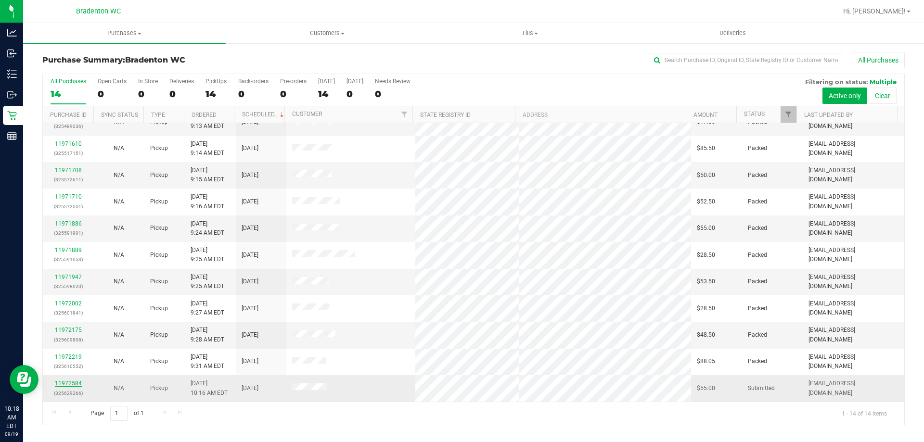
click at [69, 384] on link "11972584" at bounding box center [68, 383] width 27 height 7
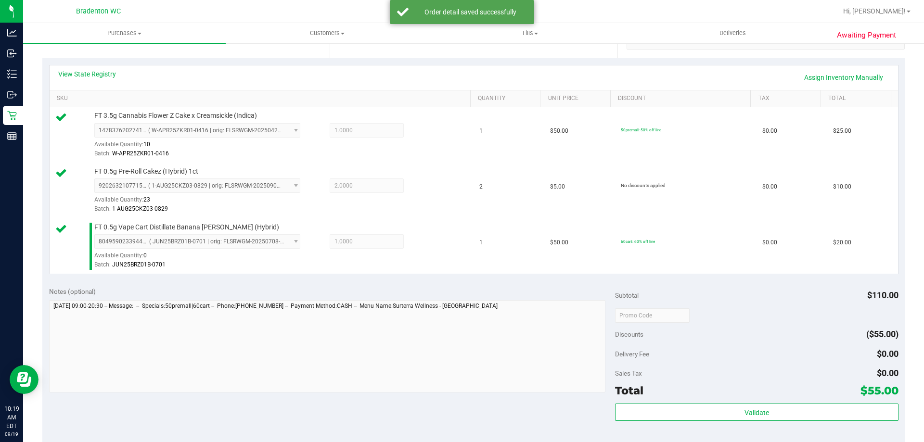
scroll to position [211, 0]
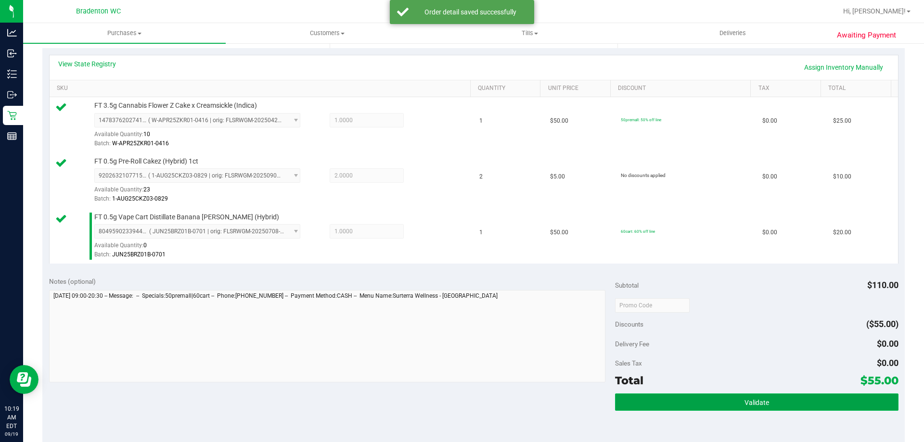
click at [671, 409] on button "Validate" at bounding box center [756, 402] width 283 height 17
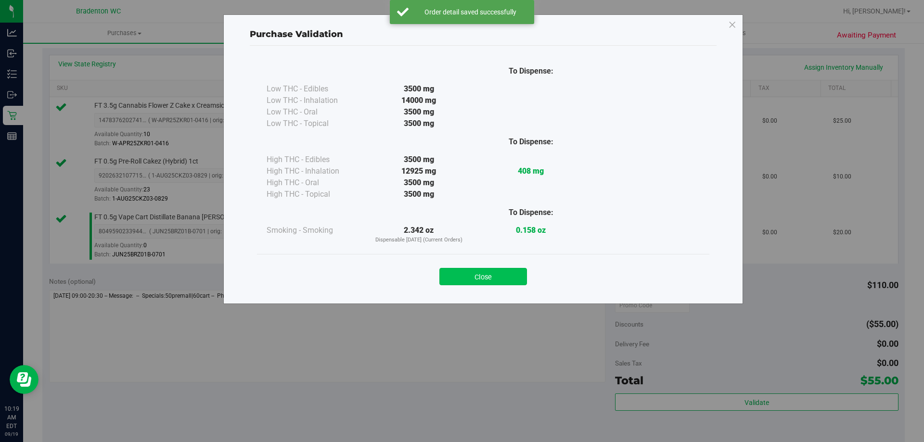
click at [497, 275] on button "Close" at bounding box center [483, 276] width 88 height 17
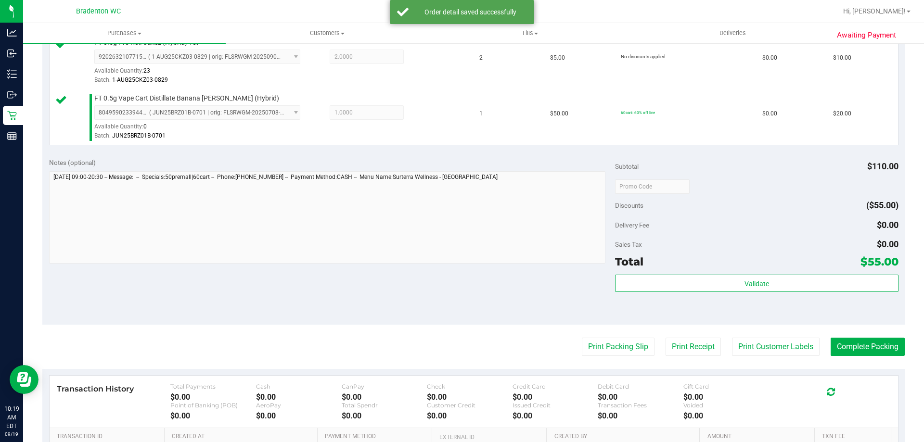
scroll to position [335, 0]
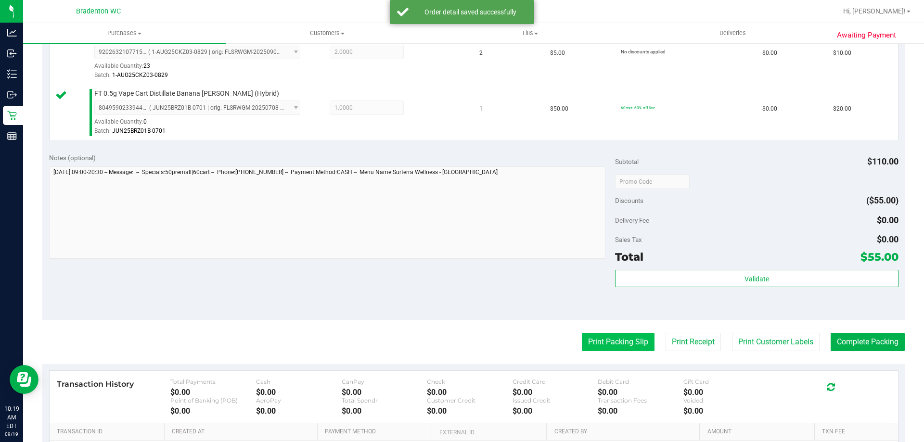
click at [606, 336] on button "Print Packing Slip" at bounding box center [618, 342] width 73 height 18
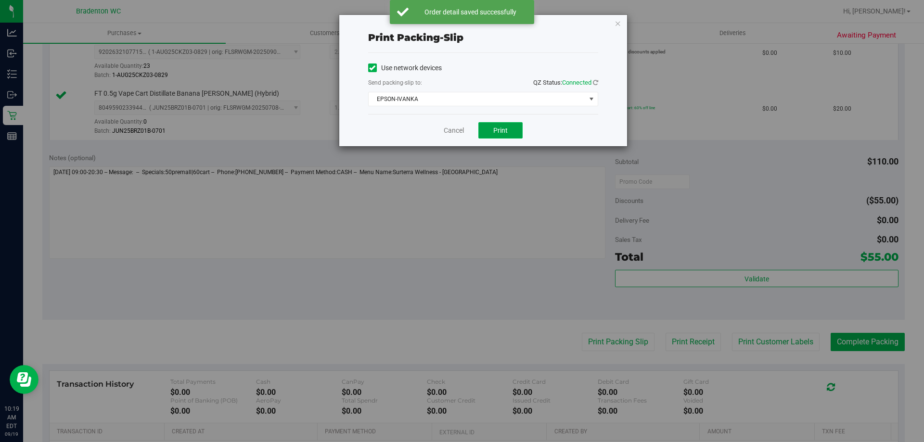
click at [499, 127] on span "Print" at bounding box center [500, 131] width 14 height 8
click at [455, 128] on link "Cancel" at bounding box center [454, 131] width 20 height 10
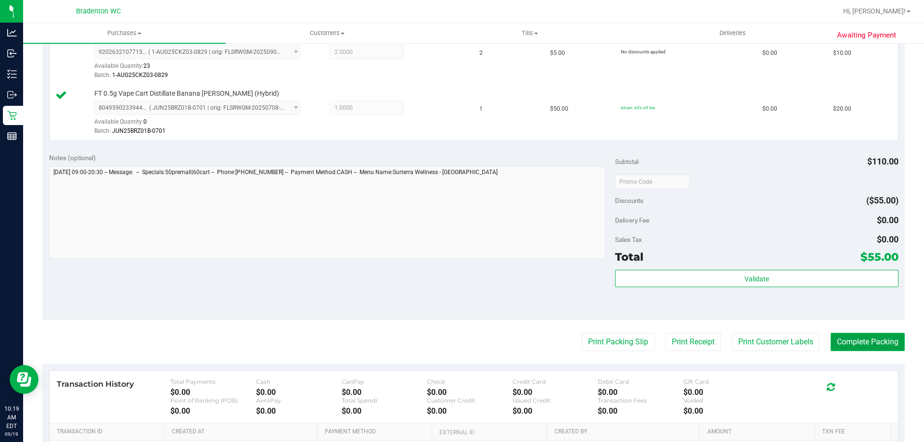
click at [843, 337] on button "Complete Packing" at bounding box center [868, 342] width 74 height 18
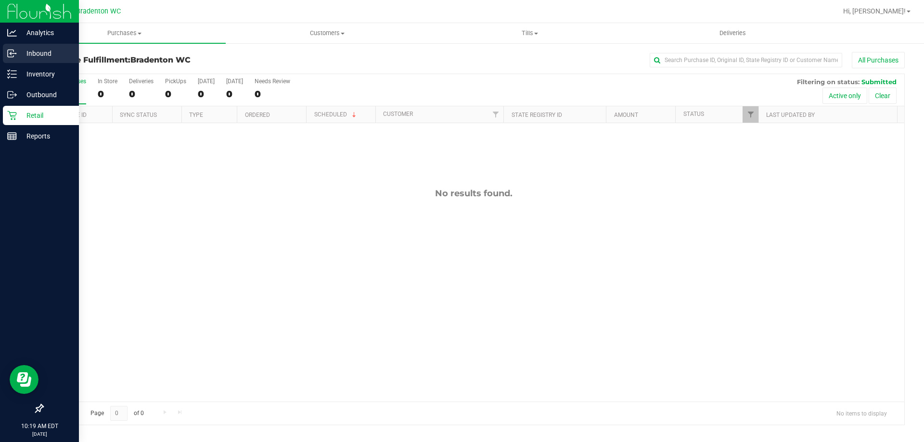
click at [18, 49] on p "Inbound" at bounding box center [46, 54] width 58 height 12
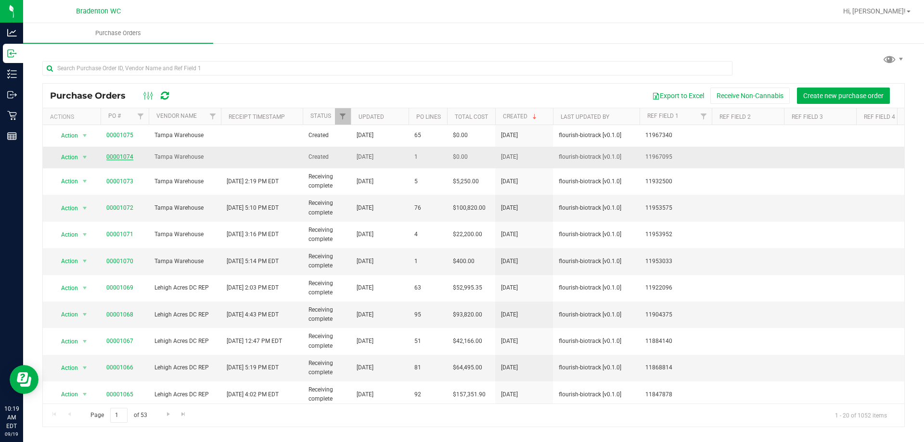
click at [120, 155] on link "00001074" at bounding box center [119, 157] width 27 height 7
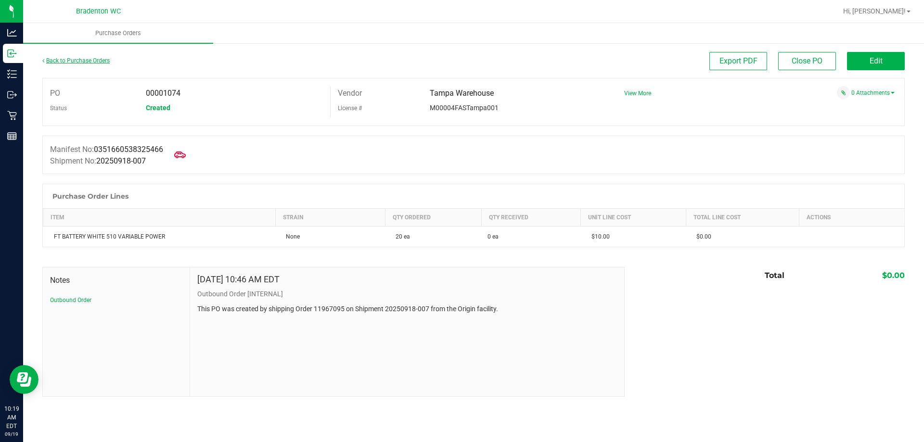
click at [65, 62] on link "Back to Purchase Orders" at bounding box center [75, 60] width 67 height 7
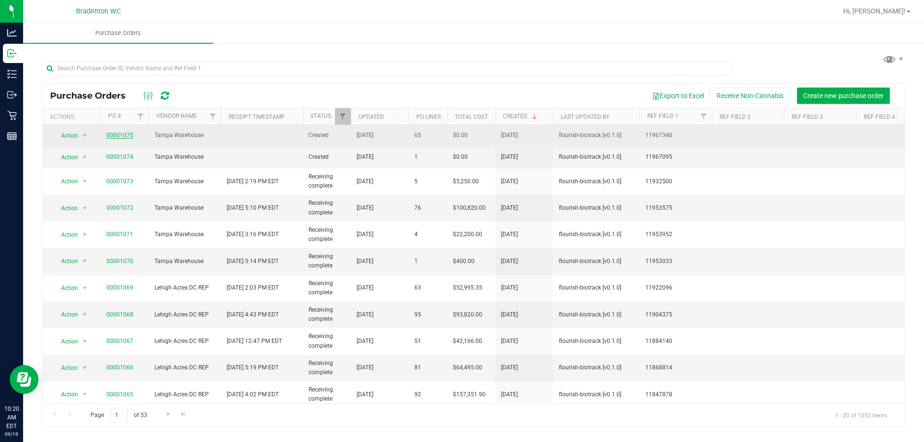
click at [129, 136] on link "00001075" at bounding box center [119, 135] width 27 height 7
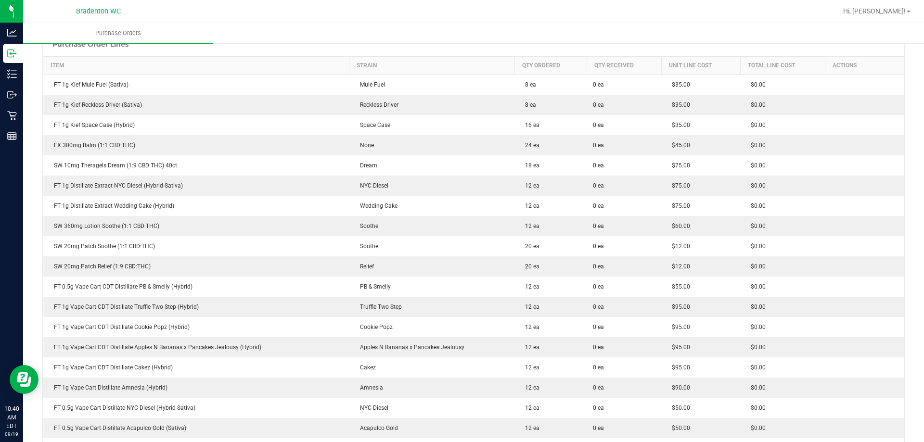
scroll to position [138, 0]
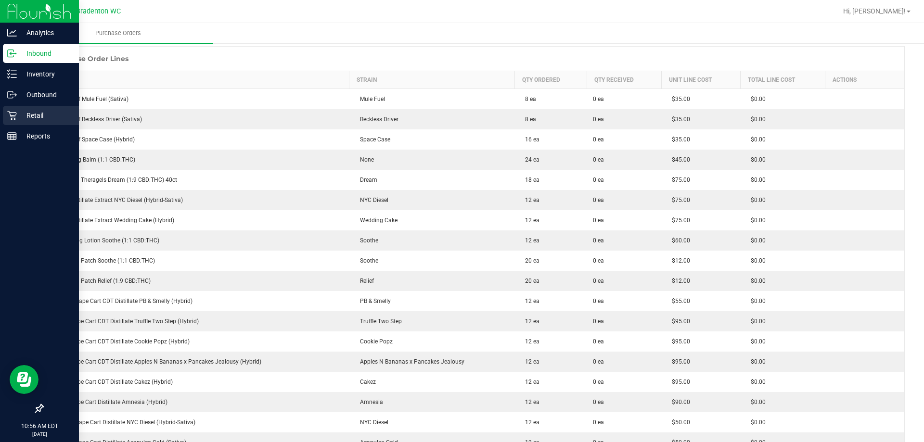
click at [2, 112] on link "Retail" at bounding box center [39, 116] width 79 height 21
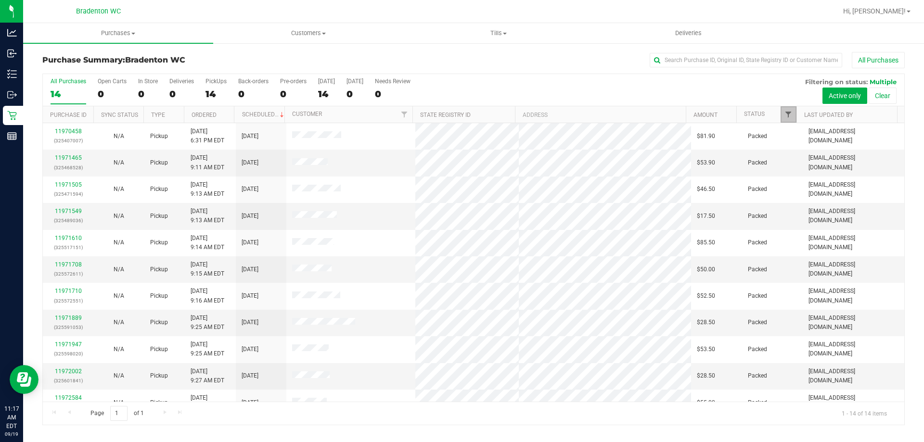
click at [788, 114] on span "Filter" at bounding box center [789, 115] width 8 height 8
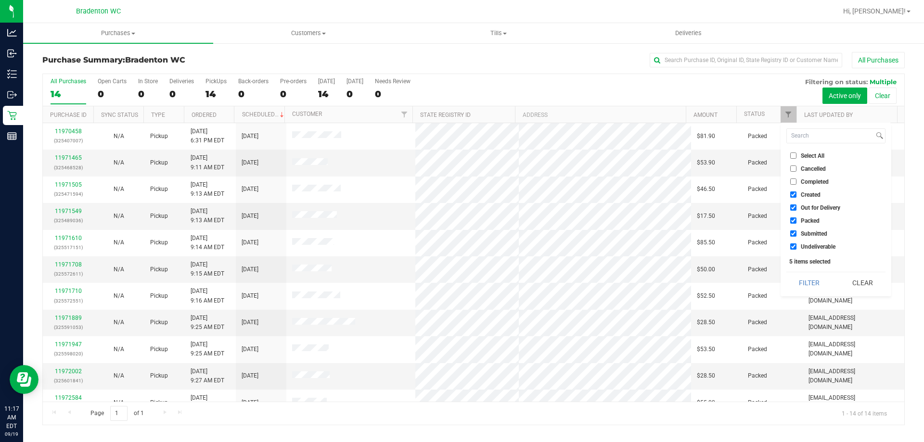
click at [814, 221] on span "Packed" at bounding box center [810, 221] width 19 height 6
click at [797, 221] on input "Packed" at bounding box center [793, 221] width 6 height 6
checkbox input "false"
click at [803, 284] on button "Filter" at bounding box center [809, 282] width 46 height 21
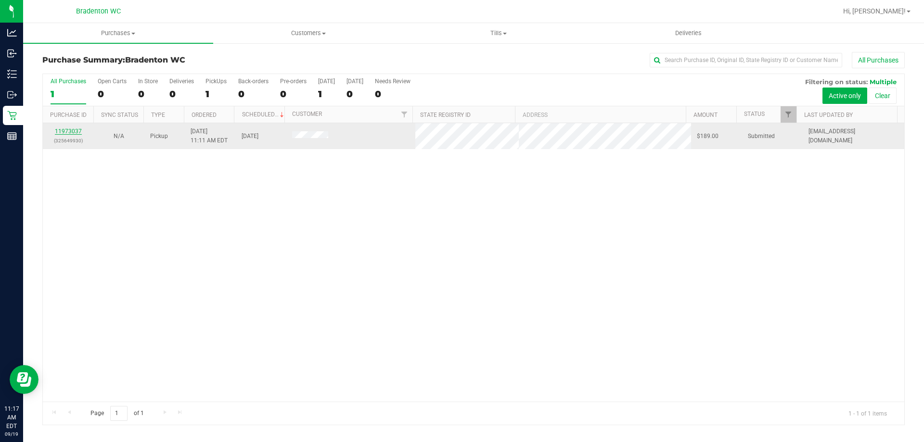
click at [72, 131] on link "11973037" at bounding box center [68, 131] width 27 height 7
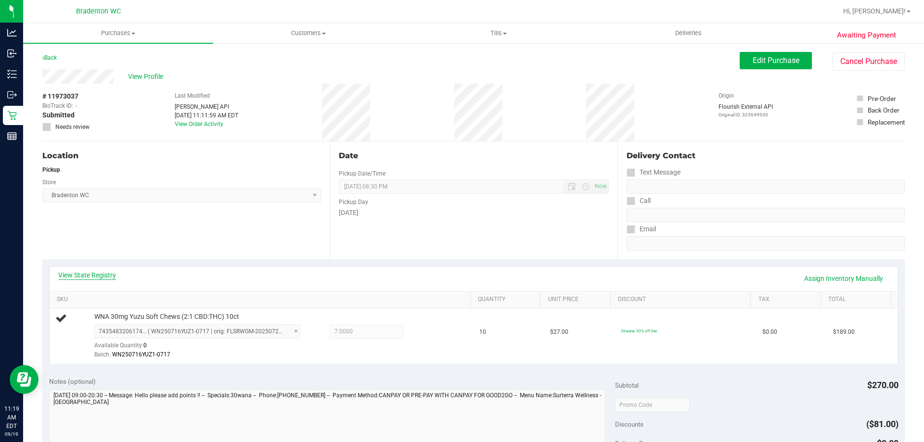
click at [102, 272] on link "View State Registry" at bounding box center [87, 276] width 58 height 10
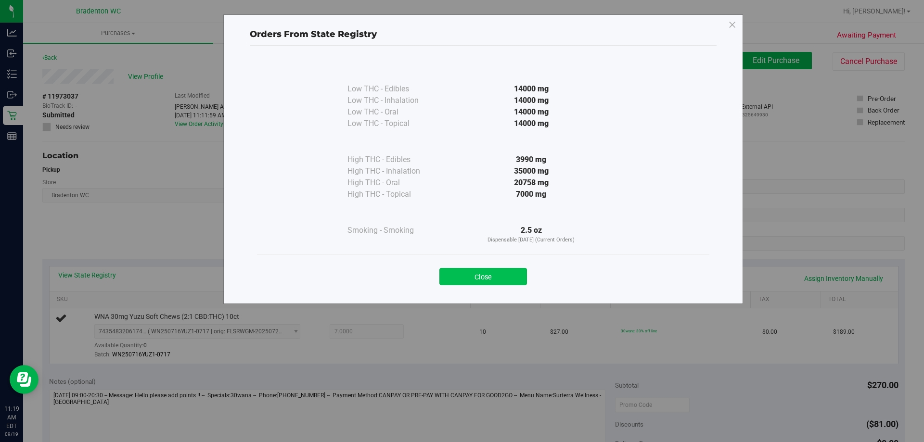
click at [465, 270] on button "Close" at bounding box center [483, 276] width 88 height 17
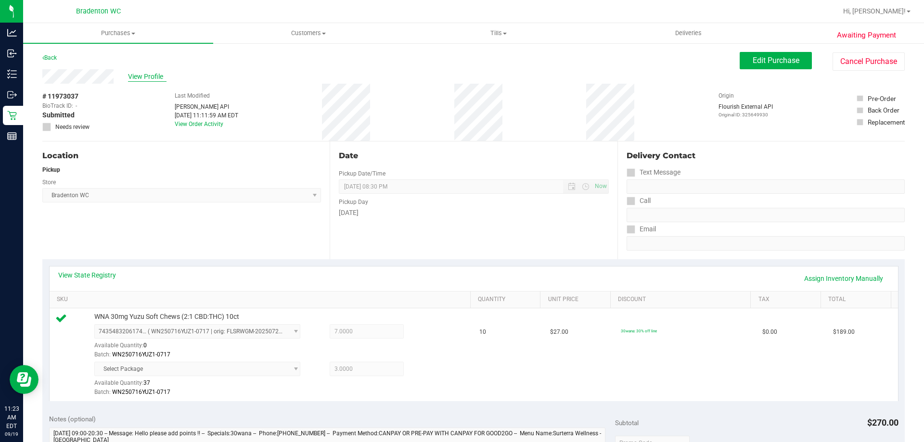
click at [147, 79] on span "View Profile" at bounding box center [147, 77] width 39 height 10
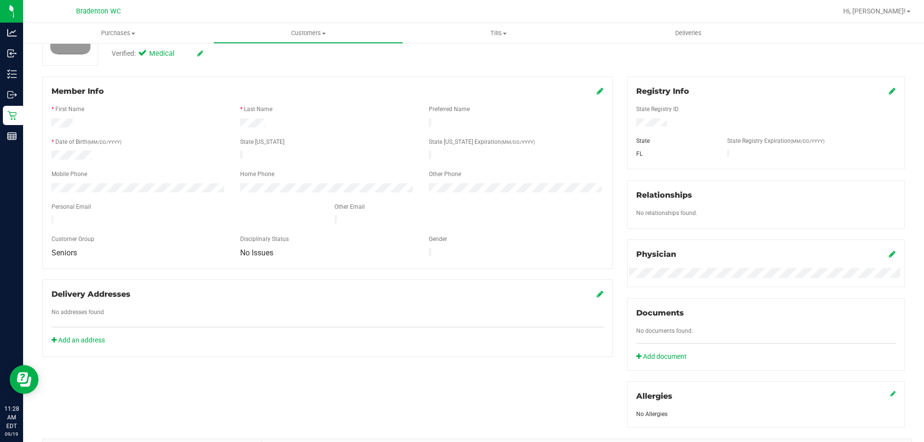
scroll to position [126, 0]
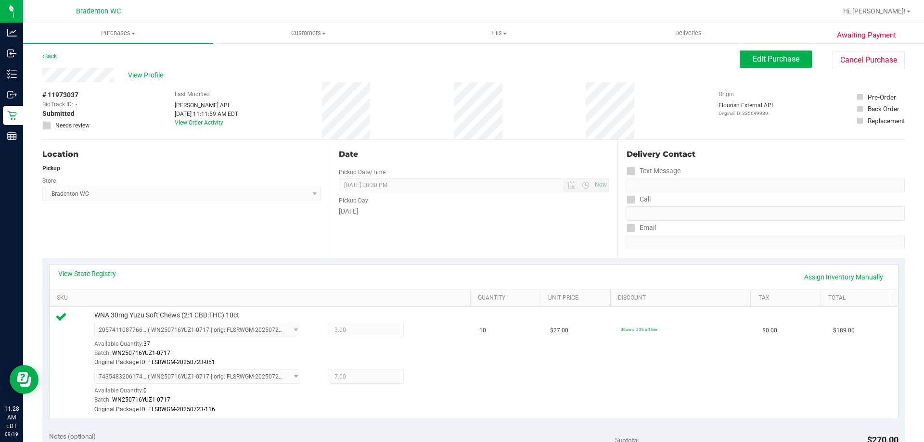
scroll to position [1, 0]
click at [775, 64] on span "Edit Purchase" at bounding box center [776, 59] width 47 height 9
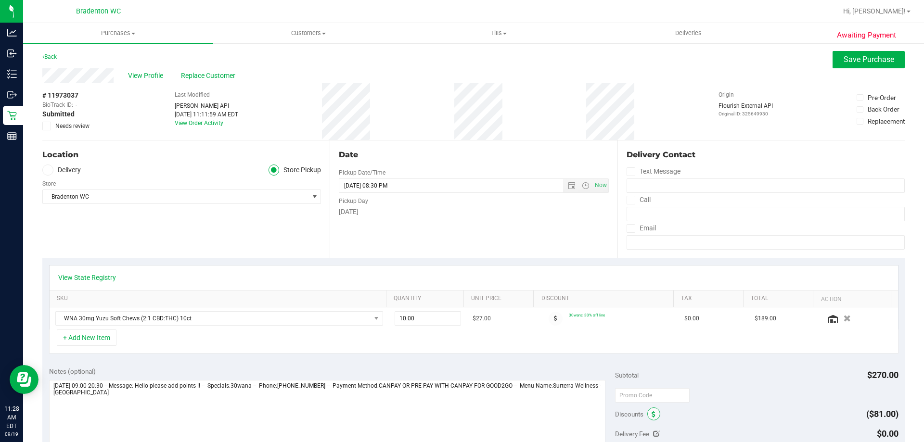
click at [652, 414] on icon at bounding box center [654, 415] width 4 height 7
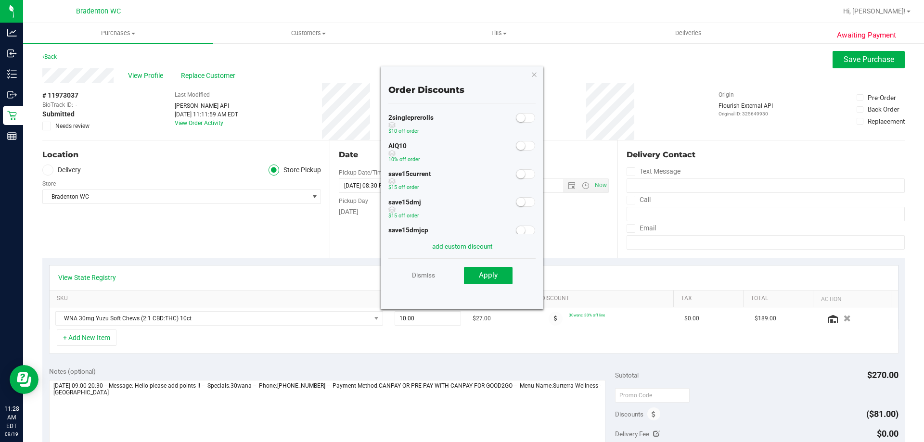
click at [516, 145] on small at bounding box center [520, 146] width 9 height 9
click at [501, 279] on button "Apply" at bounding box center [488, 275] width 49 height 17
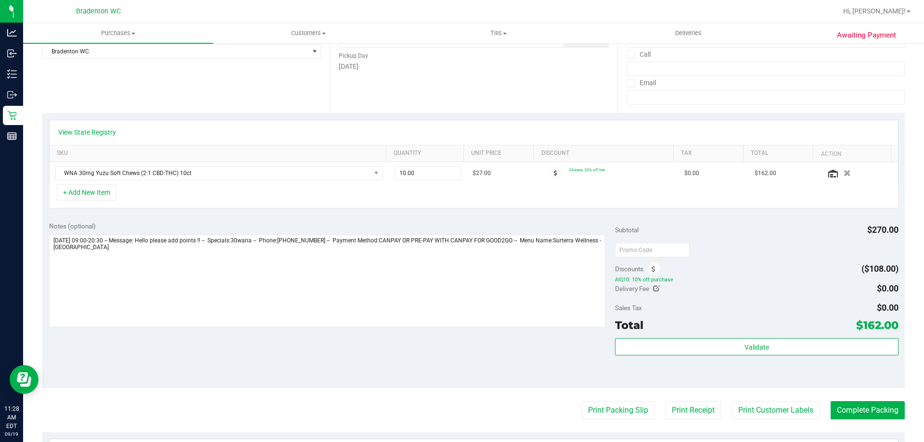
scroll to position [147, 0]
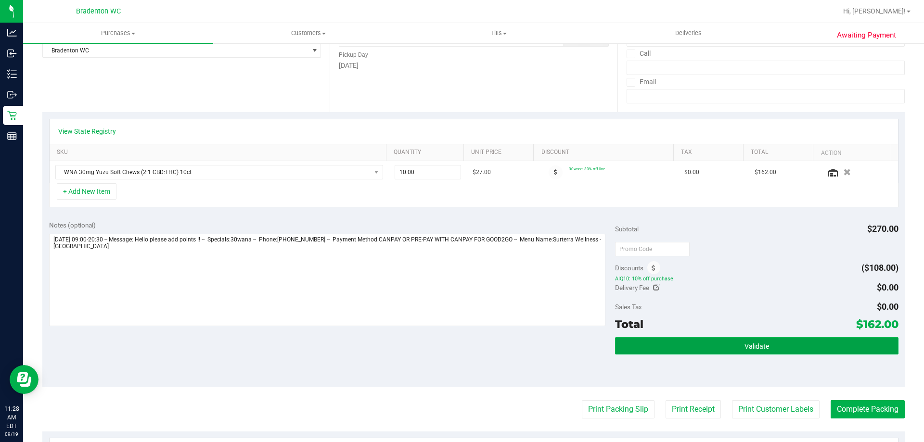
click at [633, 347] on button "Validate" at bounding box center [756, 345] width 283 height 17
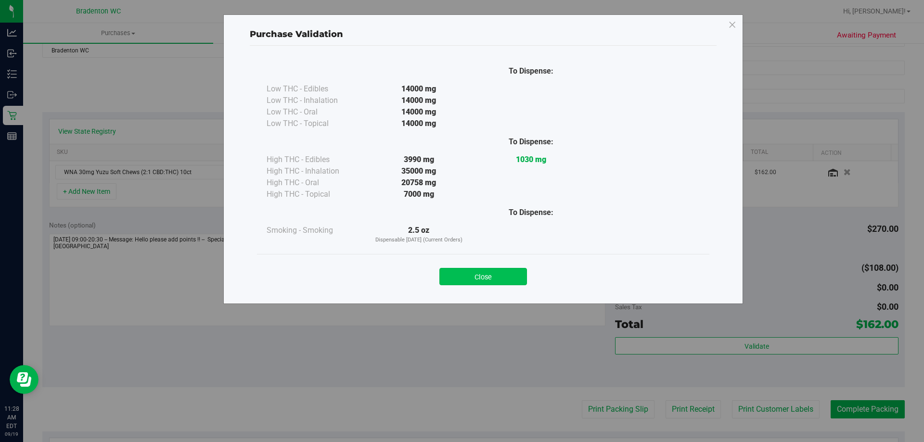
click at [493, 275] on button "Close" at bounding box center [483, 276] width 88 height 17
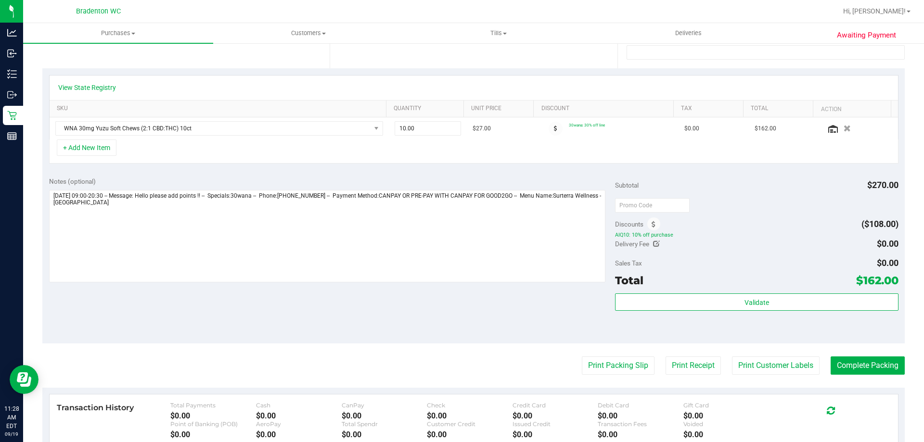
scroll to position [207, 0]
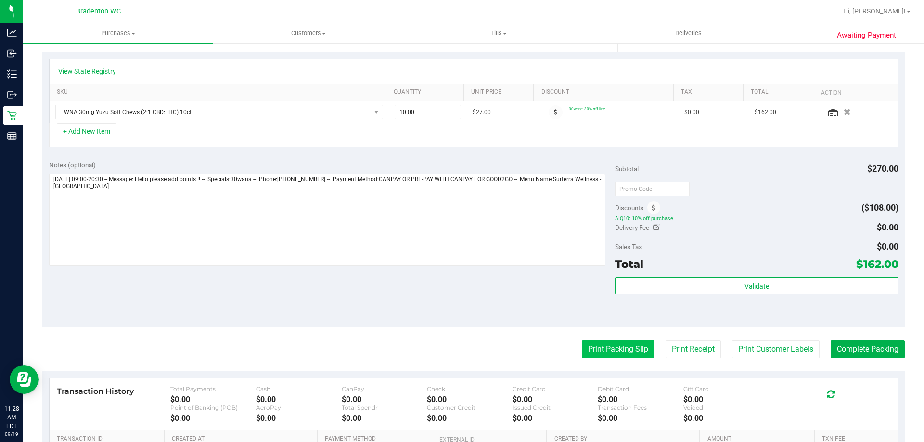
click at [601, 349] on button "Print Packing Slip" at bounding box center [618, 349] width 73 height 18
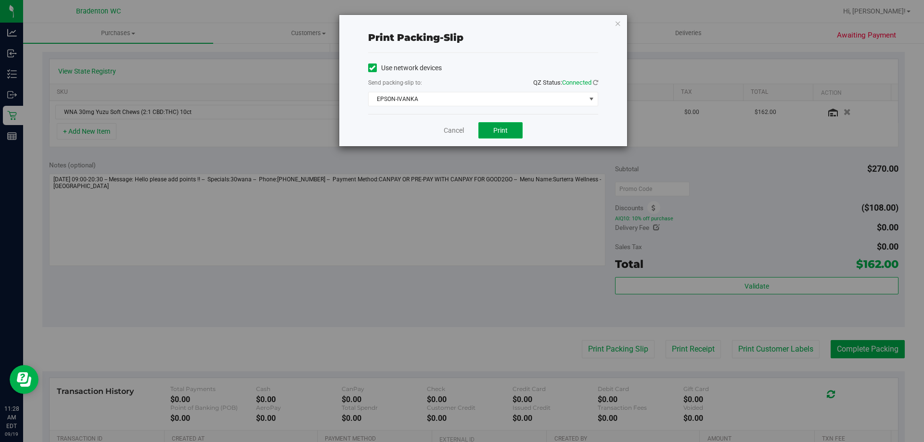
click at [497, 137] on button "Print" at bounding box center [500, 130] width 44 height 16
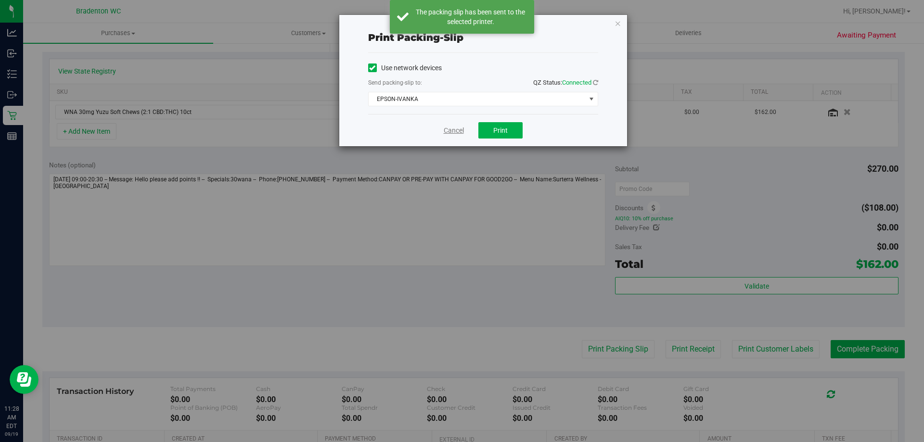
click at [460, 131] on link "Cancel" at bounding box center [454, 131] width 20 height 10
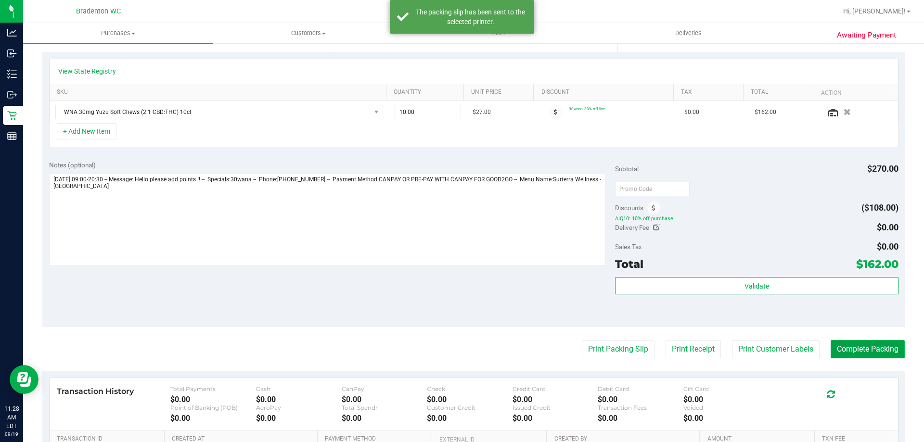
click at [844, 346] on button "Complete Packing" at bounding box center [868, 349] width 74 height 18
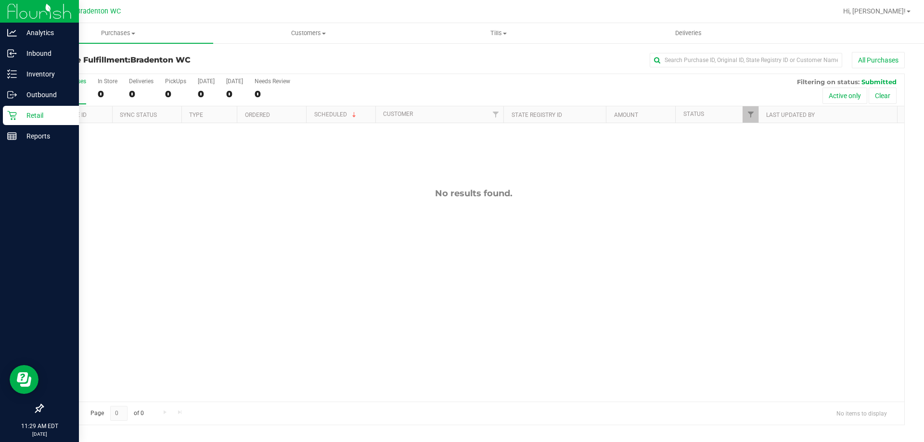
click at [15, 121] on div "Retail" at bounding box center [41, 115] width 76 height 19
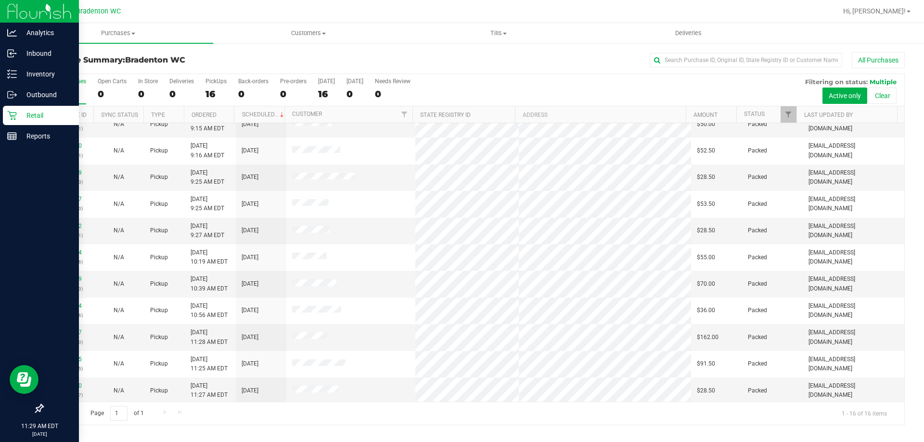
scroll to position [148, 0]
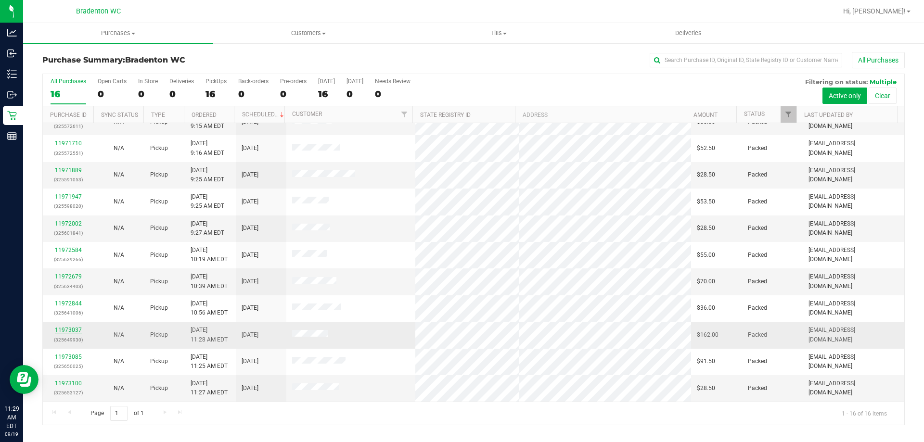
click at [71, 329] on link "11973037" at bounding box center [68, 330] width 27 height 7
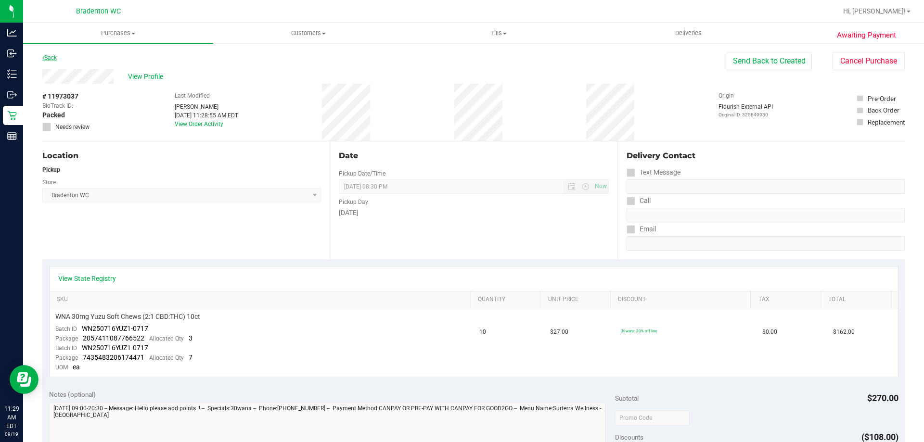
click at [52, 58] on link "Back" at bounding box center [49, 57] width 14 height 7
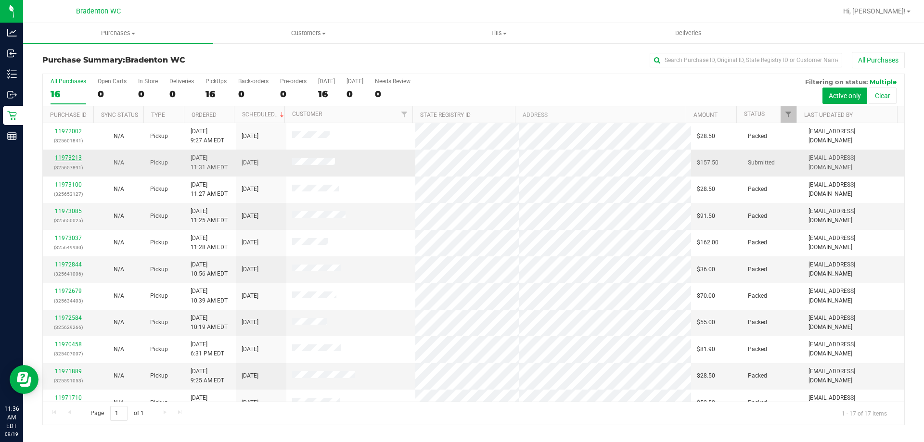
click at [79, 157] on link "11973213" at bounding box center [68, 158] width 27 height 7
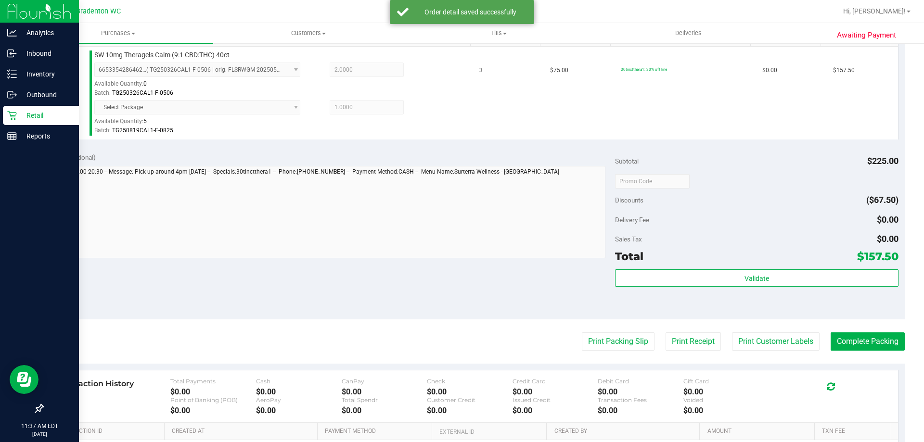
scroll to position [268, 0]
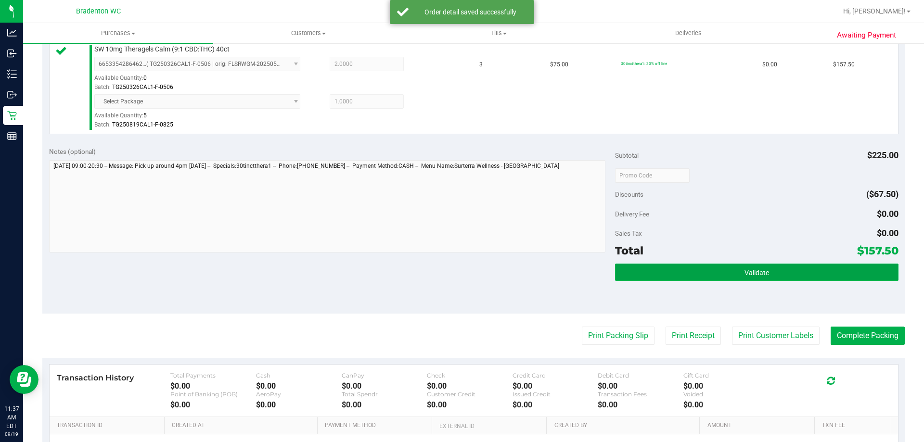
click at [641, 273] on button "Validate" at bounding box center [756, 272] width 283 height 17
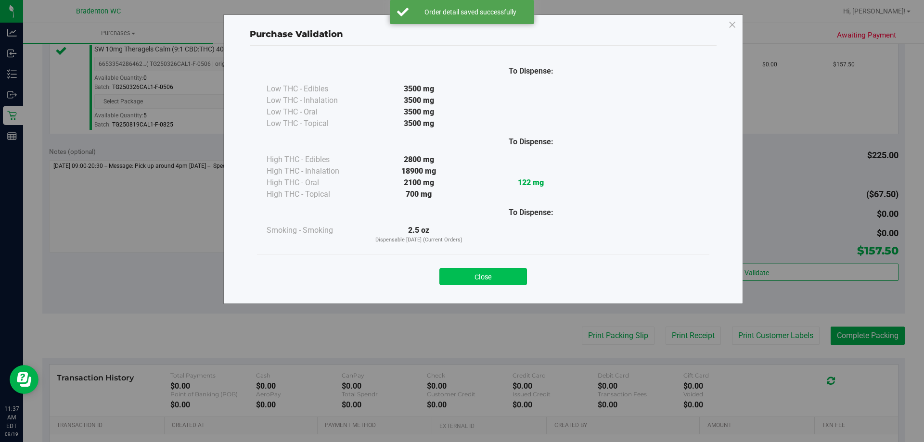
click at [466, 279] on button "Close" at bounding box center [483, 276] width 88 height 17
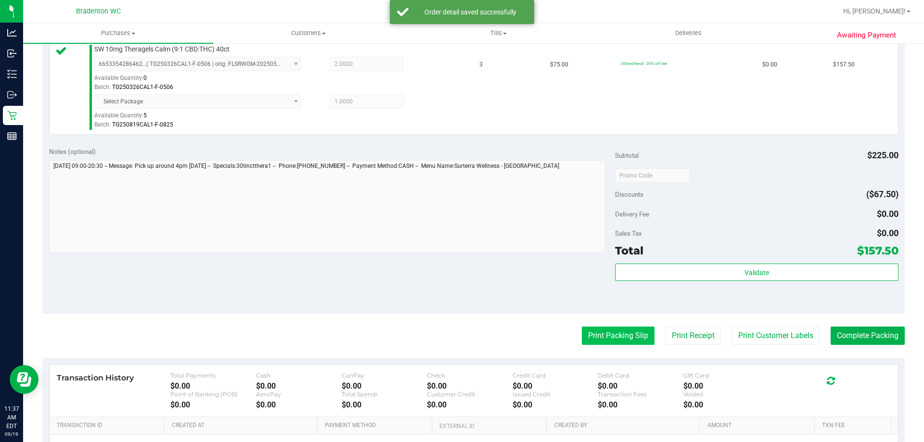
click at [587, 339] on button "Print Packing Slip" at bounding box center [618, 336] width 73 height 18
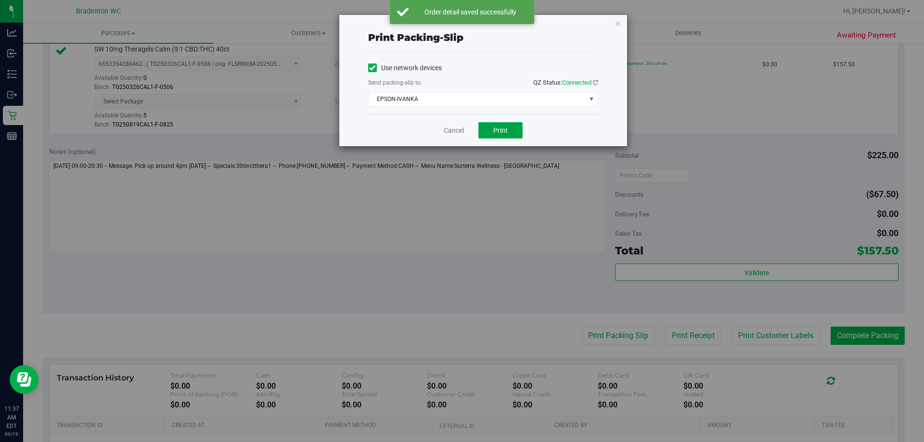
click at [499, 129] on span "Print" at bounding box center [500, 131] width 14 height 8
click at [456, 131] on link "Cancel" at bounding box center [454, 131] width 20 height 10
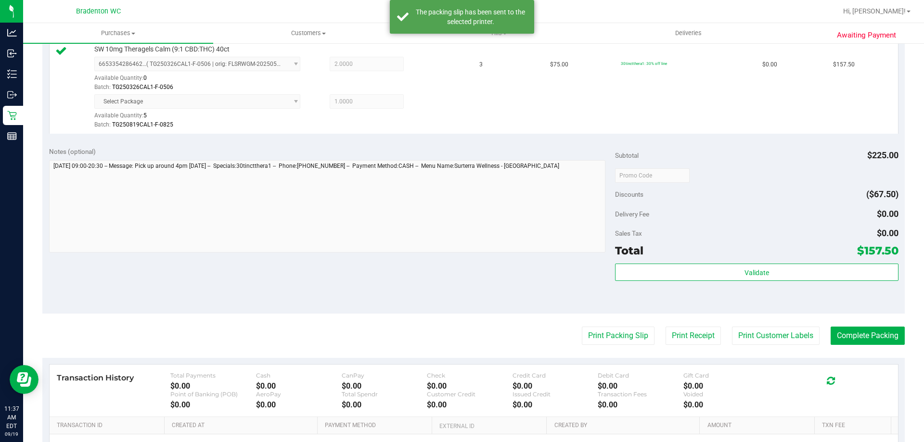
click at [877, 357] on purchase-details "Back Edit Purchase Cancel Purchase View Profile # 11973213 BioTrack ID: - Submi…" at bounding box center [473, 161] width 863 height 754
click at [855, 336] on button "Complete Packing" at bounding box center [868, 336] width 74 height 18
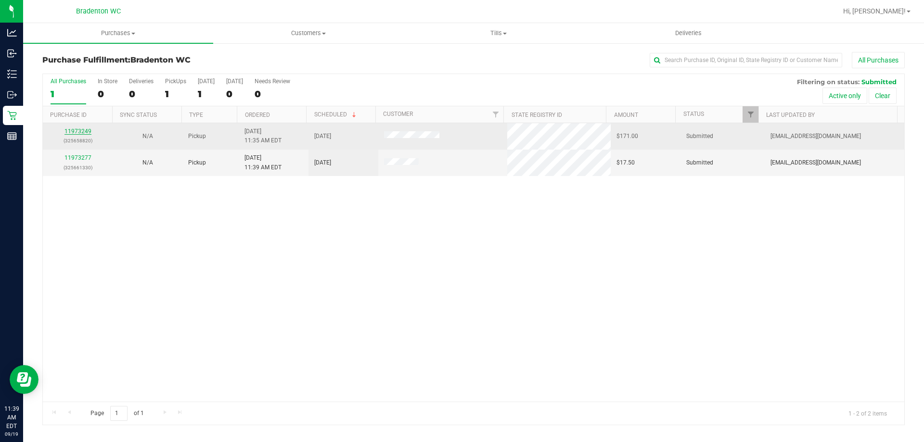
click at [87, 134] on link "11973249" at bounding box center [77, 131] width 27 height 7
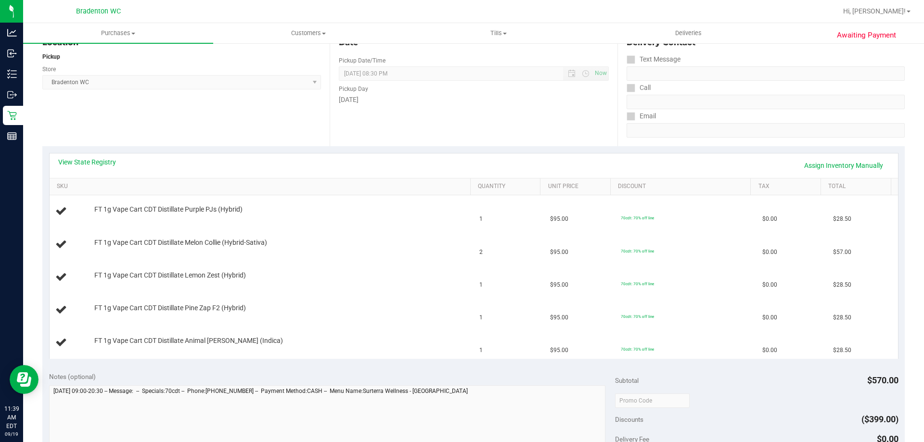
scroll to position [119, 0]
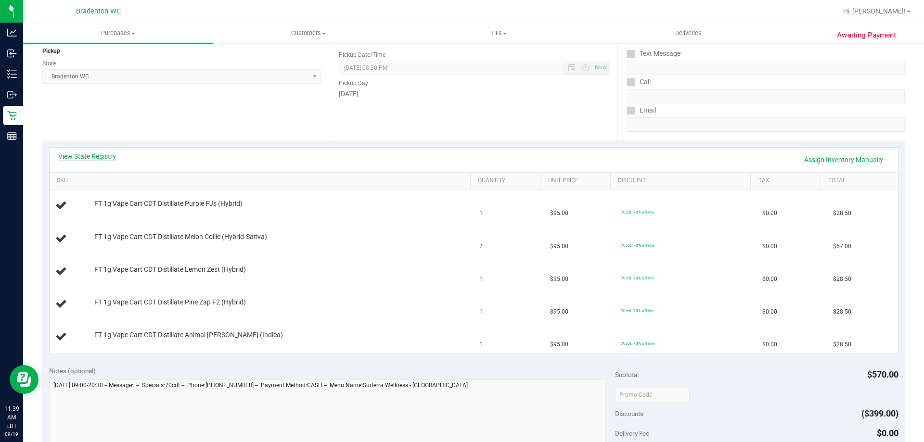
click at [103, 155] on link "View State Registry" at bounding box center [87, 157] width 58 height 10
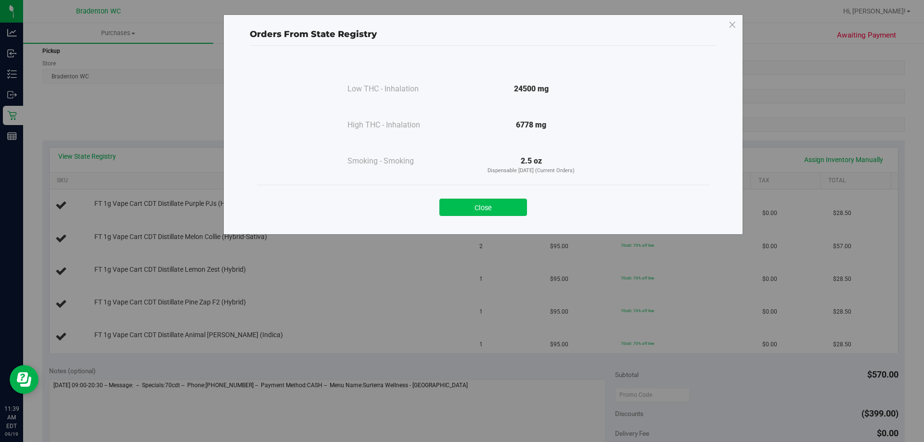
click at [490, 206] on button "Close" at bounding box center [483, 207] width 88 height 17
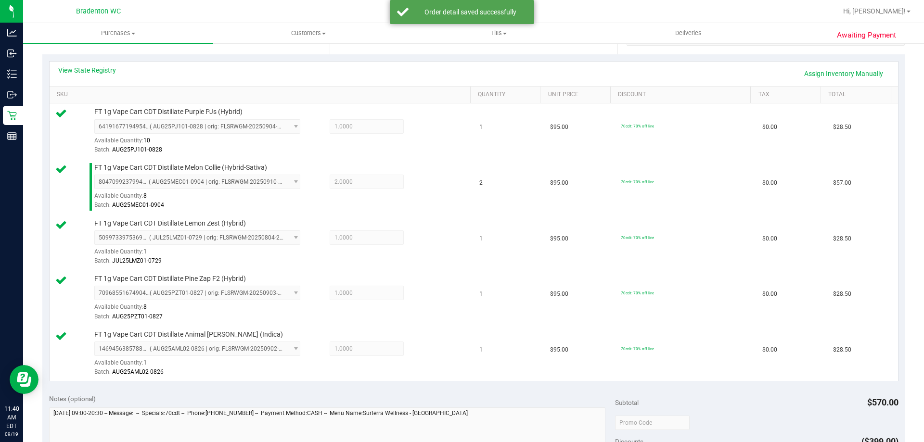
scroll to position [322, 0]
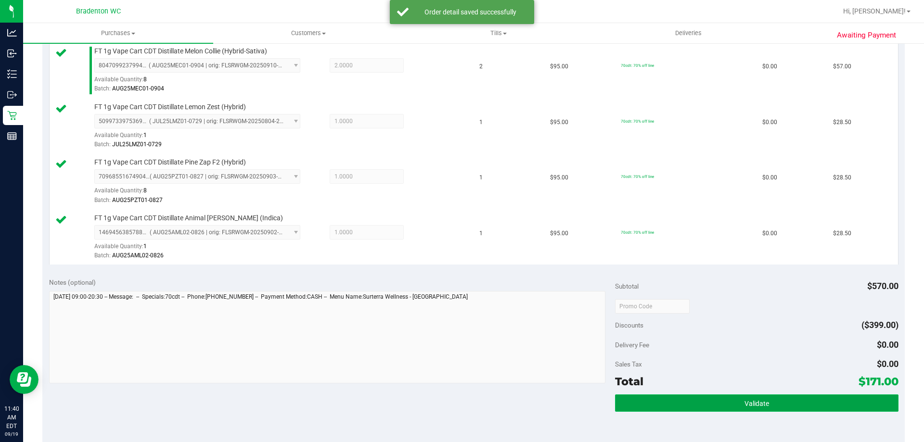
click at [636, 409] on button "Validate" at bounding box center [756, 403] width 283 height 17
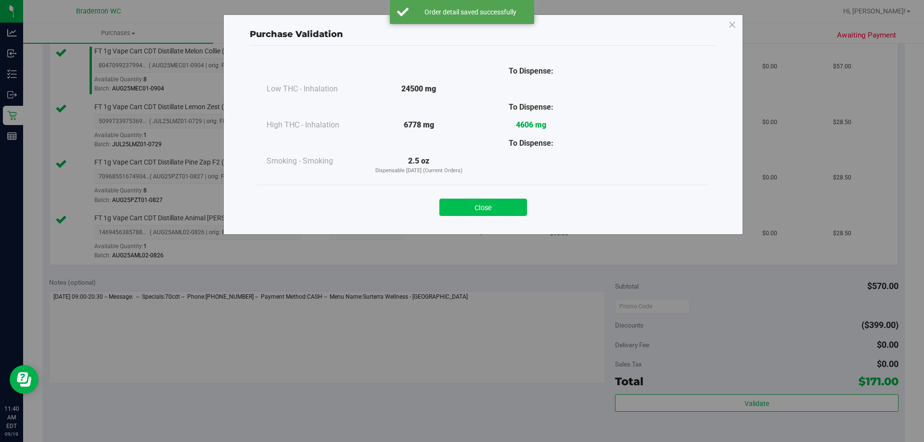
click at [496, 202] on button "Close" at bounding box center [483, 207] width 88 height 17
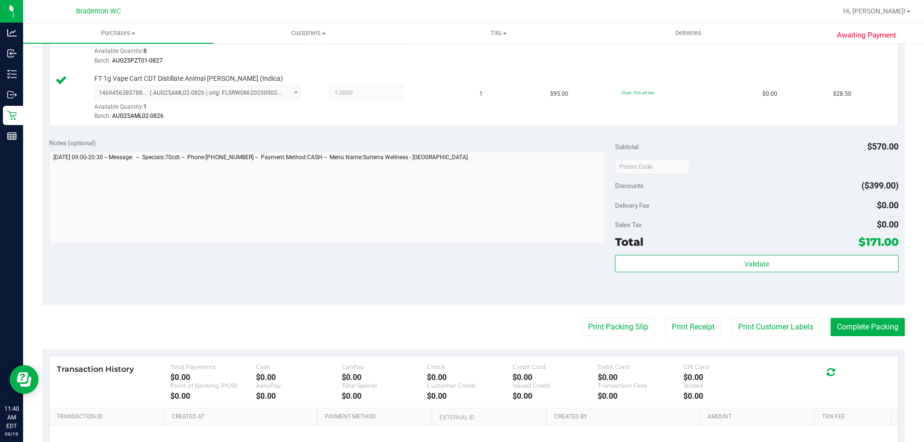
scroll to position [466, 0]
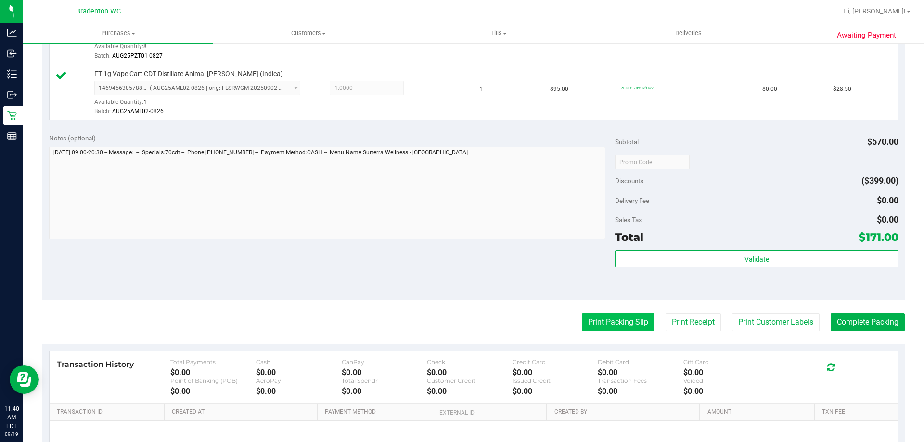
click at [609, 323] on button "Print Packing Slip" at bounding box center [618, 322] width 73 height 18
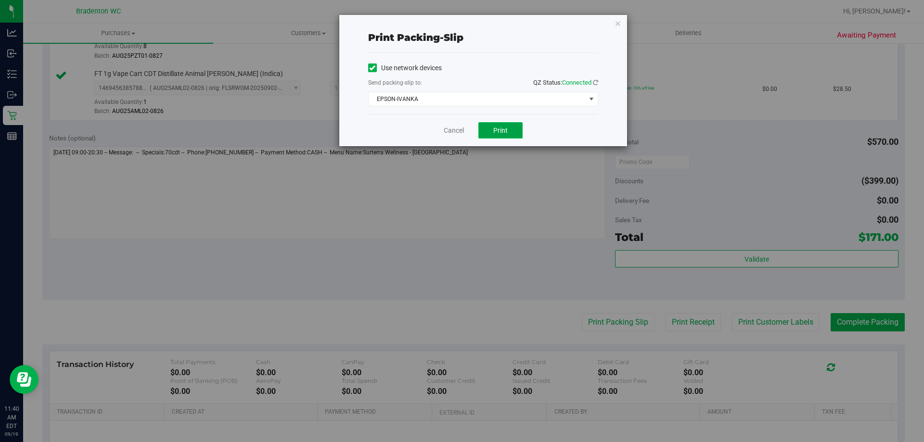
click at [502, 130] on span "Print" at bounding box center [500, 131] width 14 height 8
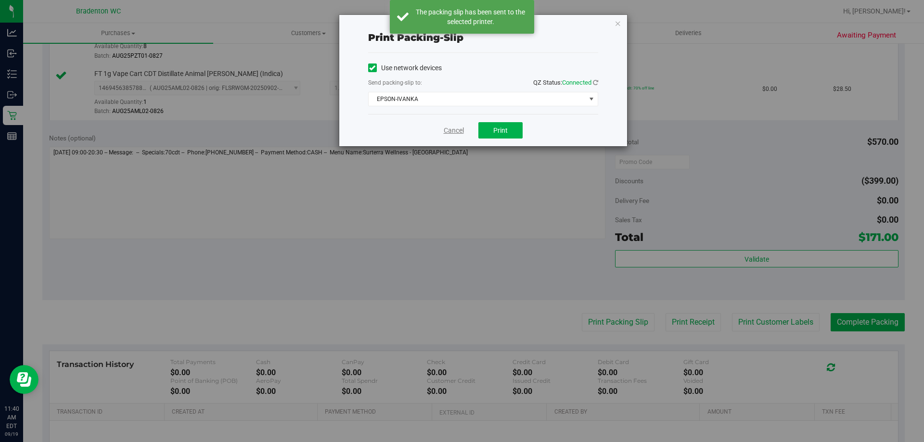
click at [448, 131] on link "Cancel" at bounding box center [454, 131] width 20 height 10
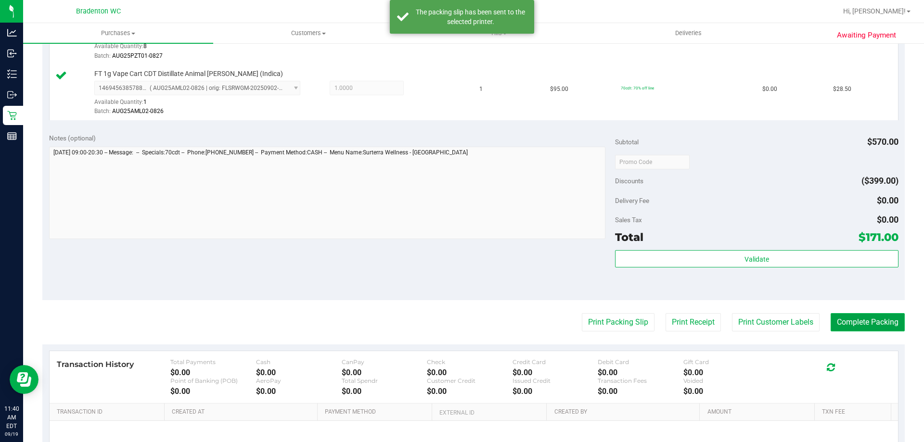
click at [841, 331] on button "Complete Packing" at bounding box center [868, 322] width 74 height 18
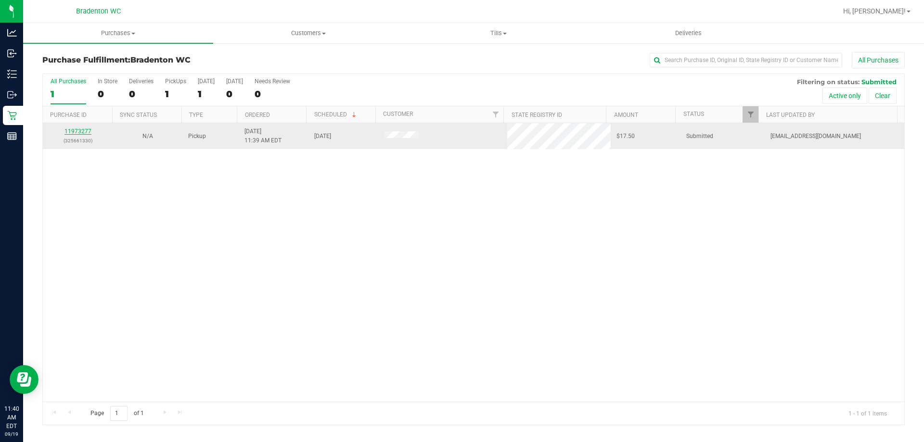
click at [82, 132] on link "11973277" at bounding box center [77, 131] width 27 height 7
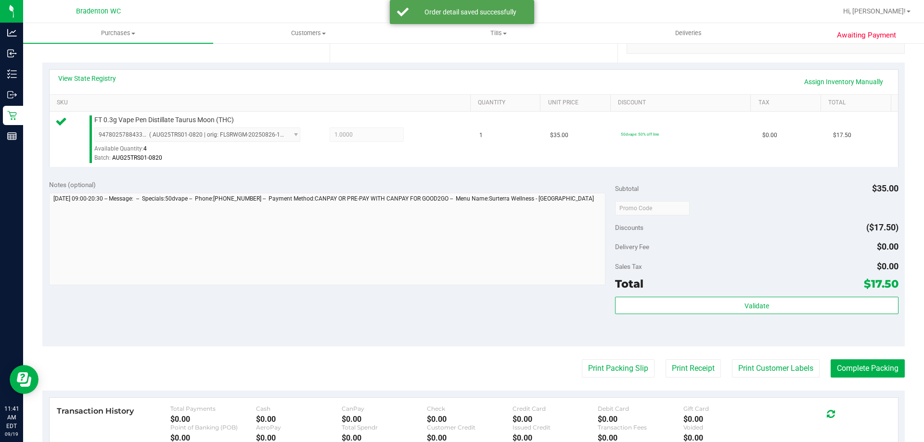
scroll to position [196, 0]
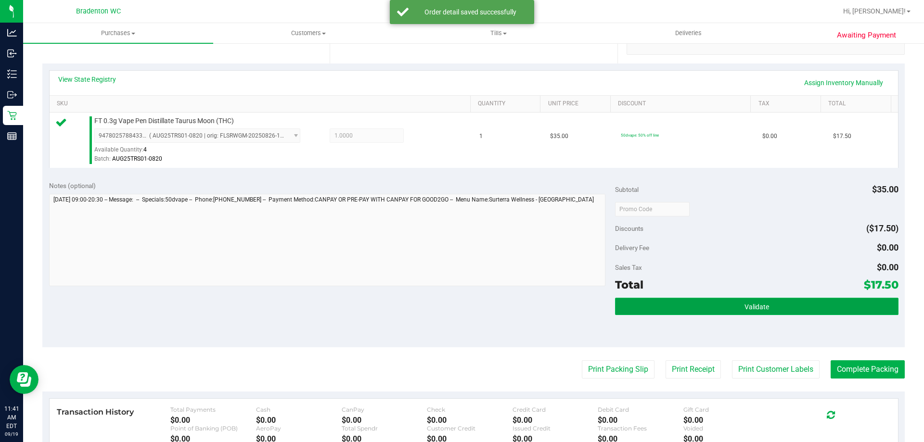
click at [691, 309] on button "Validate" at bounding box center [756, 306] width 283 height 17
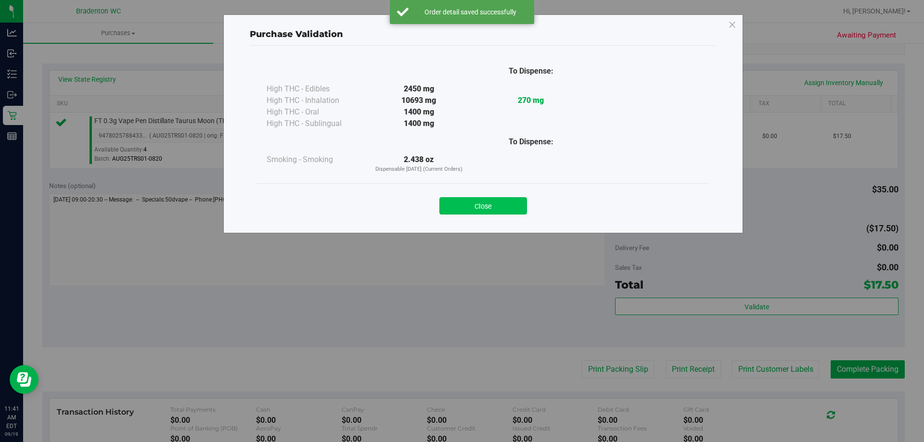
click at [496, 207] on button "Close" at bounding box center [483, 205] width 88 height 17
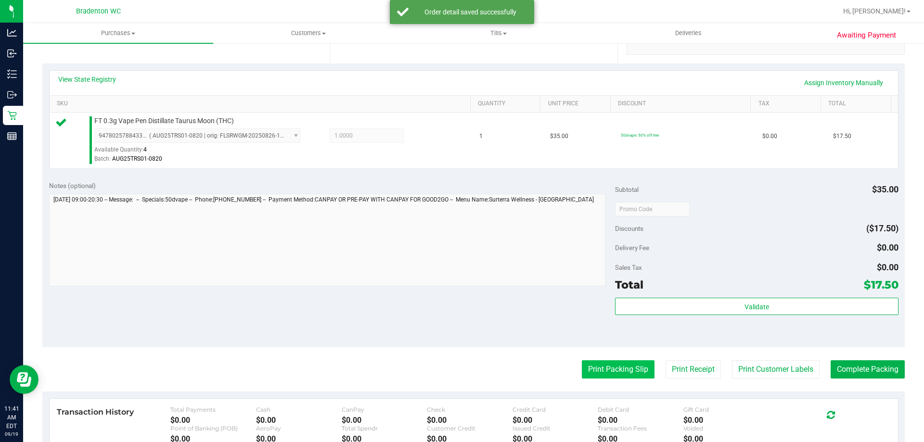
click at [611, 370] on button "Print Packing Slip" at bounding box center [618, 370] width 73 height 18
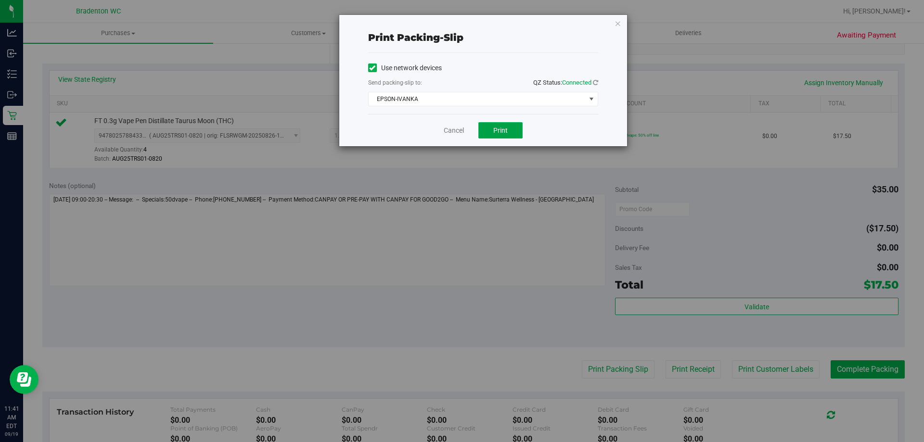
click at [501, 131] on span "Print" at bounding box center [500, 131] width 14 height 8
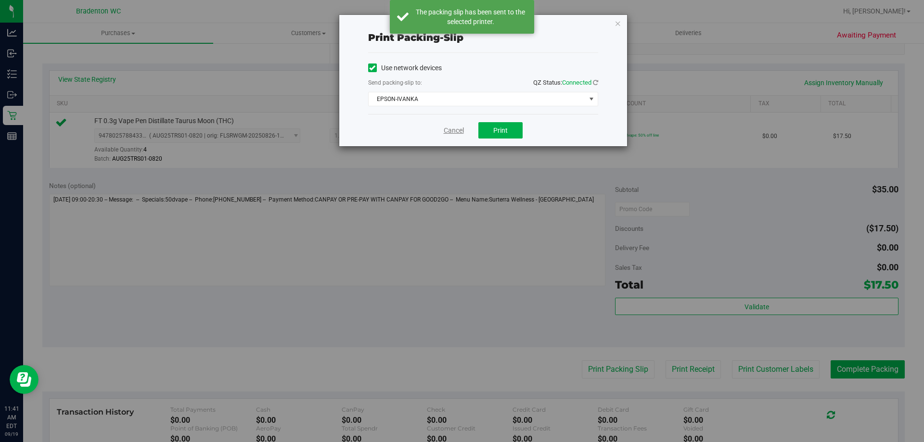
click at [453, 129] on link "Cancel" at bounding box center [454, 131] width 20 height 10
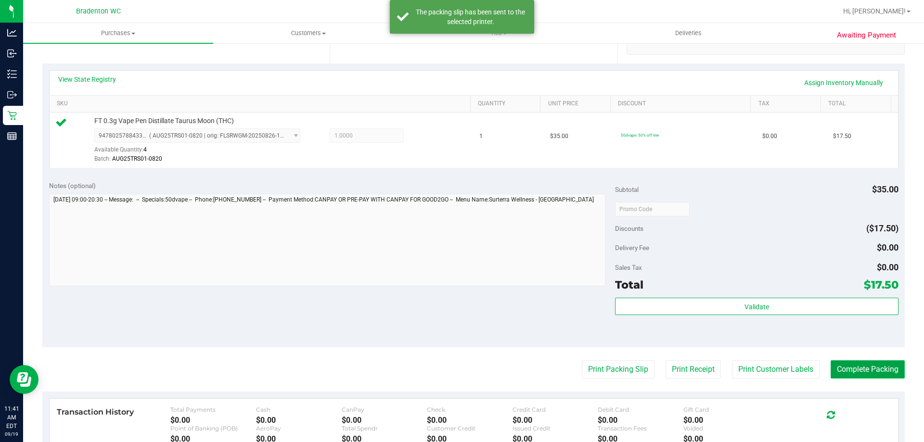
click at [855, 374] on button "Complete Packing" at bounding box center [868, 370] width 74 height 18
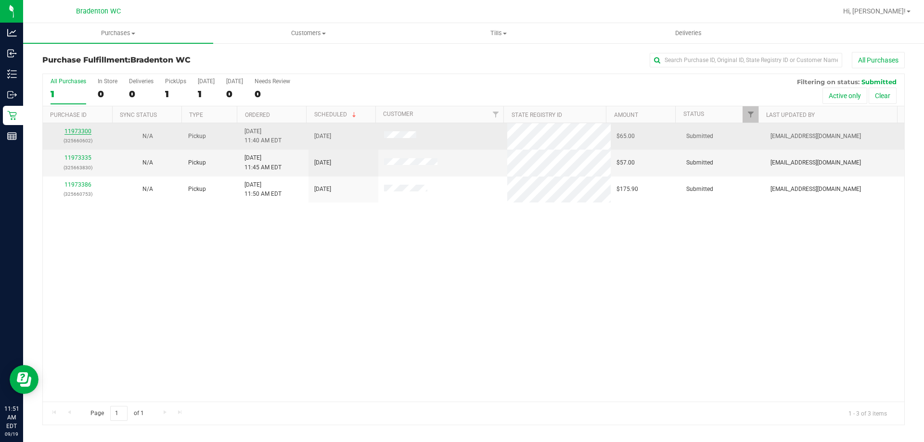
click at [79, 131] on link "11973300" at bounding box center [77, 131] width 27 height 7
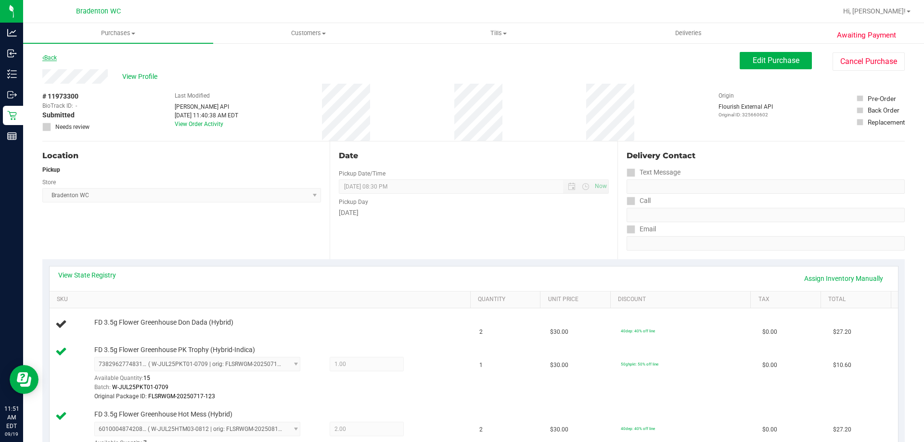
click at [49, 55] on link "Back" at bounding box center [49, 57] width 14 height 7
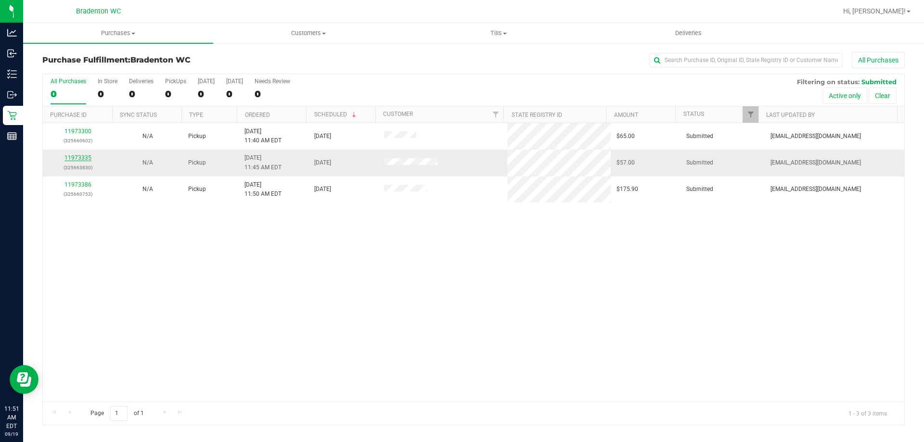
click at [80, 161] on link "11973335" at bounding box center [77, 158] width 27 height 7
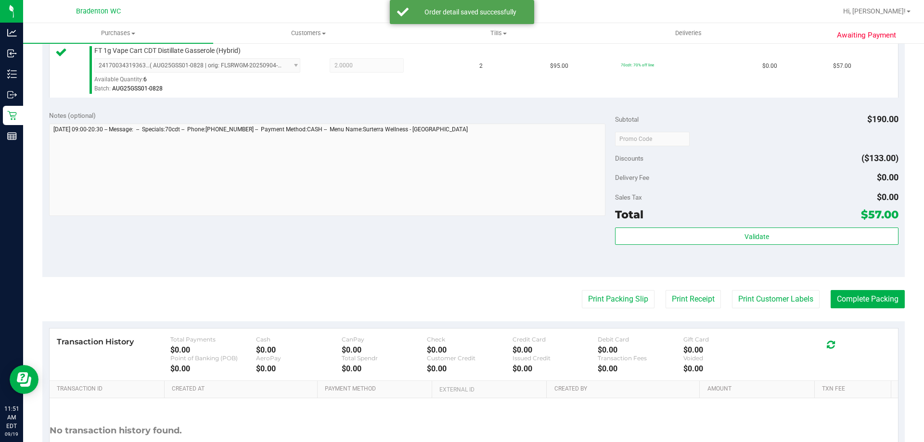
scroll to position [268, 0]
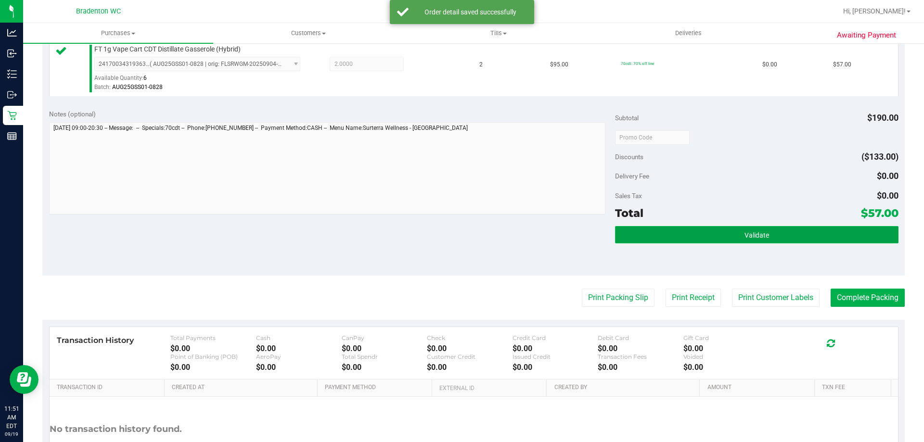
click at [695, 230] on button "Validate" at bounding box center [756, 234] width 283 height 17
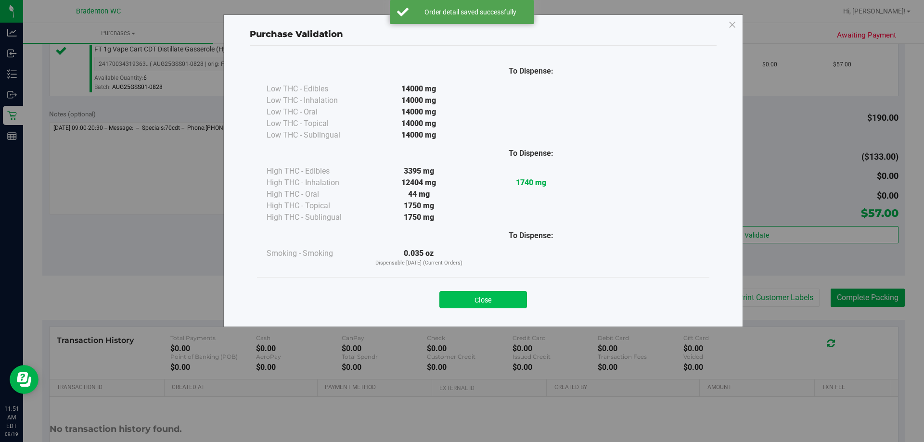
click at [486, 299] on button "Close" at bounding box center [483, 299] width 88 height 17
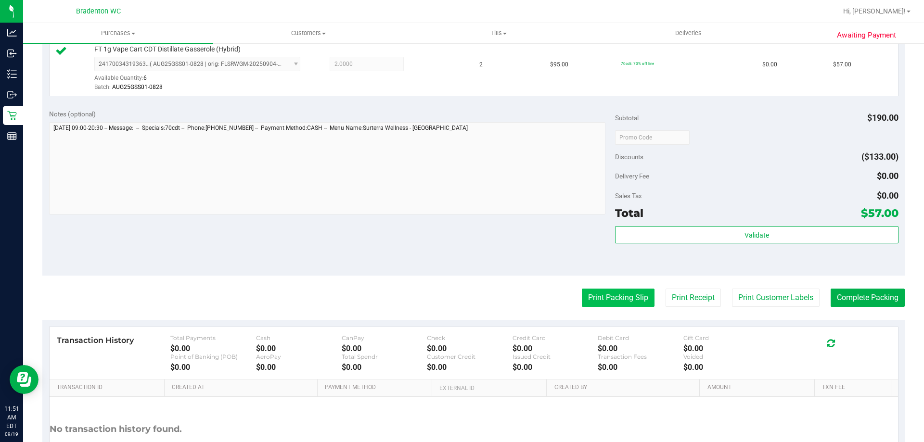
click at [604, 296] on button "Print Packing Slip" at bounding box center [618, 298] width 73 height 18
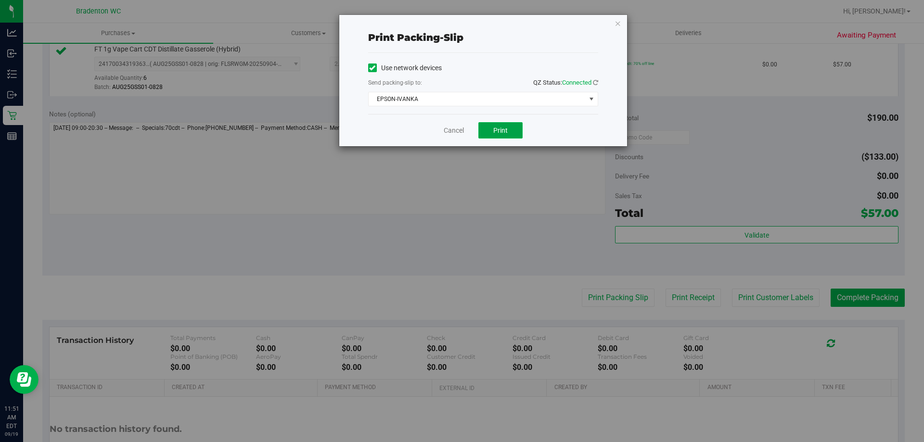
click at [498, 136] on button "Print" at bounding box center [500, 130] width 44 height 16
click at [457, 134] on link "Cancel" at bounding box center [454, 131] width 20 height 10
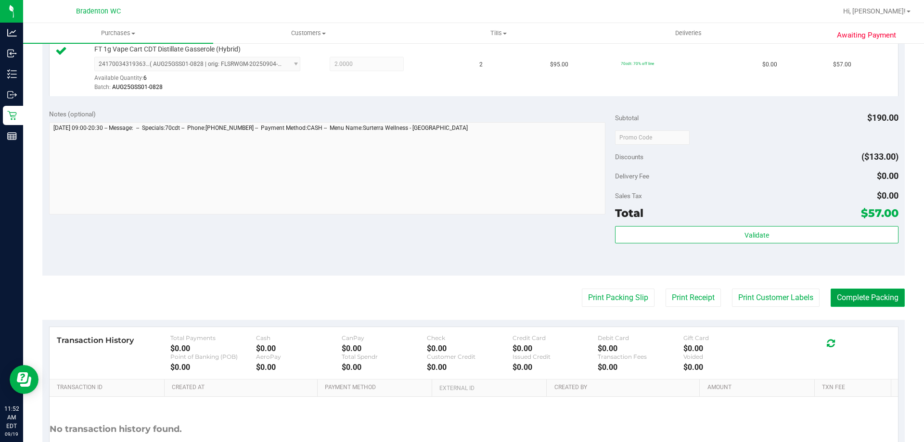
click at [864, 304] on button "Complete Packing" at bounding box center [868, 298] width 74 height 18
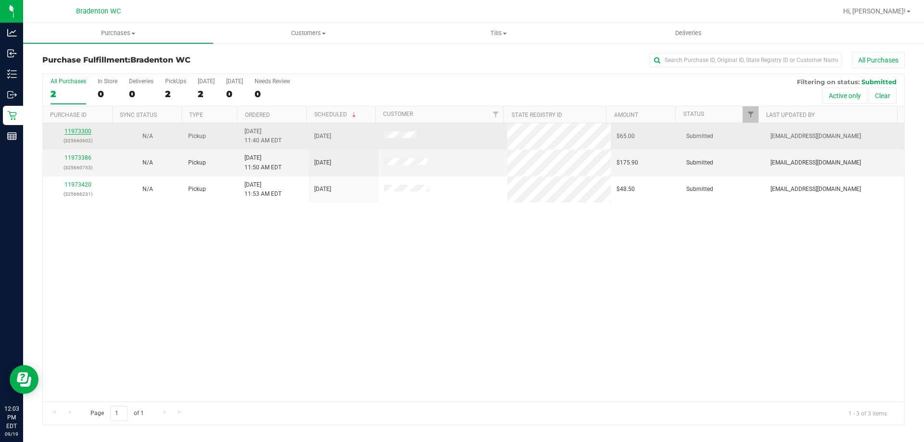
click at [75, 129] on link "11973300" at bounding box center [77, 131] width 27 height 7
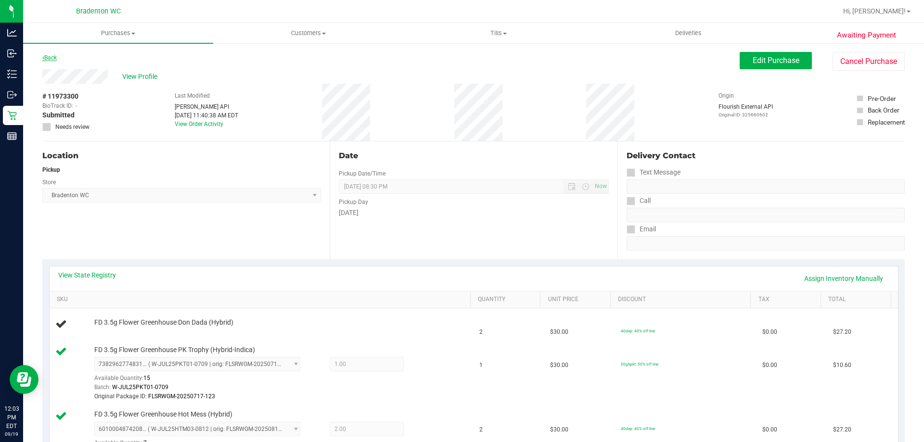
click at [52, 57] on link "Back" at bounding box center [49, 57] width 14 height 7
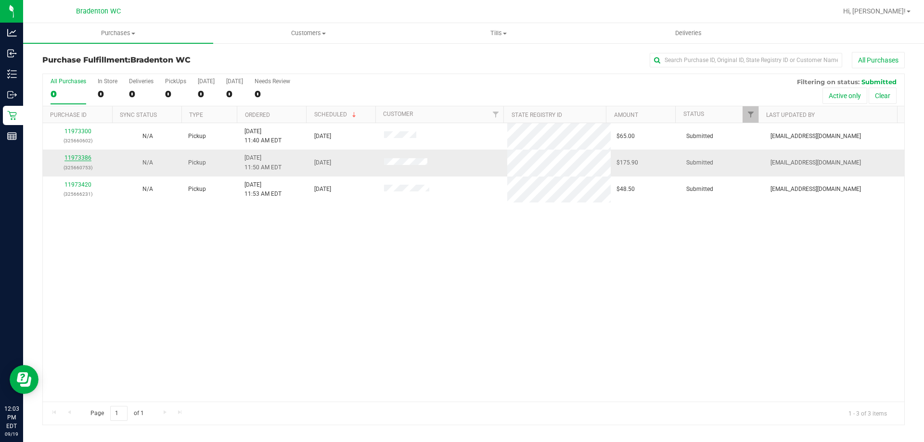
click at [79, 159] on link "11973386" at bounding box center [77, 158] width 27 height 7
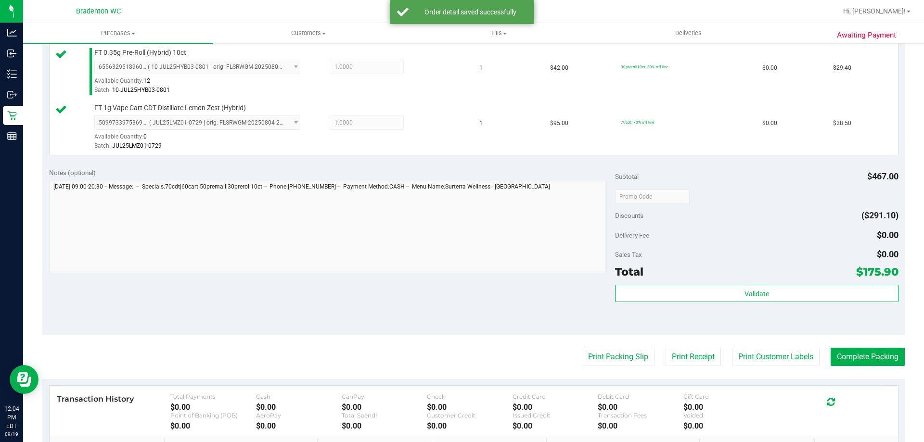
scroll to position [487, 0]
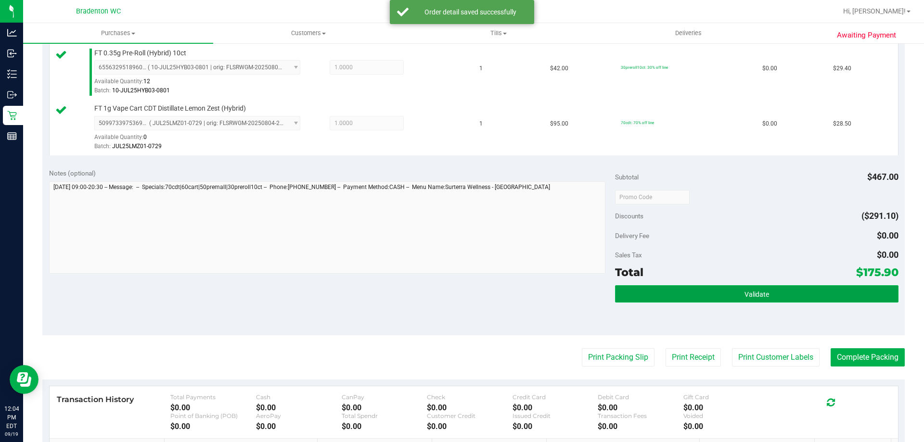
click at [668, 292] on button "Validate" at bounding box center [756, 293] width 283 height 17
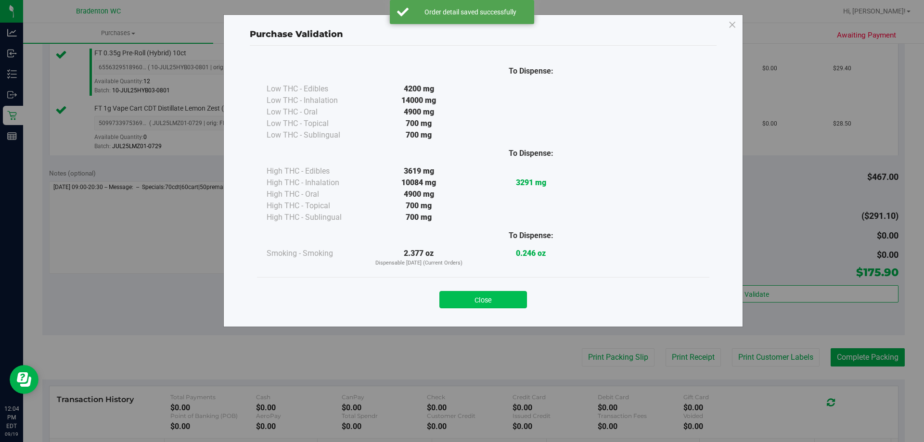
click at [502, 305] on button "Close" at bounding box center [483, 299] width 88 height 17
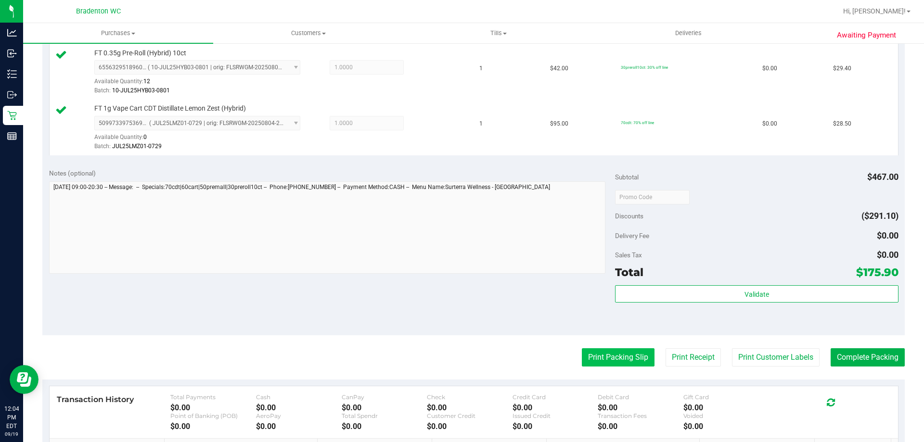
click at [593, 348] on button "Print Packing Slip" at bounding box center [618, 357] width 73 height 18
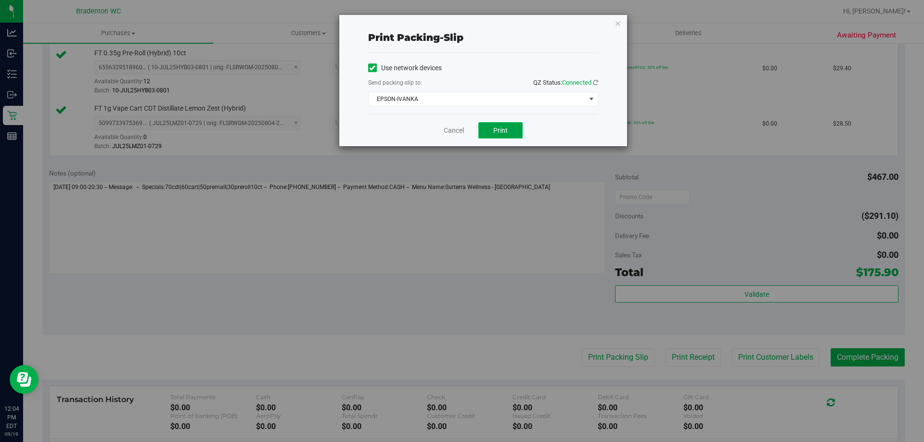
click at [495, 129] on span "Print" at bounding box center [500, 131] width 14 height 8
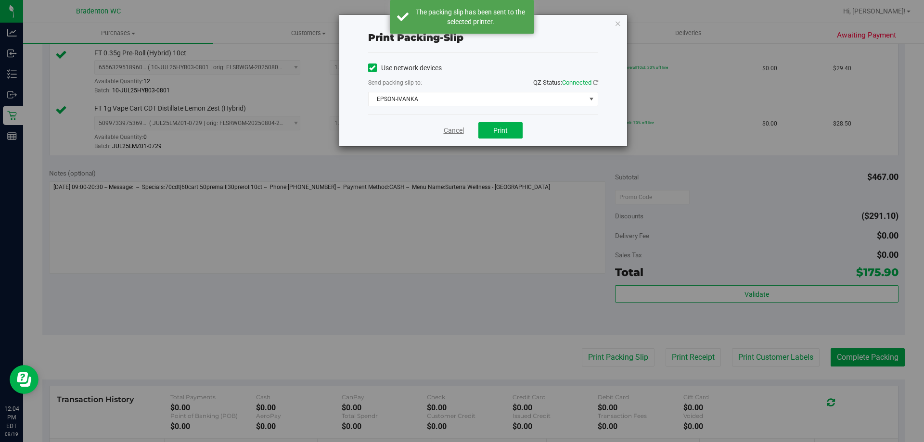
click at [450, 129] on link "Cancel" at bounding box center [454, 131] width 20 height 10
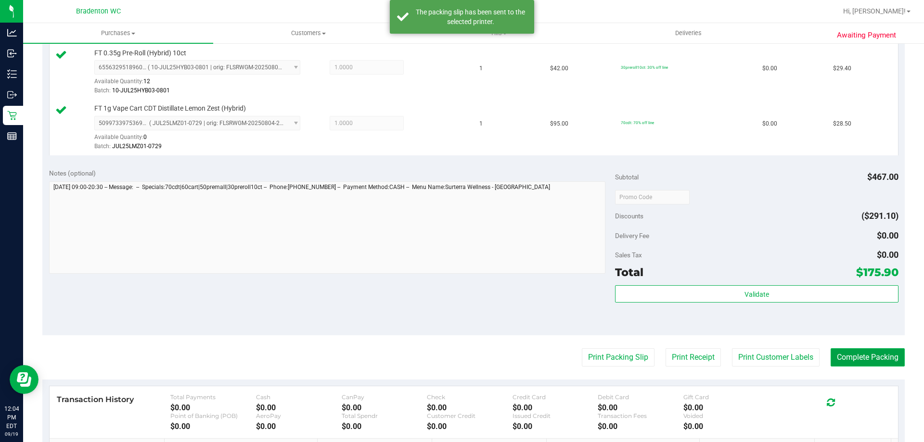
click at [868, 356] on button "Complete Packing" at bounding box center [868, 357] width 74 height 18
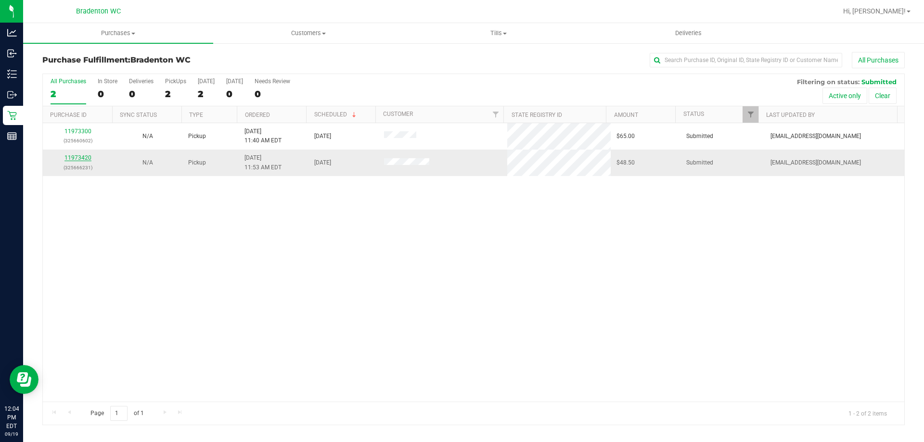
click at [84, 157] on link "11973420" at bounding box center [77, 158] width 27 height 7
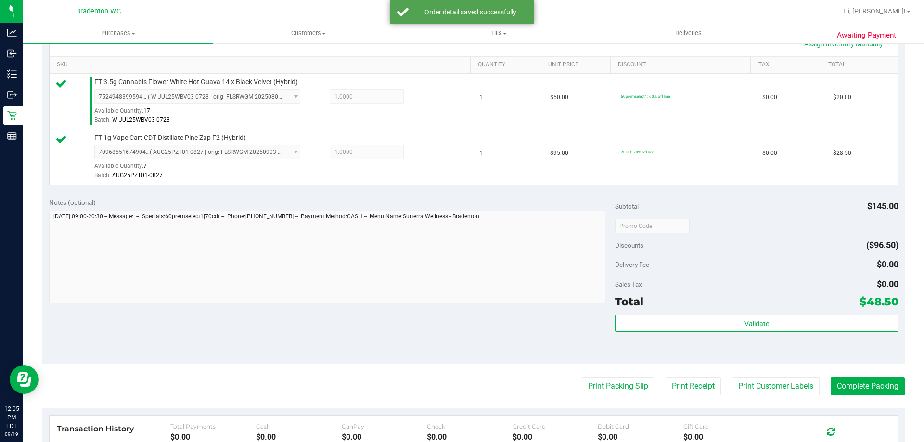
scroll to position [250, 0]
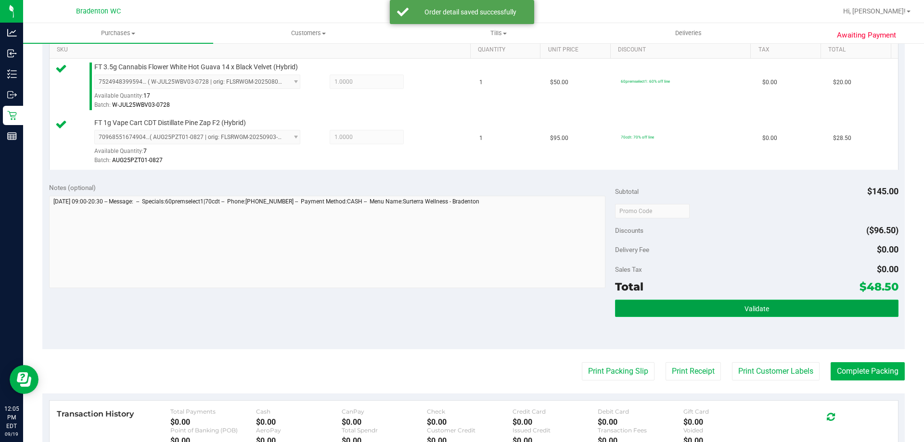
click at [646, 315] on button "Validate" at bounding box center [756, 308] width 283 height 17
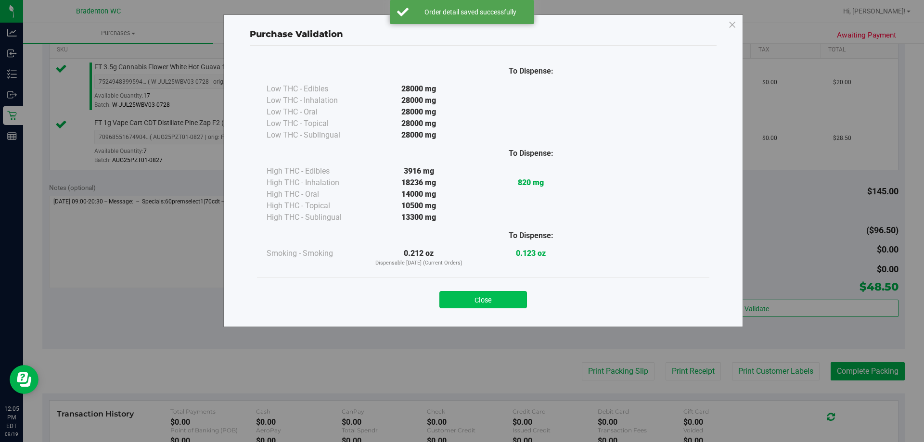
click at [505, 302] on button "Close" at bounding box center [483, 299] width 88 height 17
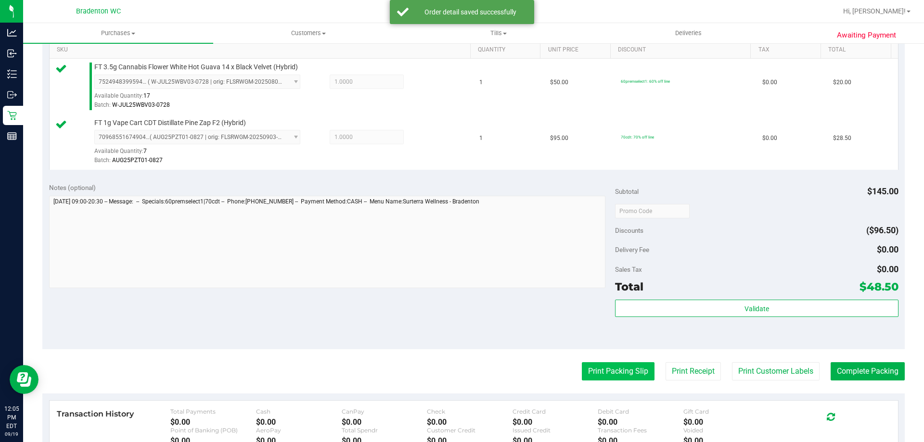
click at [593, 380] on button "Print Packing Slip" at bounding box center [618, 371] width 73 height 18
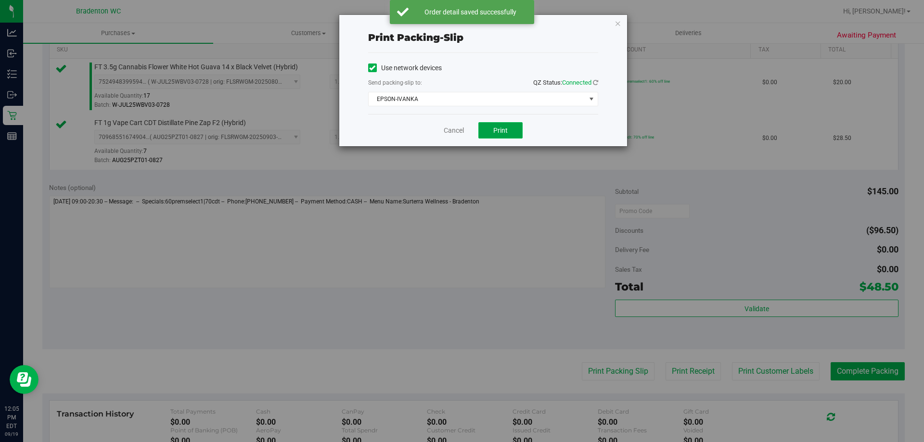
click at [492, 131] on button "Print" at bounding box center [500, 130] width 44 height 16
click at [456, 131] on link "Cancel" at bounding box center [454, 131] width 20 height 10
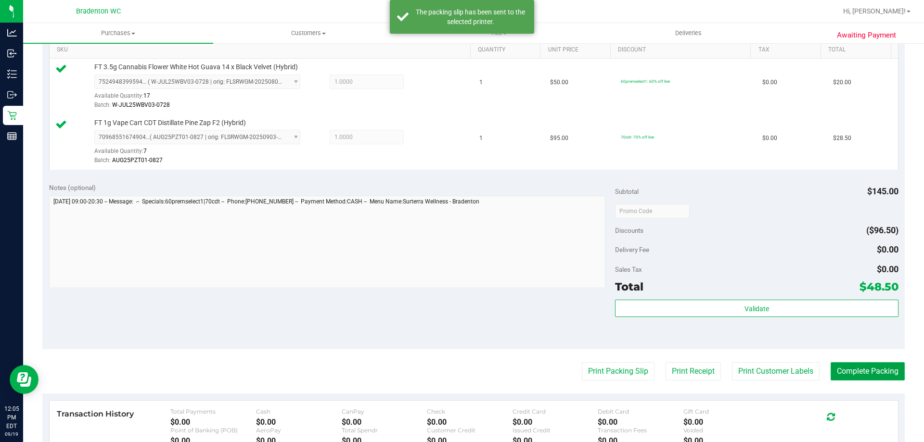
click at [847, 378] on button "Complete Packing" at bounding box center [868, 371] width 74 height 18
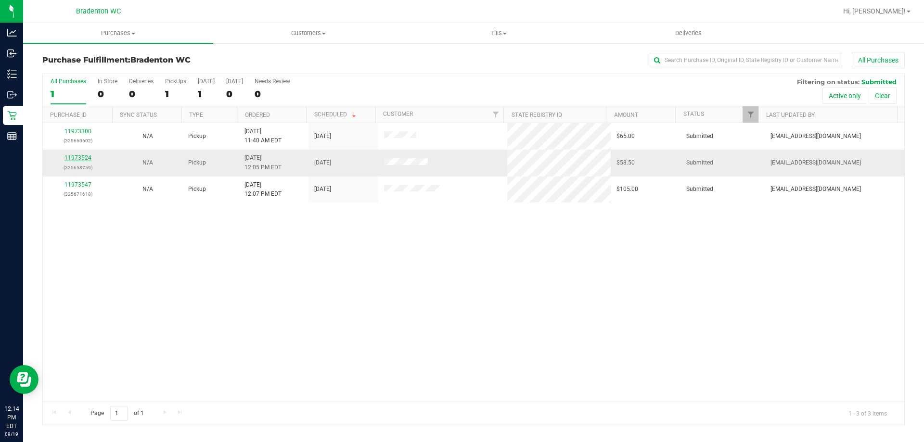
click at [80, 159] on link "11973524" at bounding box center [77, 158] width 27 height 7
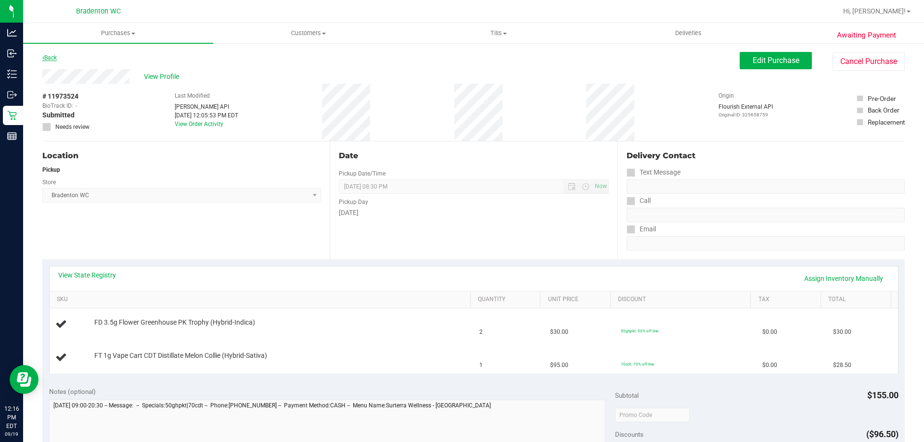
click at [52, 55] on link "Back" at bounding box center [49, 57] width 14 height 7
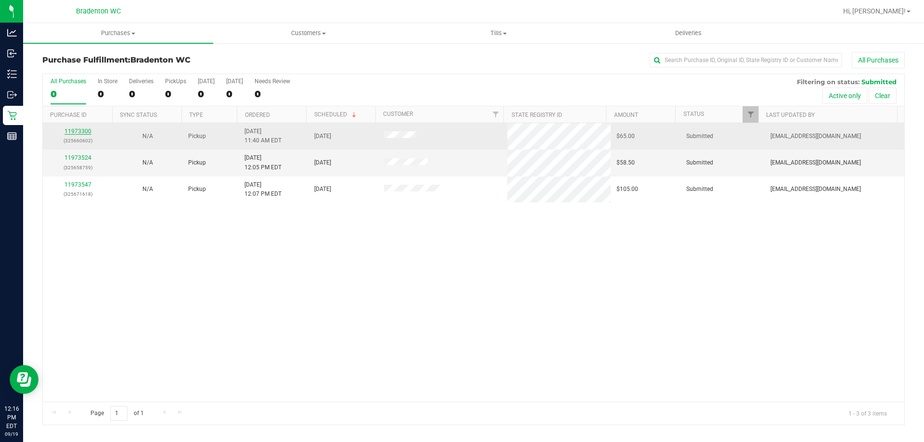
click at [78, 132] on link "11973300" at bounding box center [77, 131] width 27 height 7
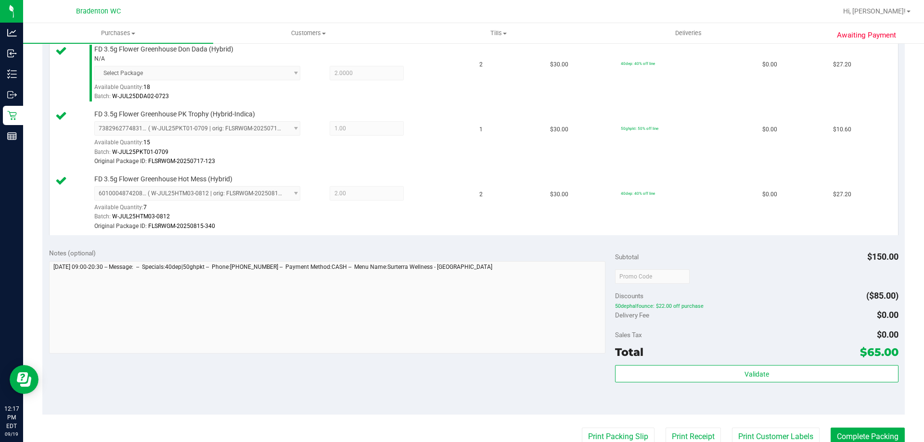
scroll to position [329, 0]
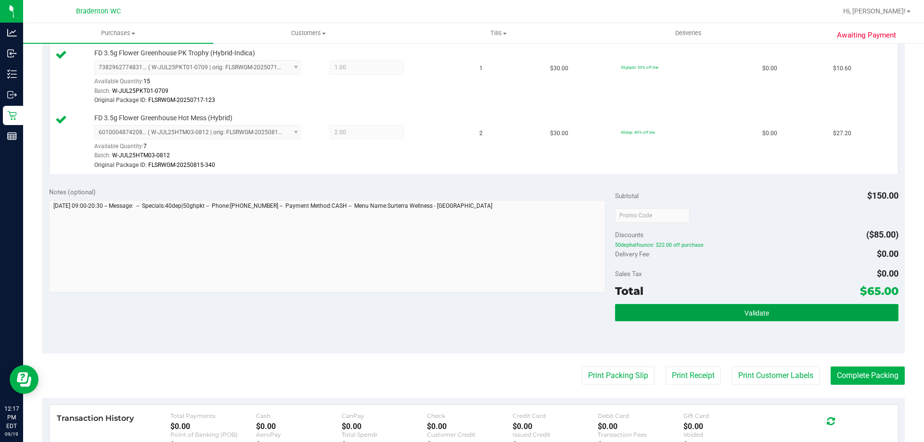
click at [663, 309] on button "Validate" at bounding box center [756, 312] width 283 height 17
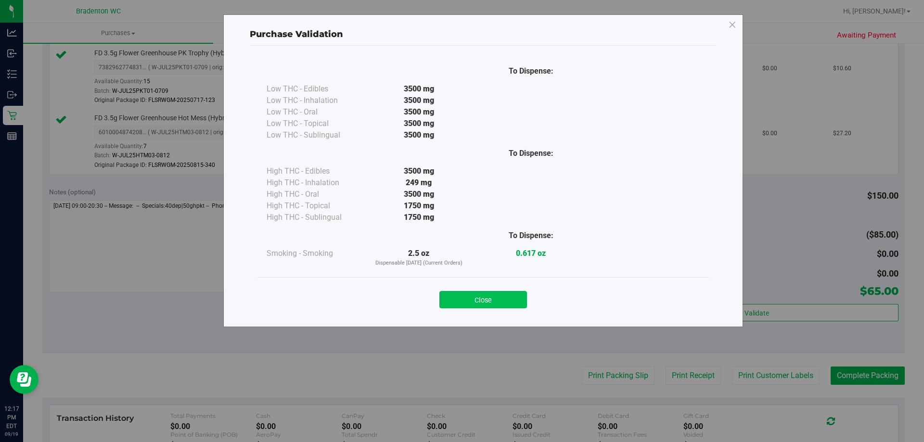
click at [479, 300] on button "Close" at bounding box center [483, 299] width 88 height 17
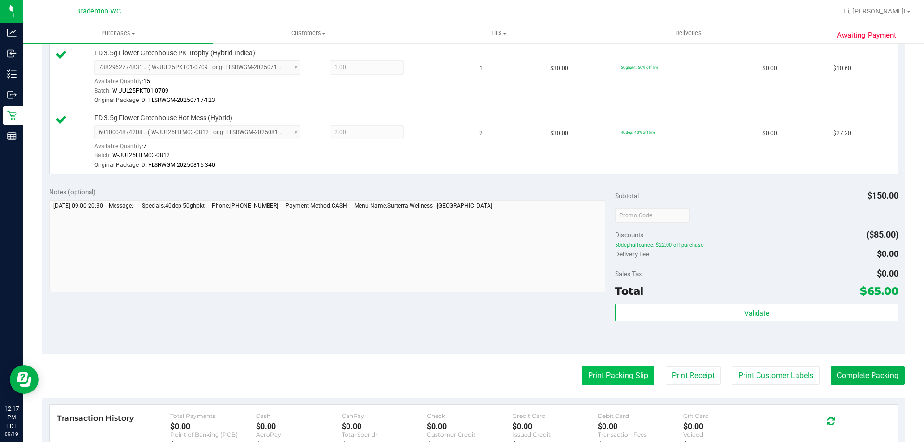
click at [588, 377] on button "Print Packing Slip" at bounding box center [618, 376] width 73 height 18
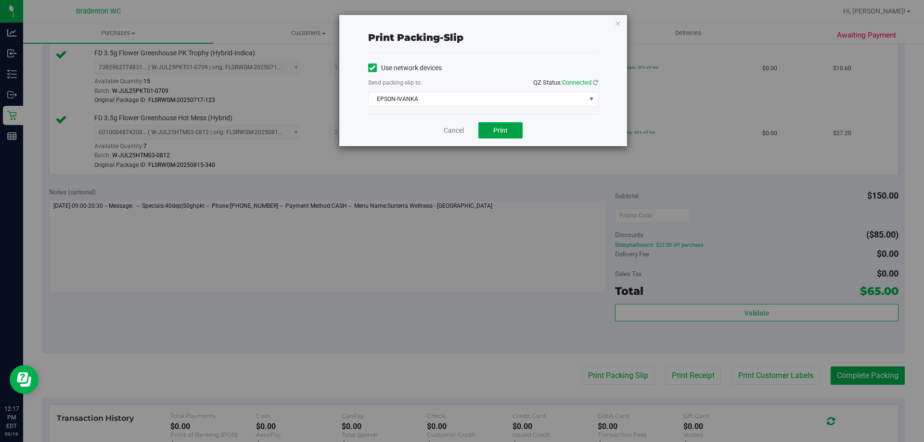
click at [501, 131] on span "Print" at bounding box center [500, 131] width 14 height 8
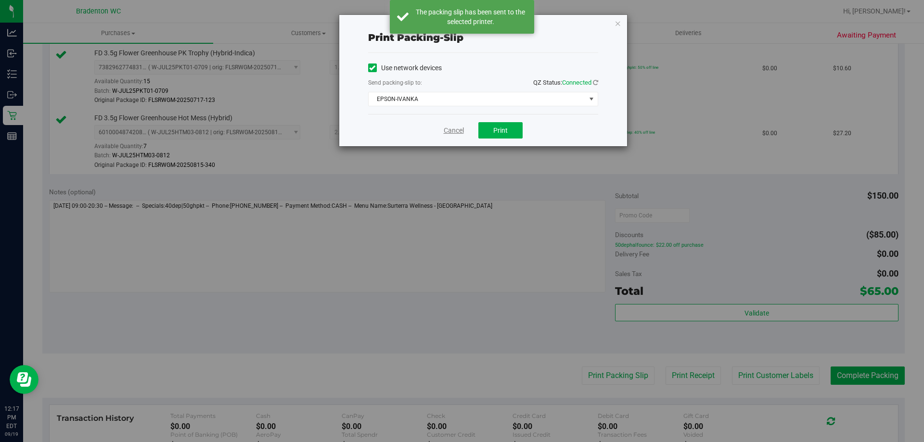
click at [459, 131] on link "Cancel" at bounding box center [454, 131] width 20 height 10
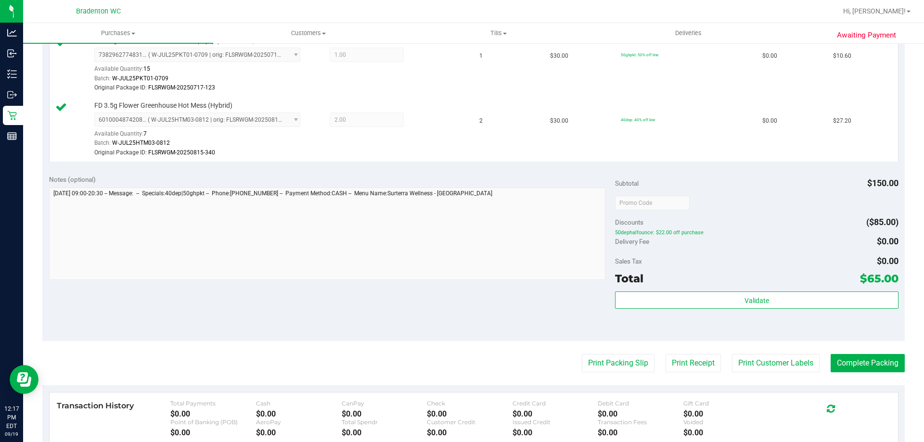
scroll to position [352, 0]
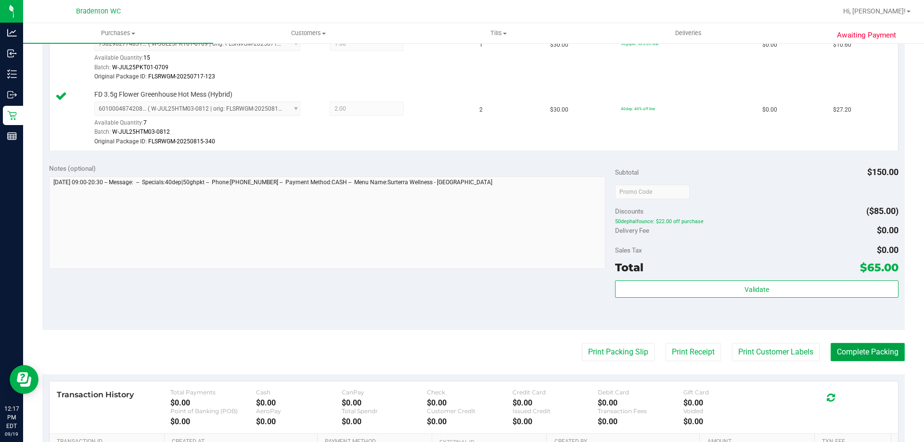
click at [856, 350] on button "Complete Packing" at bounding box center [868, 352] width 74 height 18
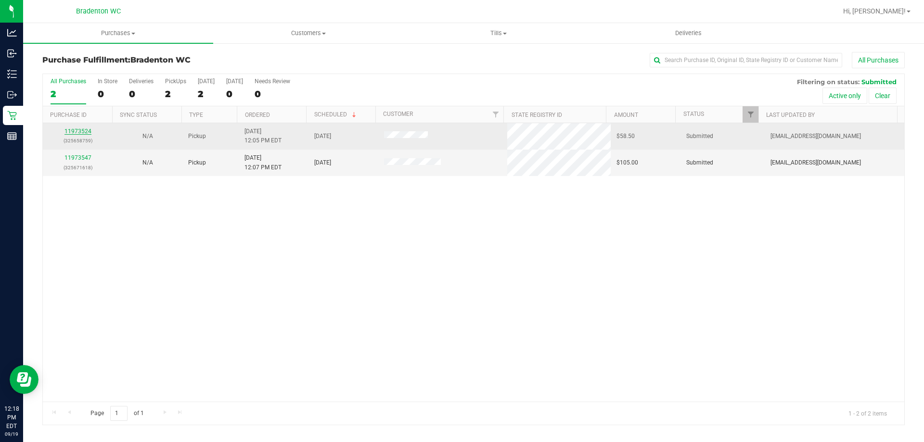
click at [83, 132] on link "11973524" at bounding box center [77, 131] width 27 height 7
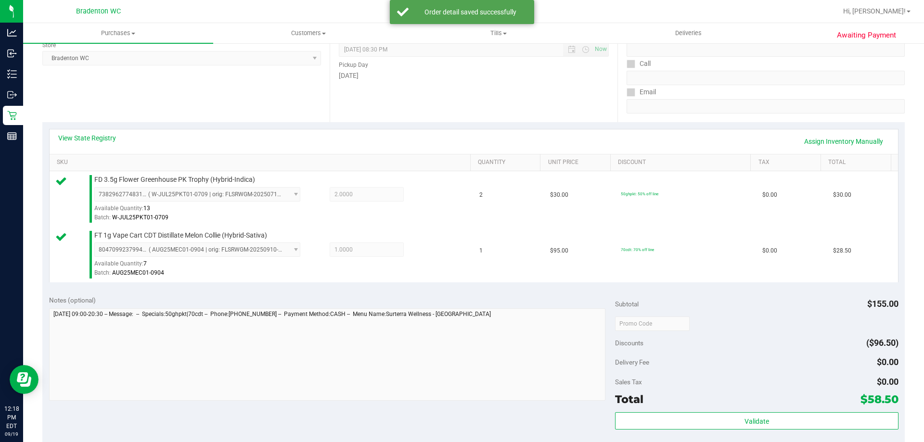
scroll to position [267, 0]
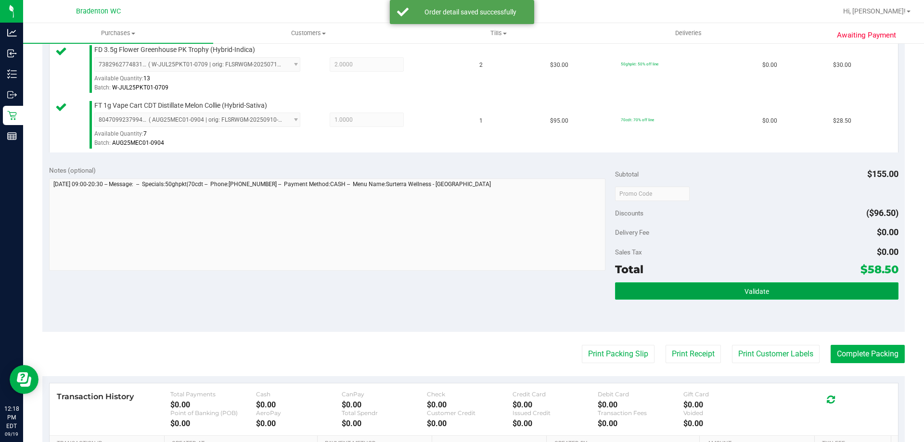
click at [671, 292] on button "Validate" at bounding box center [756, 291] width 283 height 17
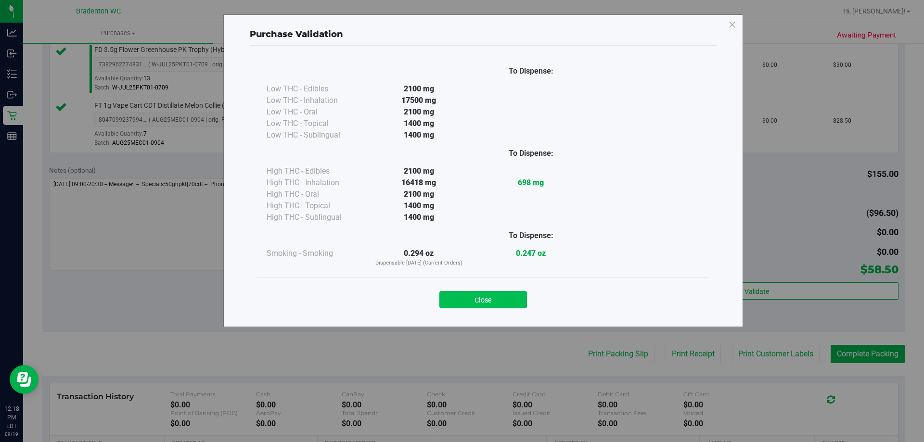
click at [484, 301] on button "Close" at bounding box center [483, 299] width 88 height 17
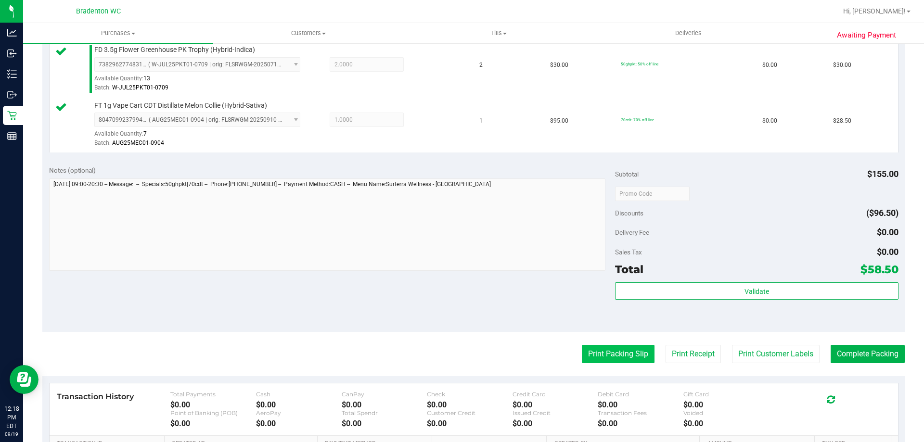
click at [588, 361] on button "Print Packing Slip" at bounding box center [618, 354] width 73 height 18
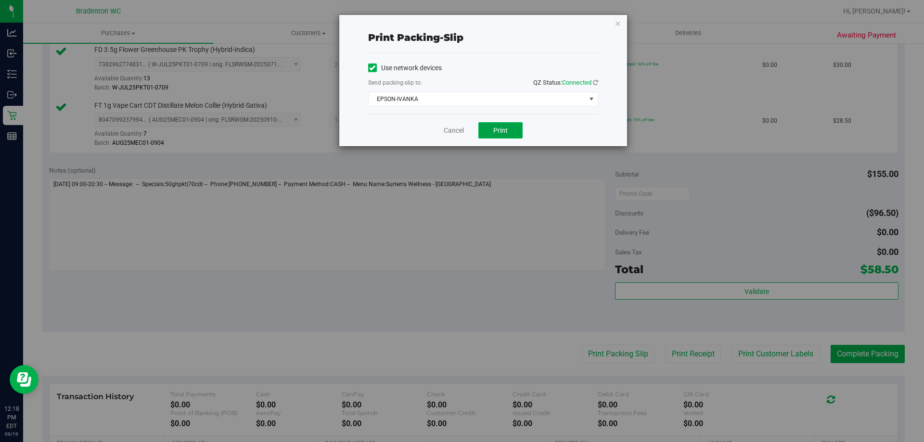
click at [502, 132] on span "Print" at bounding box center [500, 131] width 14 height 8
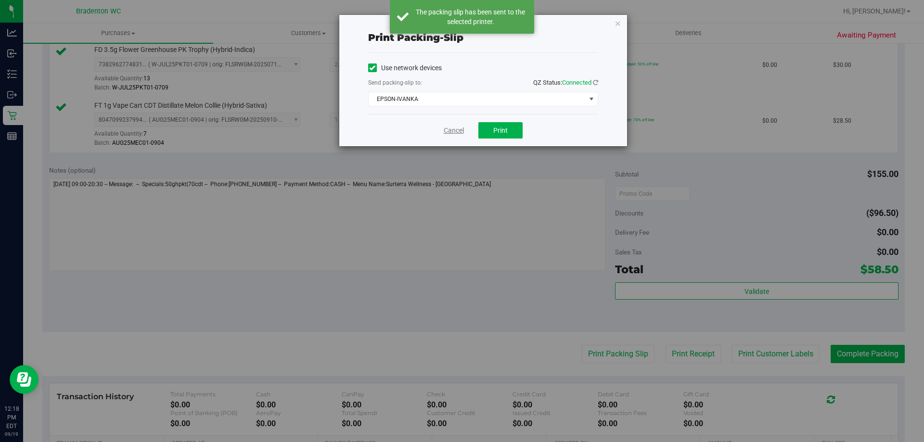
click at [456, 131] on link "Cancel" at bounding box center [454, 131] width 20 height 10
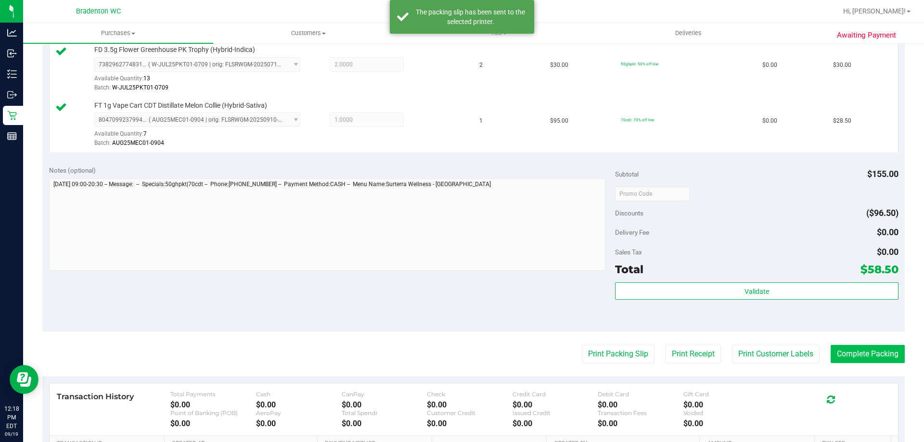
click at [860, 361] on button "Complete Packing" at bounding box center [868, 354] width 74 height 18
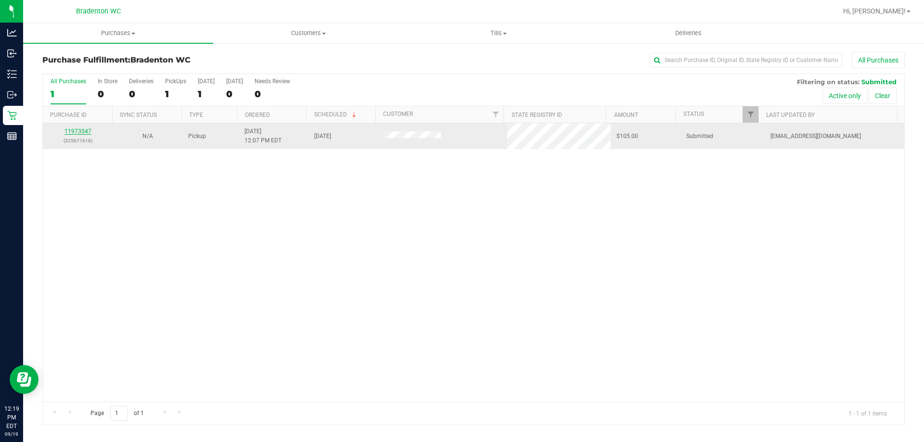
click at [86, 133] on link "11973547" at bounding box center [77, 131] width 27 height 7
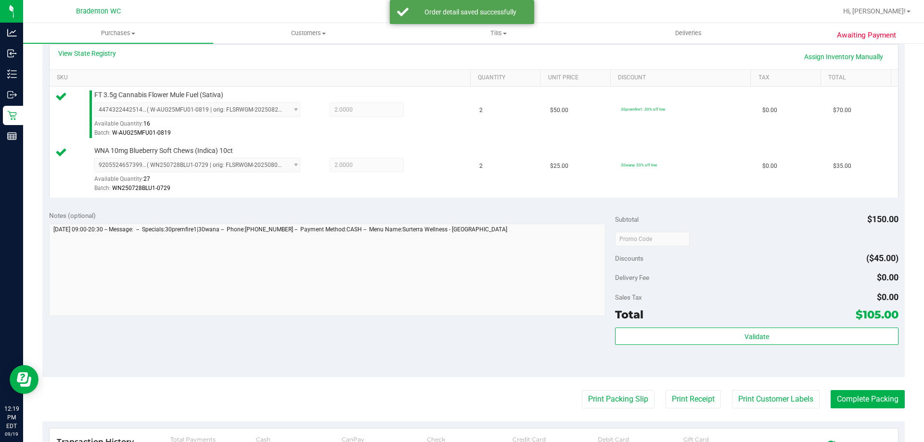
scroll to position [221, 0]
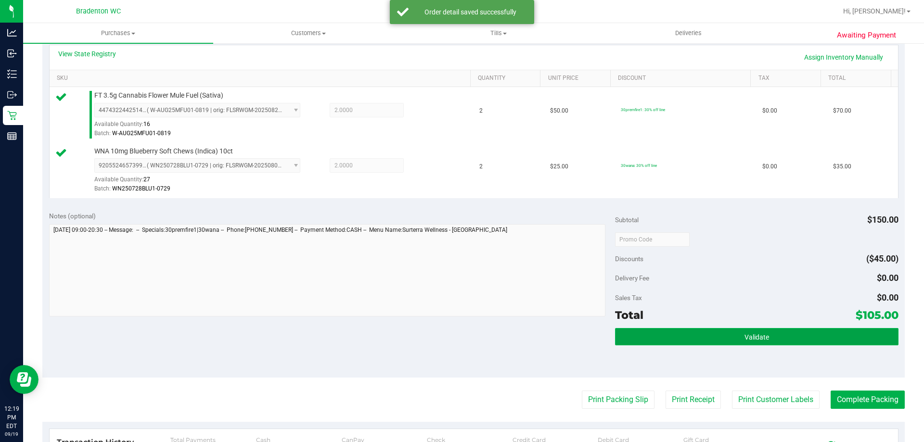
click at [657, 334] on button "Validate" at bounding box center [756, 336] width 283 height 17
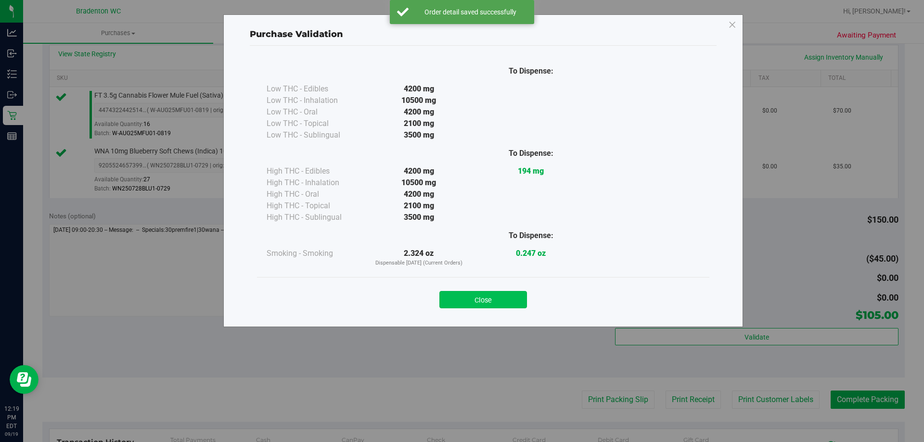
click at [496, 298] on button "Close" at bounding box center [483, 299] width 88 height 17
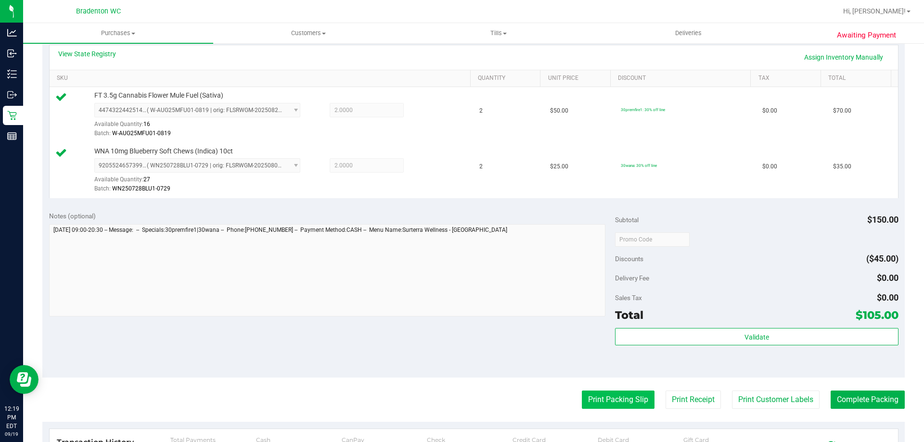
click at [613, 395] on button "Print Packing Slip" at bounding box center [618, 400] width 73 height 18
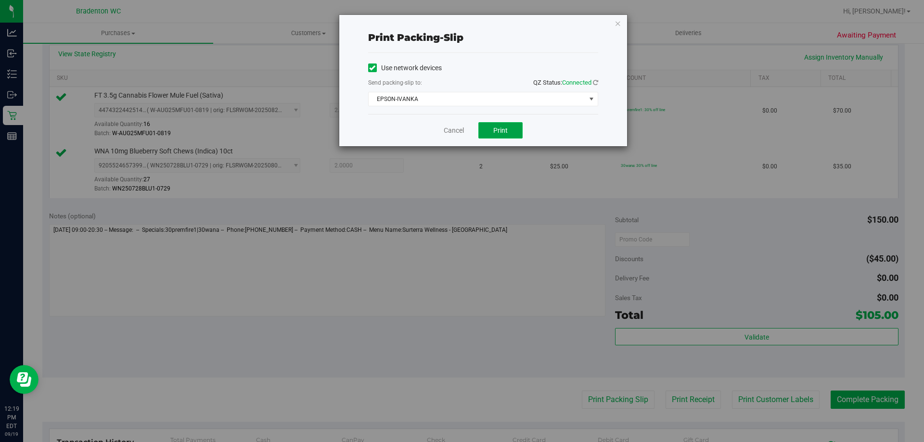
click at [496, 125] on button "Print" at bounding box center [500, 130] width 44 height 16
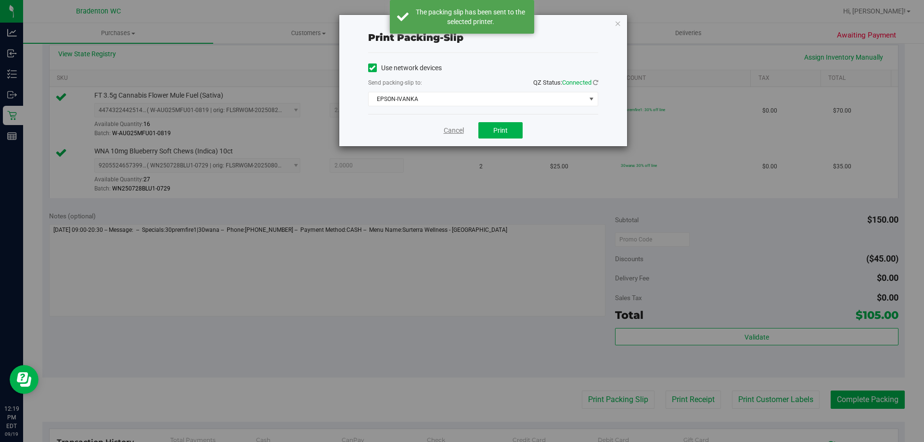
click at [459, 126] on link "Cancel" at bounding box center [454, 131] width 20 height 10
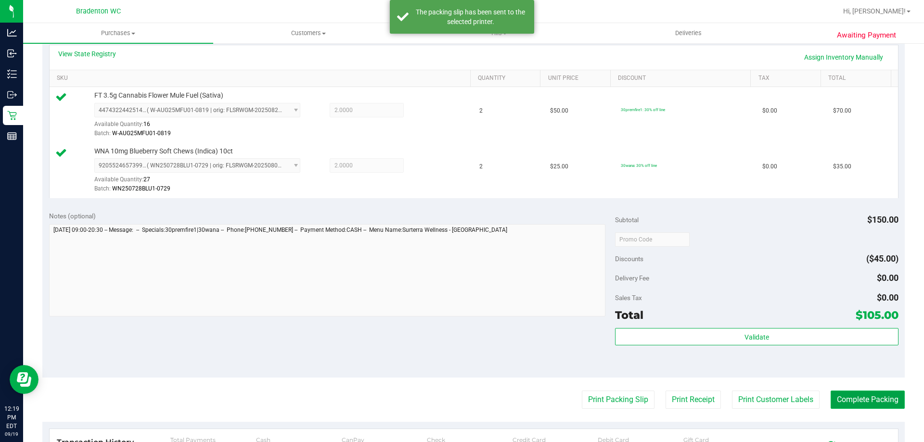
click at [856, 403] on button "Complete Packing" at bounding box center [868, 400] width 74 height 18
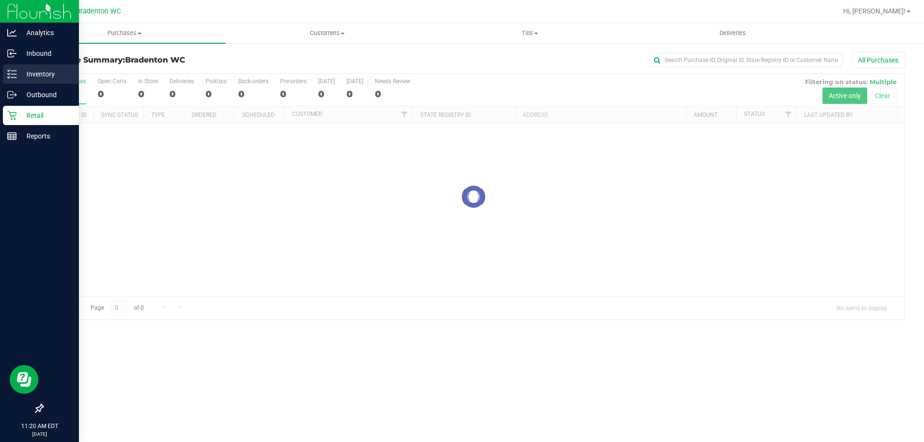
click at [16, 77] on icon at bounding box center [12, 74] width 10 height 10
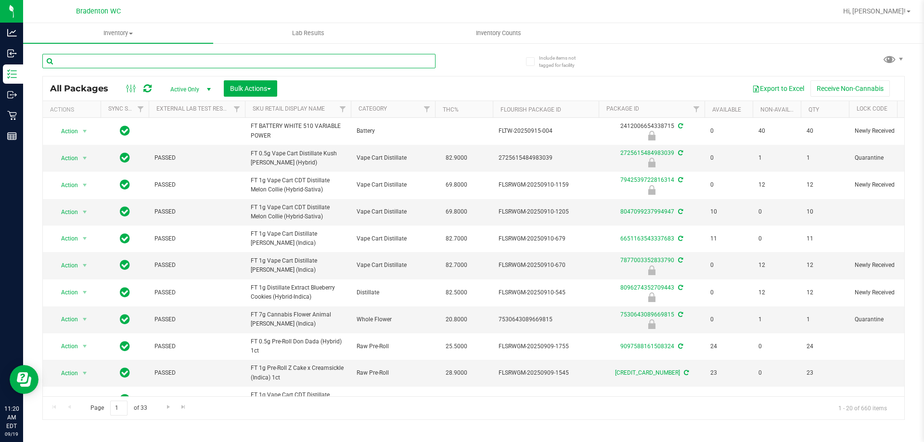
click at [151, 60] on input "text" at bounding box center [238, 61] width 393 height 14
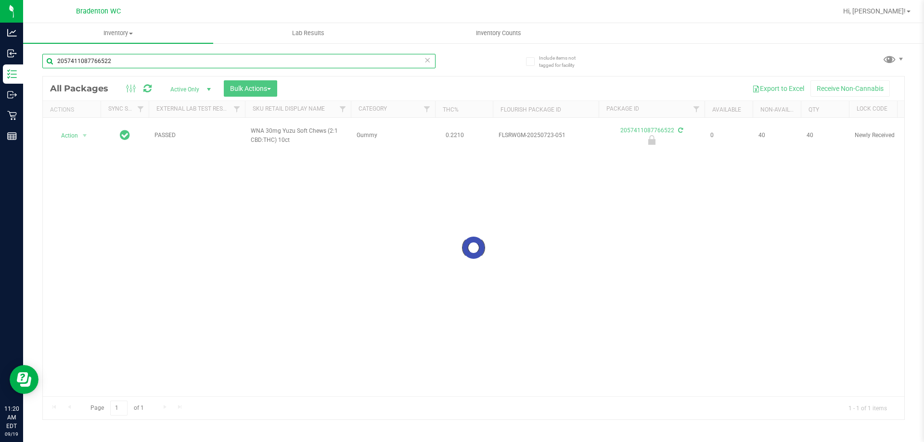
type input "2057411087766522"
click at [72, 135] on div at bounding box center [474, 248] width 862 height 343
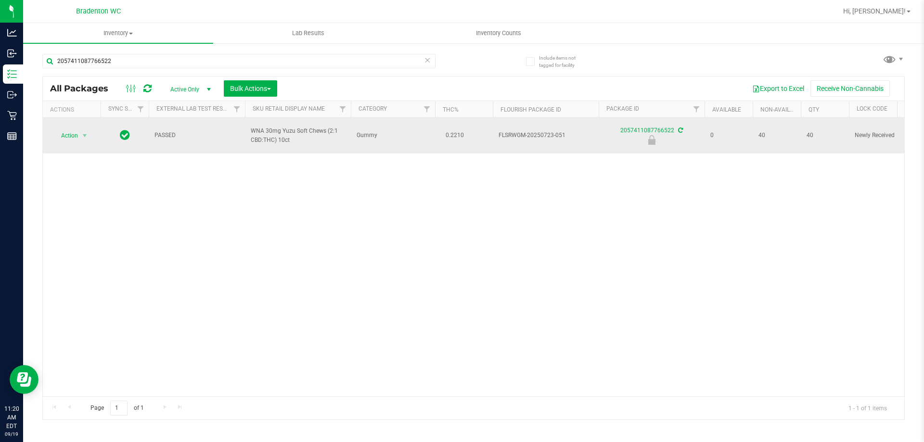
click at [68, 131] on span "Action" at bounding box center [65, 135] width 26 height 13
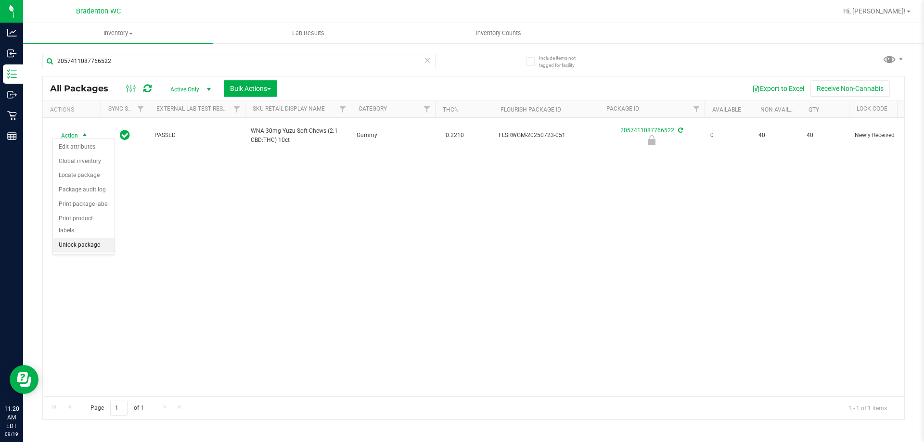
click at [99, 238] on li "Unlock package" at bounding box center [84, 245] width 62 height 14
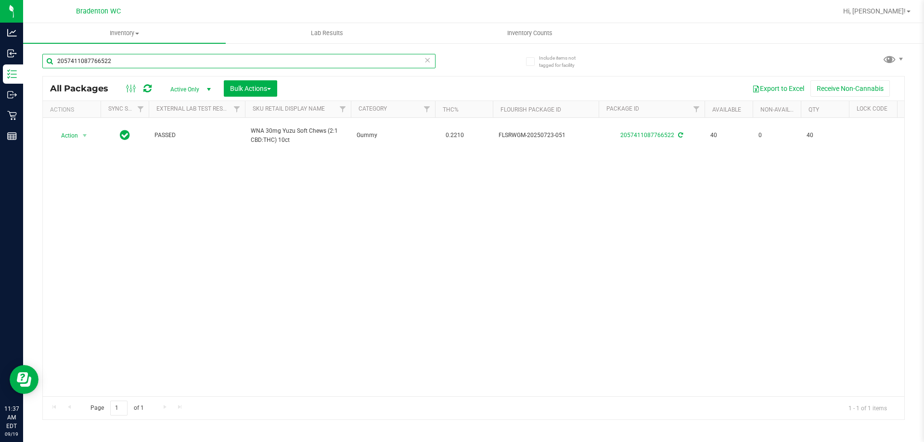
click at [162, 62] on input "2057411087766522" at bounding box center [238, 61] width 393 height 14
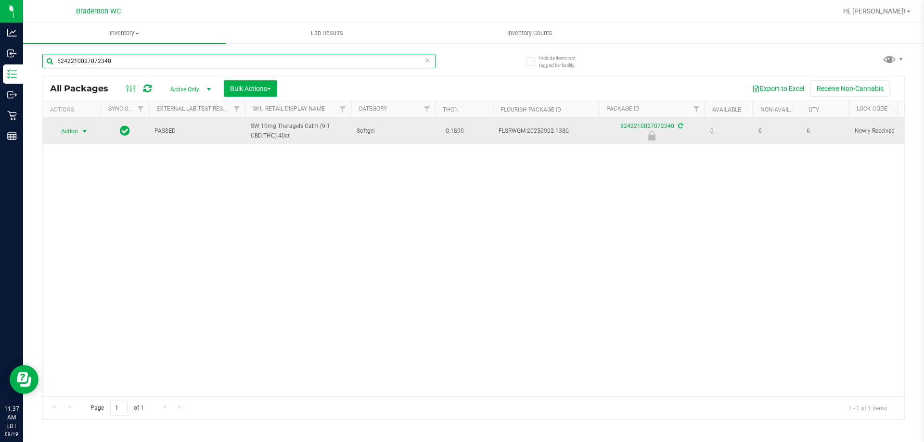
type input "5242210027072340"
click at [84, 131] on span "select" at bounding box center [85, 132] width 8 height 8
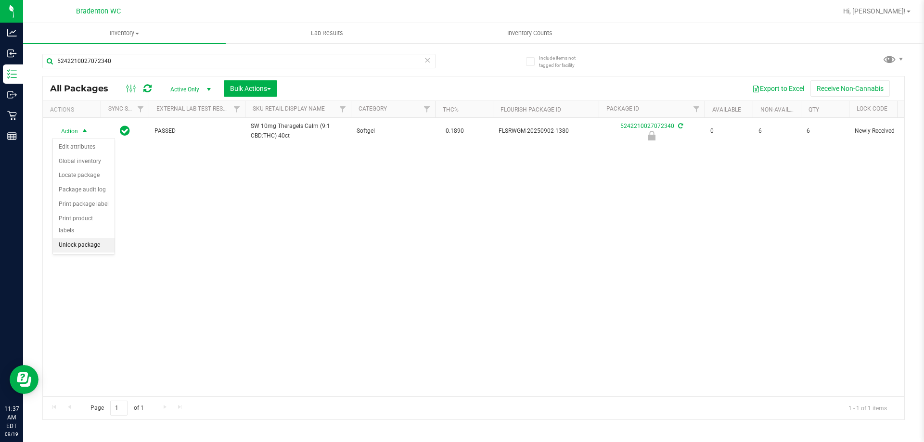
click at [94, 238] on li "Unlock package" at bounding box center [84, 245] width 62 height 14
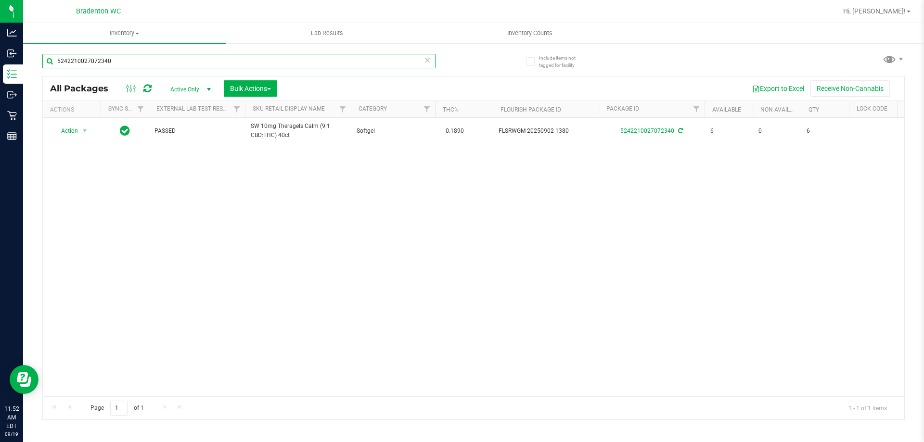
click at [160, 63] on input "5242210027072340" at bounding box center [238, 61] width 393 height 14
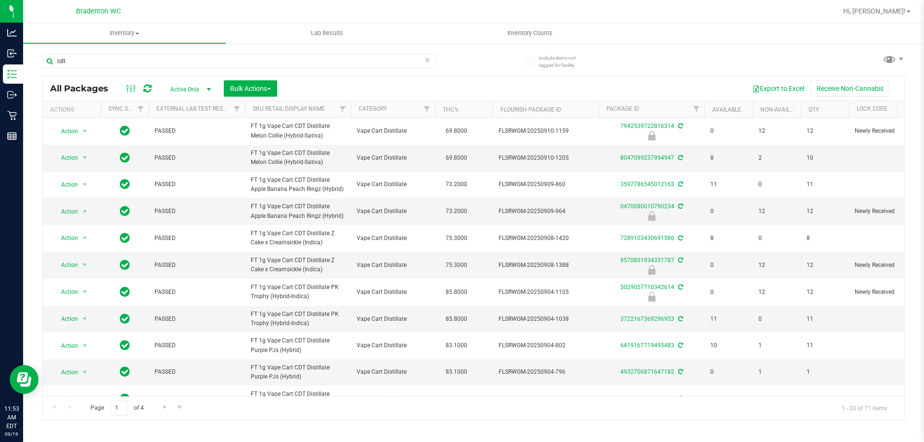
click at [479, 113] on th "THC%" at bounding box center [464, 109] width 58 height 17
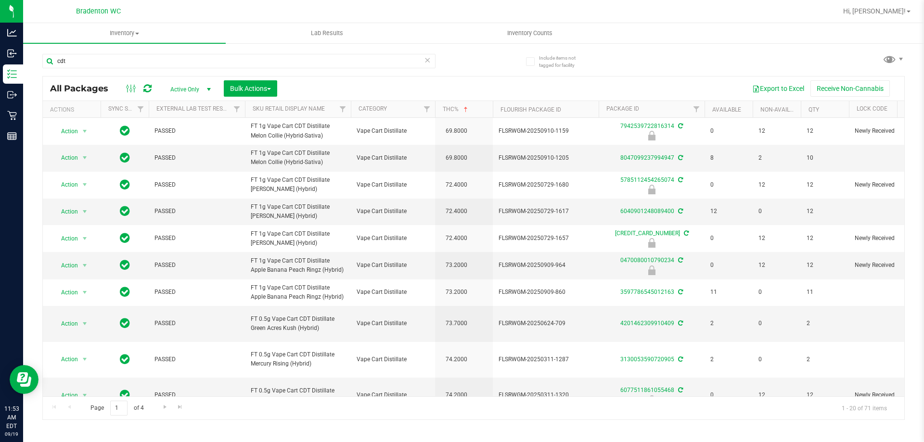
click at [478, 116] on th "THC%" at bounding box center [464, 109] width 58 height 17
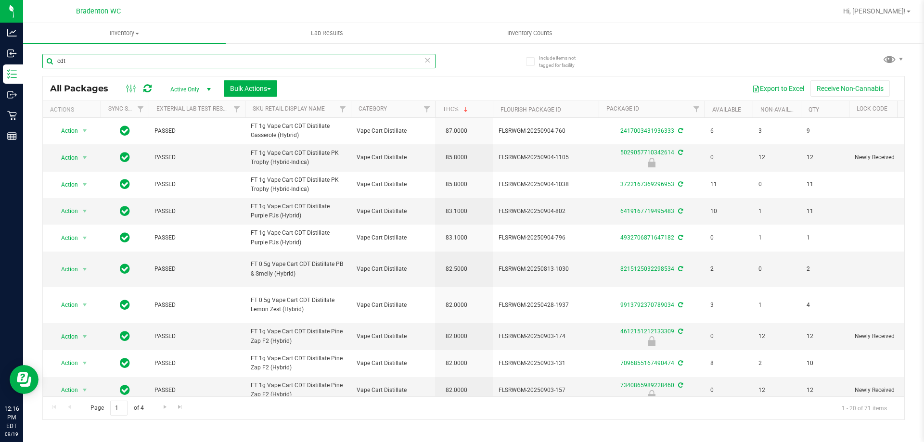
click at [146, 61] on input "cdt" at bounding box center [238, 61] width 393 height 14
click at [146, 60] on input "cdt" at bounding box center [238, 61] width 393 height 14
click at [148, 62] on input "cdt" at bounding box center [238, 61] width 393 height 14
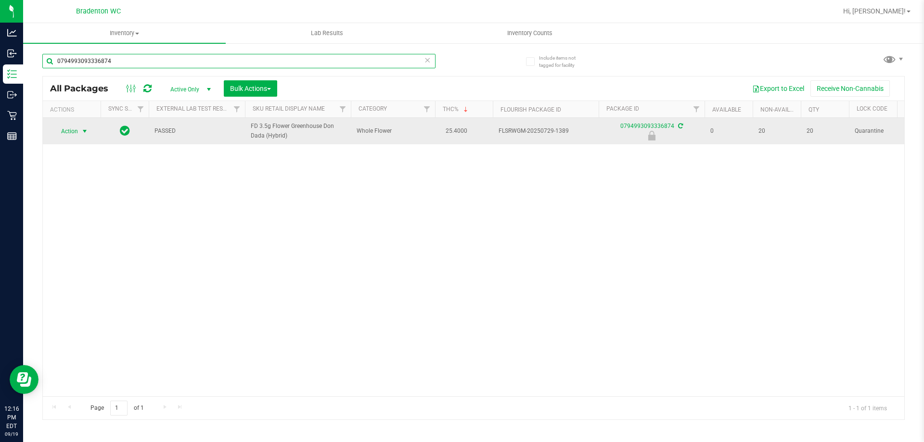
type input "0794993093336874"
click at [88, 131] on span "select" at bounding box center [85, 132] width 8 height 8
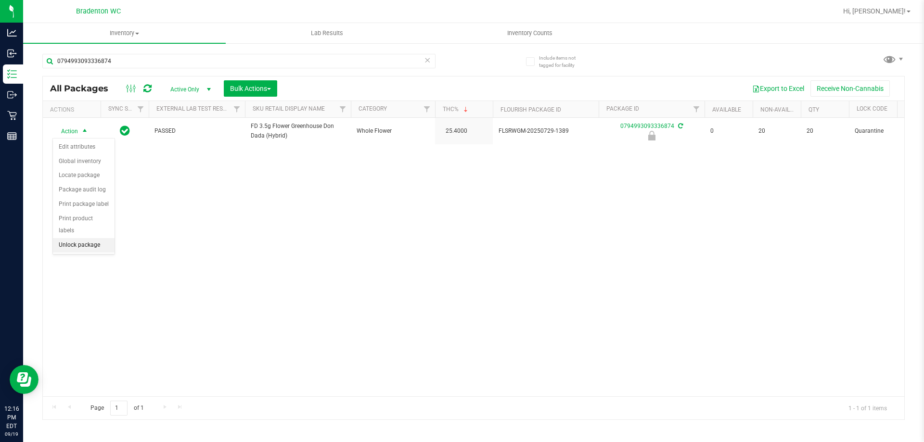
click at [86, 238] on li "Unlock package" at bounding box center [84, 245] width 62 height 14
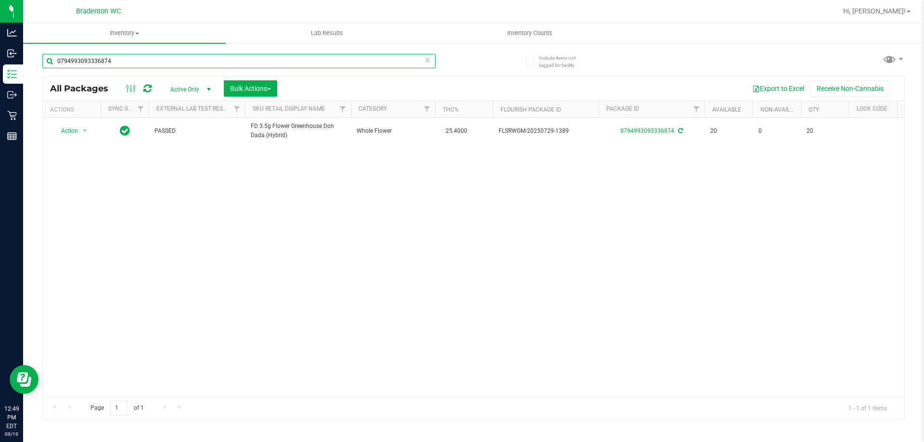
click at [158, 64] on input "0794993093336874" at bounding box center [238, 61] width 393 height 14
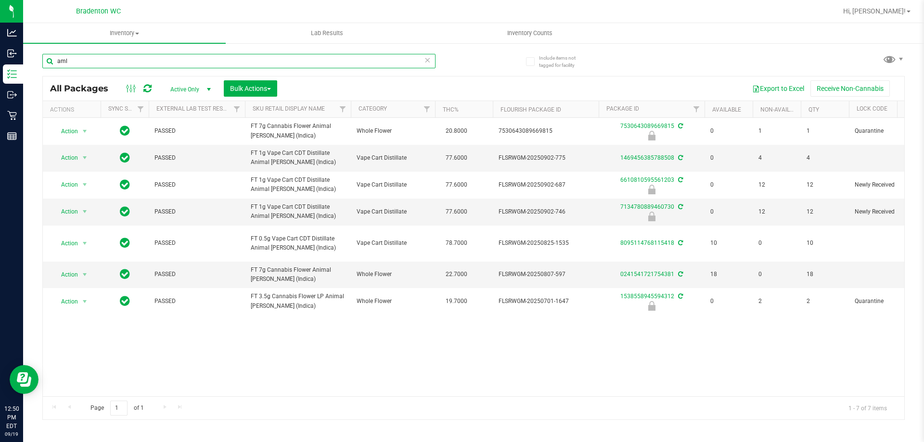
type input "aml"
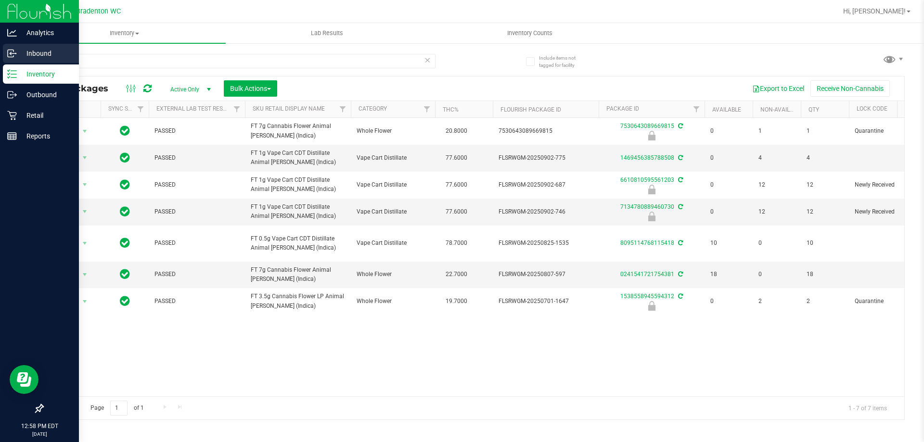
click at [49, 56] on p "Inbound" at bounding box center [46, 54] width 58 height 12
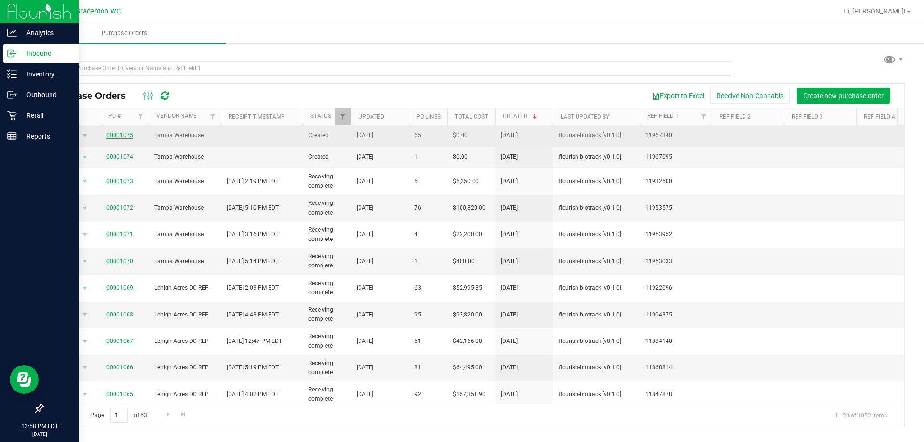
click at [116, 135] on link "00001075" at bounding box center [119, 135] width 27 height 7
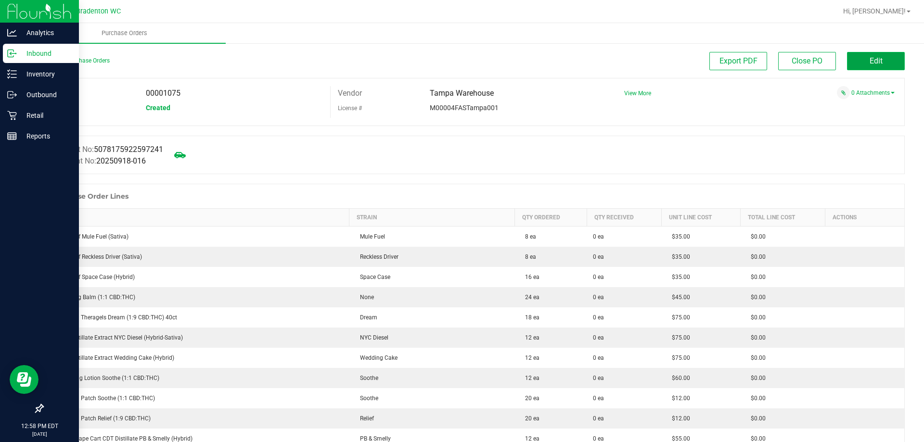
click at [877, 63] on button "Edit" at bounding box center [876, 61] width 58 height 18
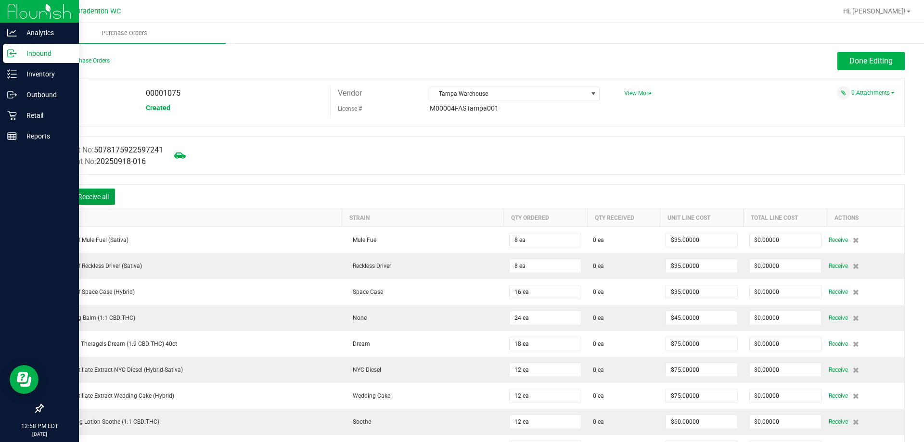
click at [107, 197] on button "Receive all" at bounding box center [93, 197] width 43 height 16
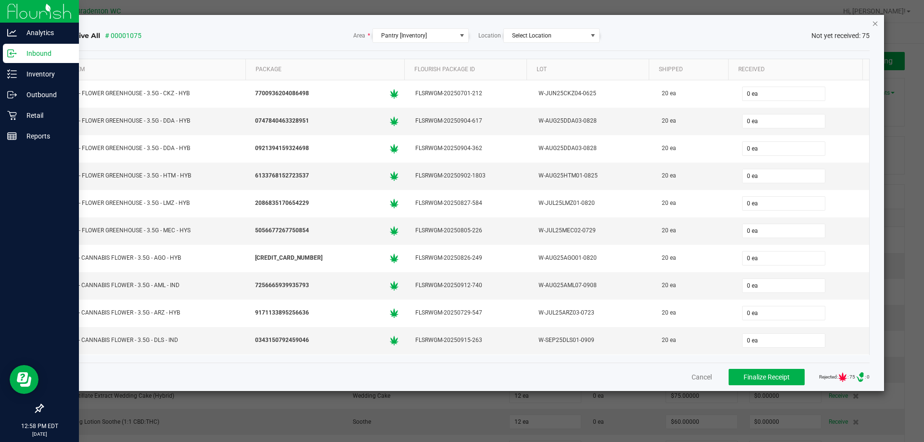
click at [877, 25] on icon "Close" at bounding box center [875, 23] width 7 height 12
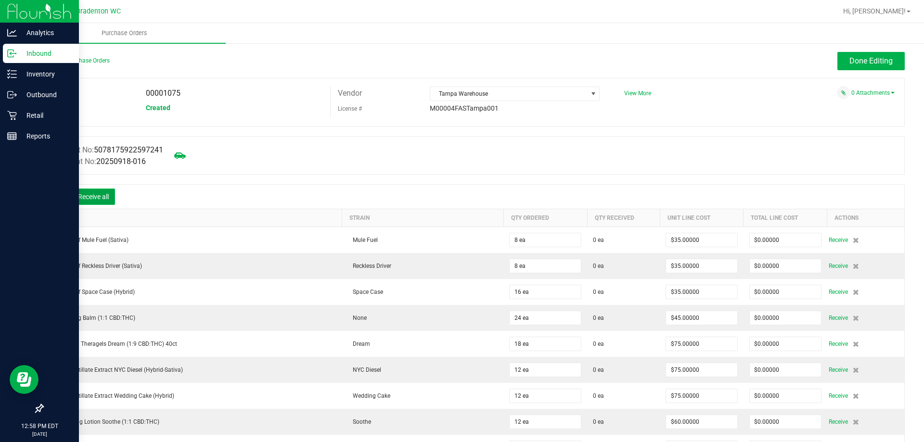
click at [111, 197] on button "Receive all" at bounding box center [93, 197] width 43 height 16
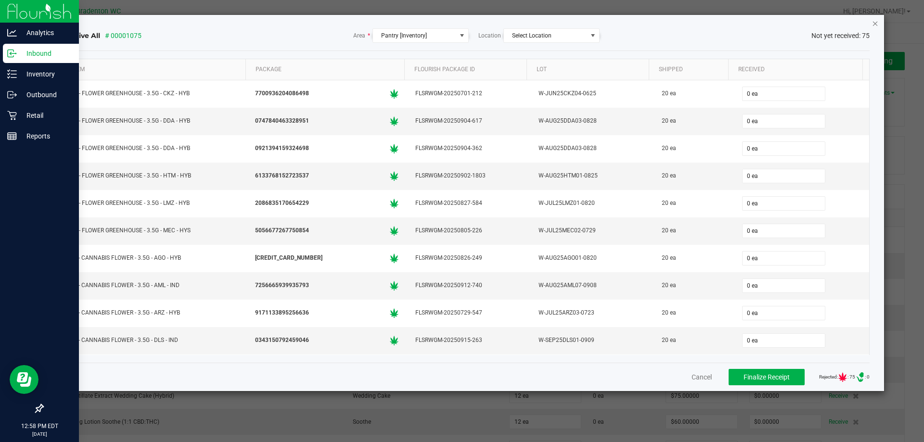
click at [877, 17] on icon "Close" at bounding box center [875, 23] width 7 height 12
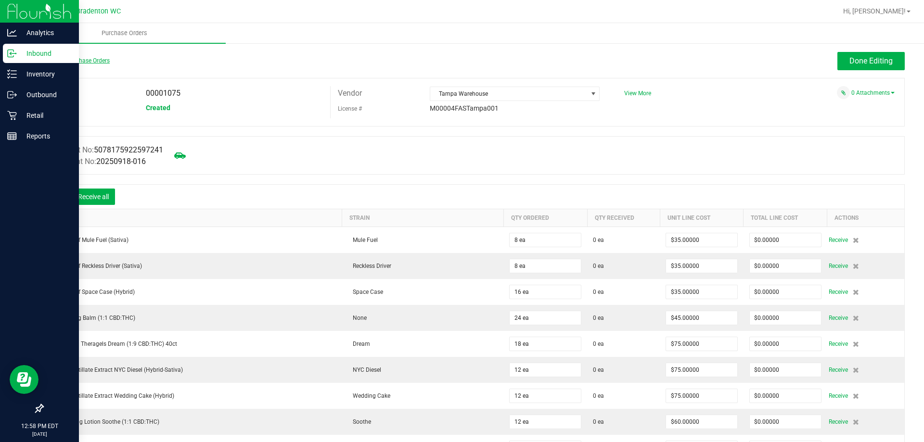
click at [78, 61] on link "Back to Purchase Orders" at bounding box center [75, 60] width 67 height 7
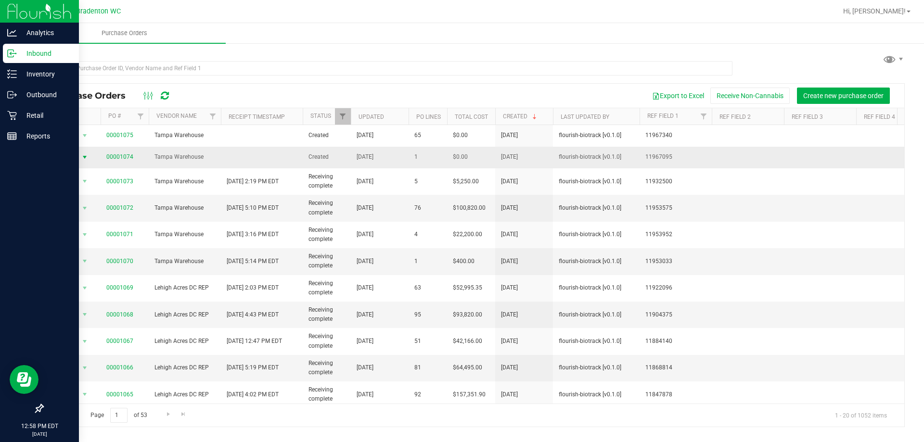
click at [80, 160] on span "select" at bounding box center [85, 157] width 12 height 13
click at [128, 155] on link "00001074" at bounding box center [119, 157] width 27 height 7
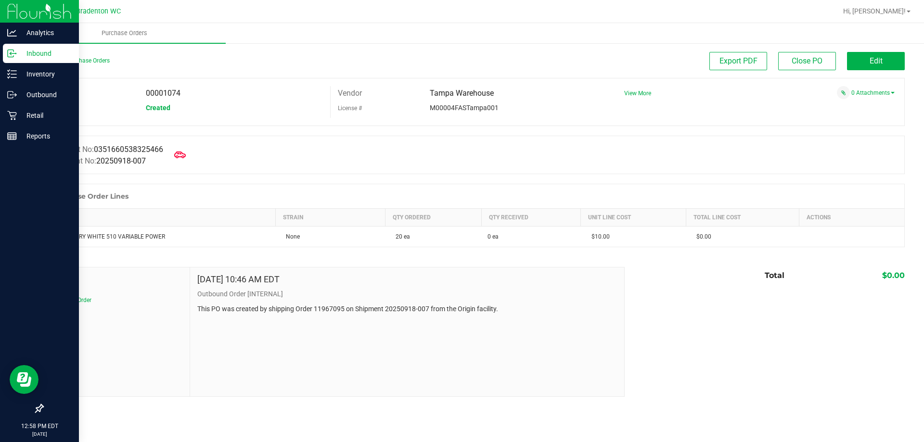
click at [792, 34] on ul "Purchase Orders" at bounding box center [485, 33] width 924 height 21
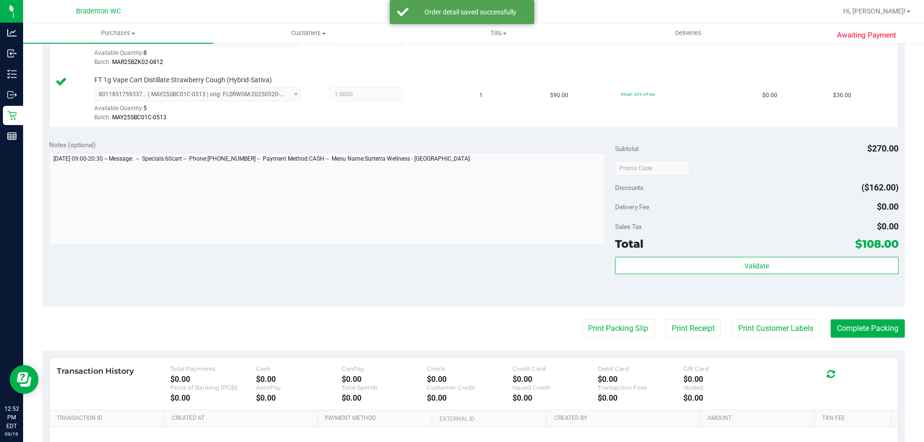
scroll to position [301, 0]
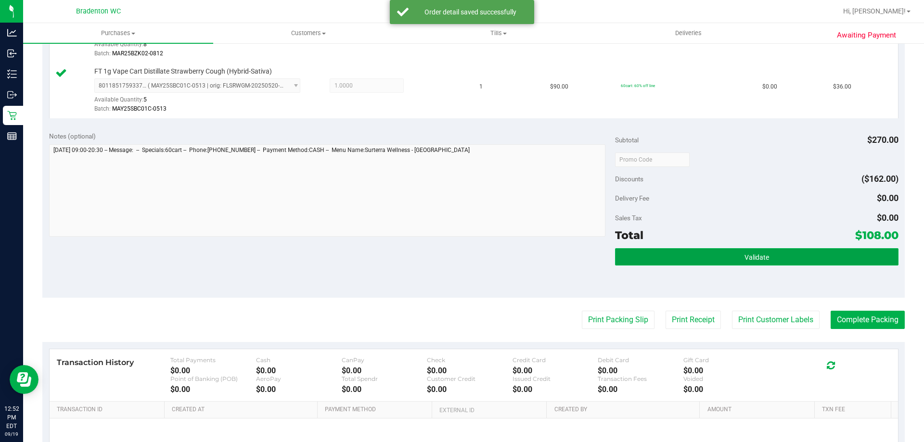
click at [691, 262] on button "Validate" at bounding box center [756, 256] width 283 height 17
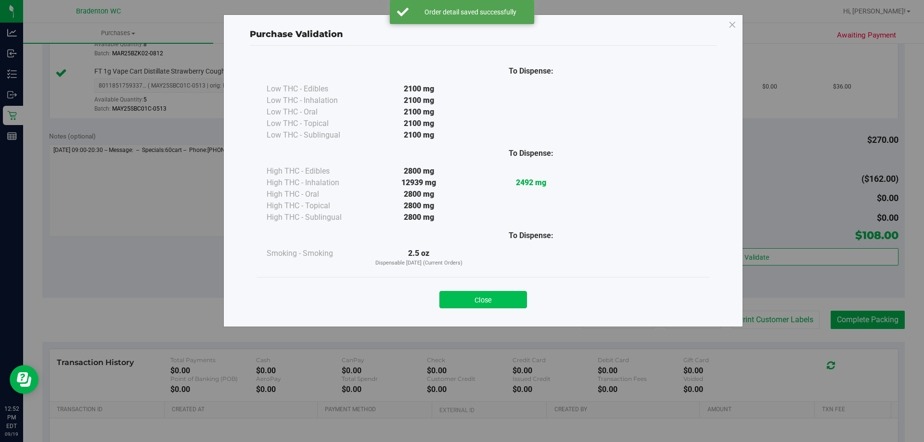
click at [502, 296] on button "Close" at bounding box center [483, 299] width 88 height 17
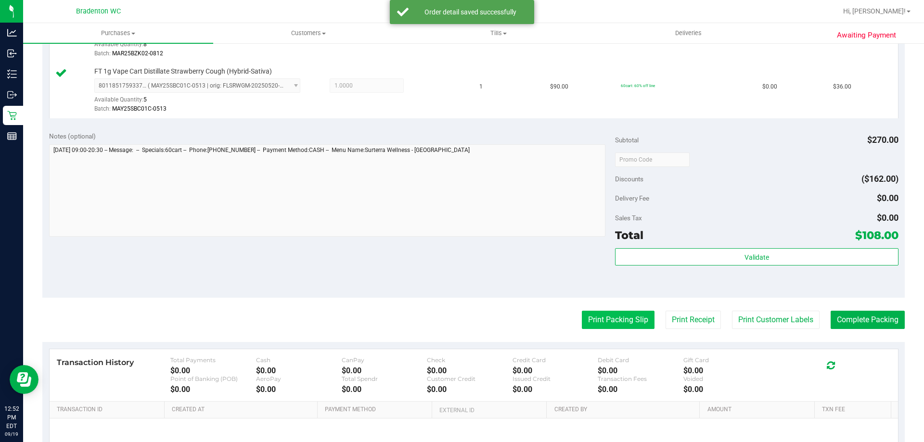
click at [588, 324] on button "Print Packing Slip" at bounding box center [618, 320] width 73 height 18
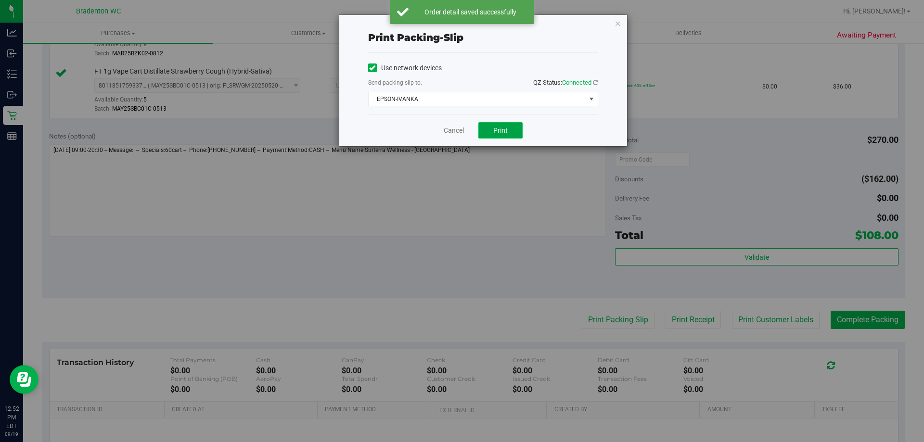
click at [510, 130] on button "Print" at bounding box center [500, 130] width 44 height 16
click at [451, 130] on link "Cancel" at bounding box center [454, 131] width 20 height 10
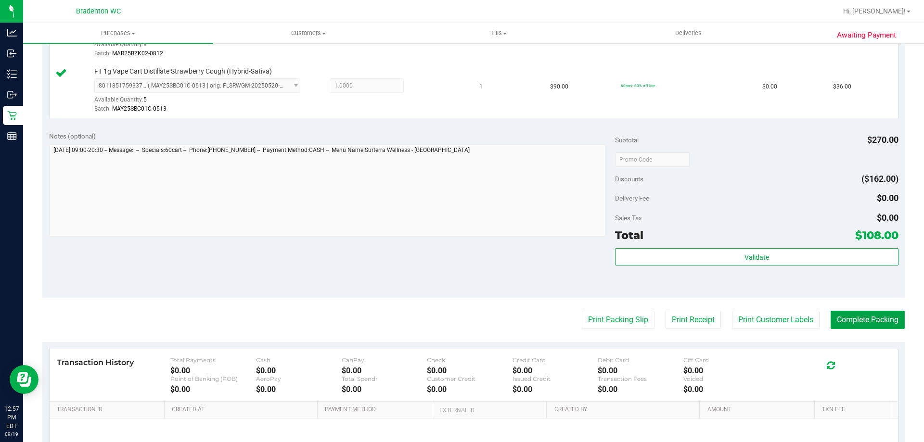
click at [851, 317] on button "Complete Packing" at bounding box center [868, 320] width 74 height 18
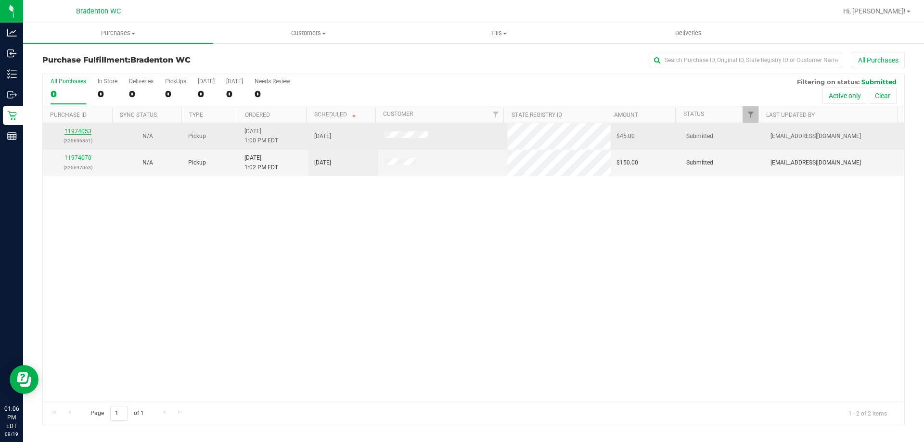
click at [83, 129] on link "11974053" at bounding box center [77, 131] width 27 height 7
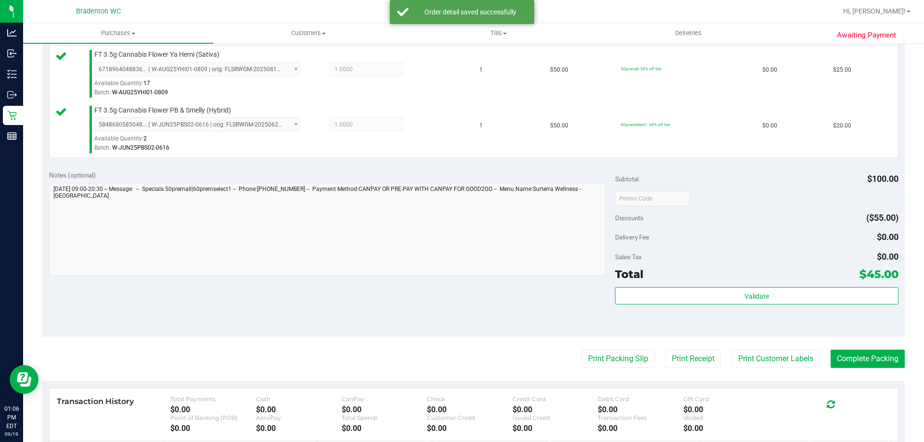
scroll to position [280, 0]
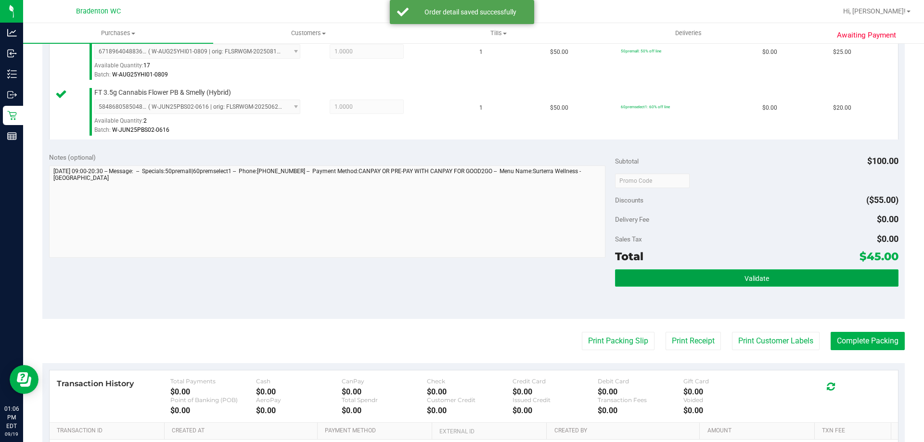
click at [684, 283] on button "Validate" at bounding box center [756, 278] width 283 height 17
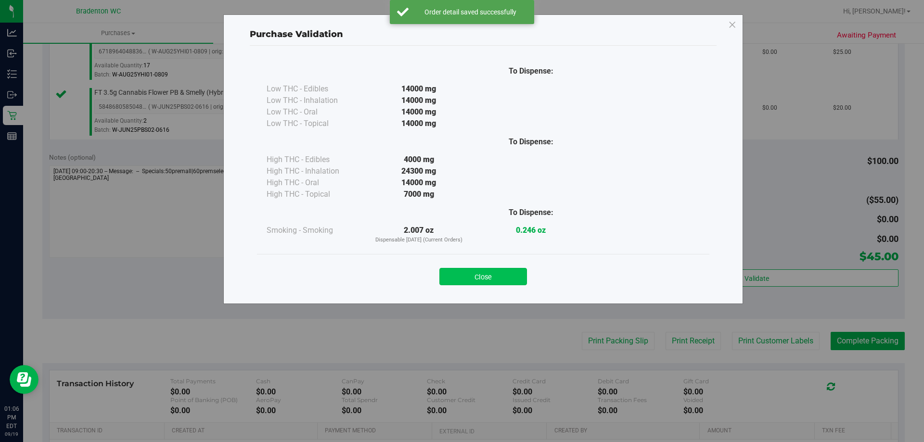
click at [519, 279] on button "Close" at bounding box center [483, 276] width 88 height 17
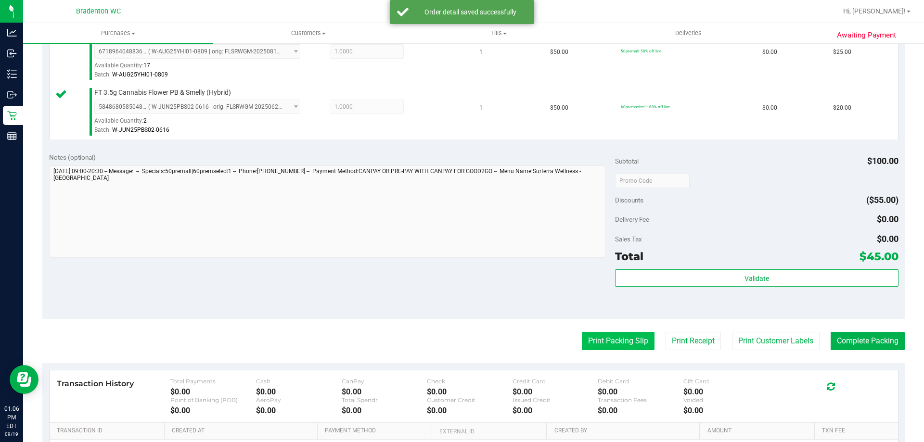
click at [591, 335] on button "Print Packing Slip" at bounding box center [618, 341] width 73 height 18
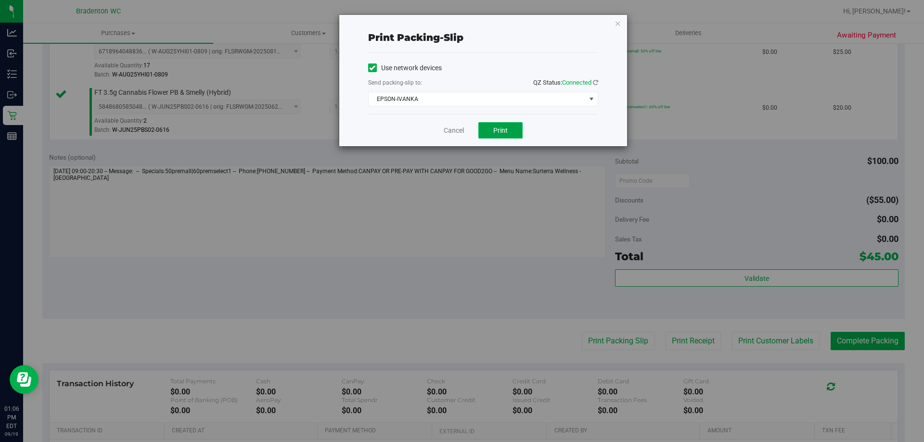
click at [502, 130] on span "Print" at bounding box center [500, 131] width 14 height 8
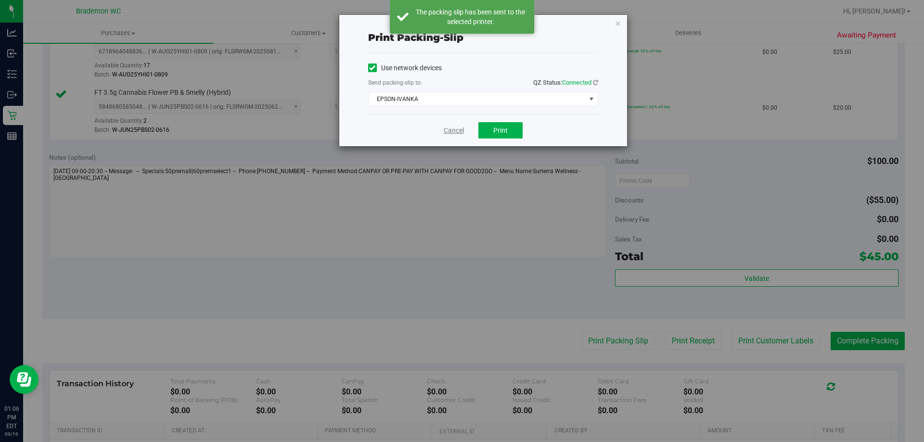
click at [453, 131] on link "Cancel" at bounding box center [454, 131] width 20 height 10
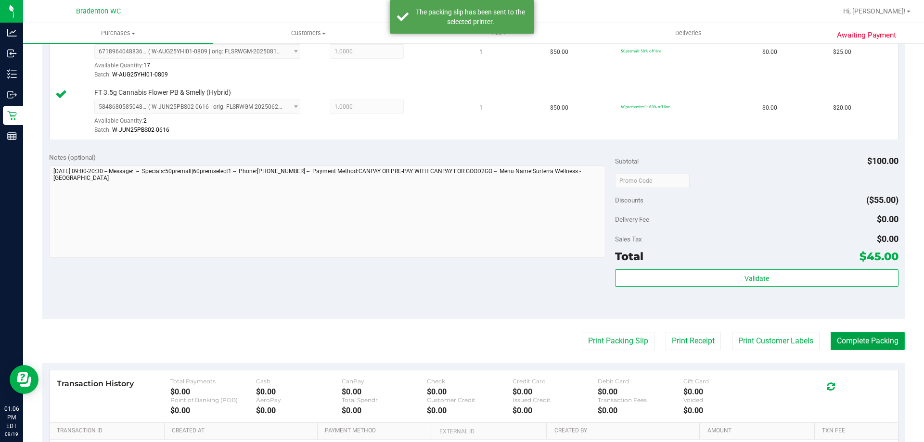
click at [842, 346] on button "Complete Packing" at bounding box center [868, 341] width 74 height 18
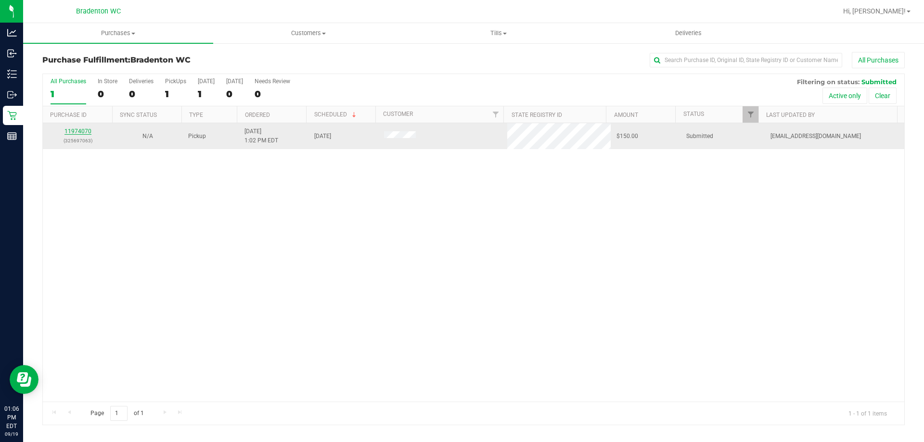
click at [90, 130] on link "11974070" at bounding box center [77, 131] width 27 height 7
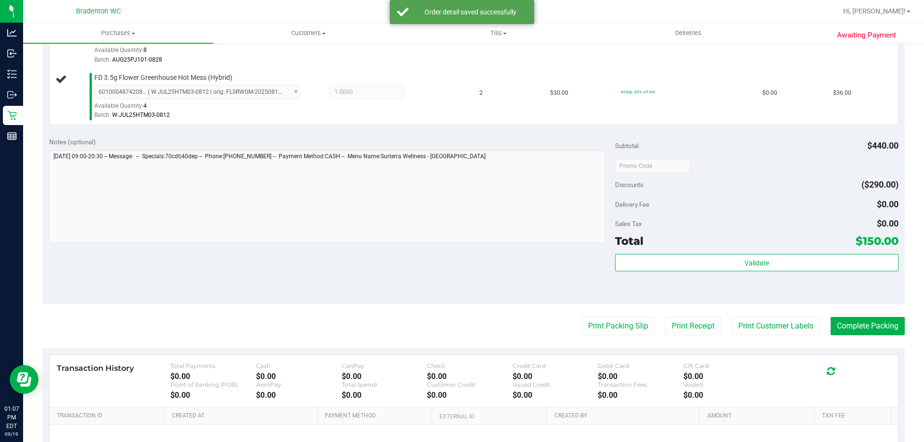
scroll to position [465, 0]
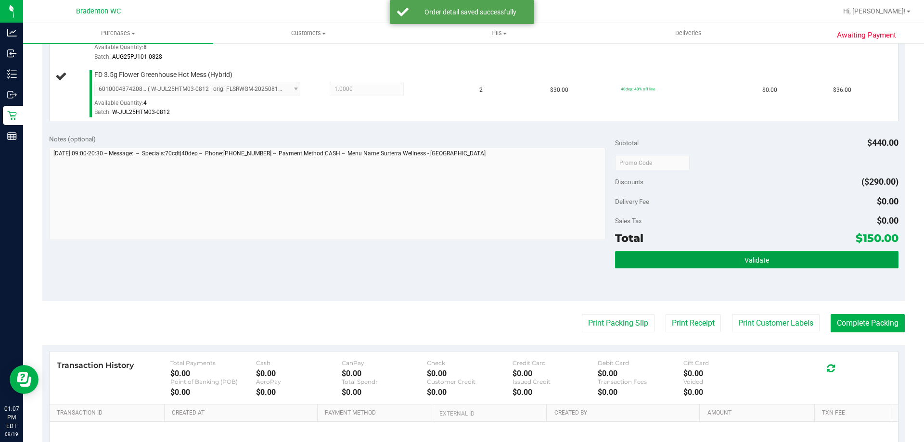
click at [680, 262] on button "Validate" at bounding box center [756, 259] width 283 height 17
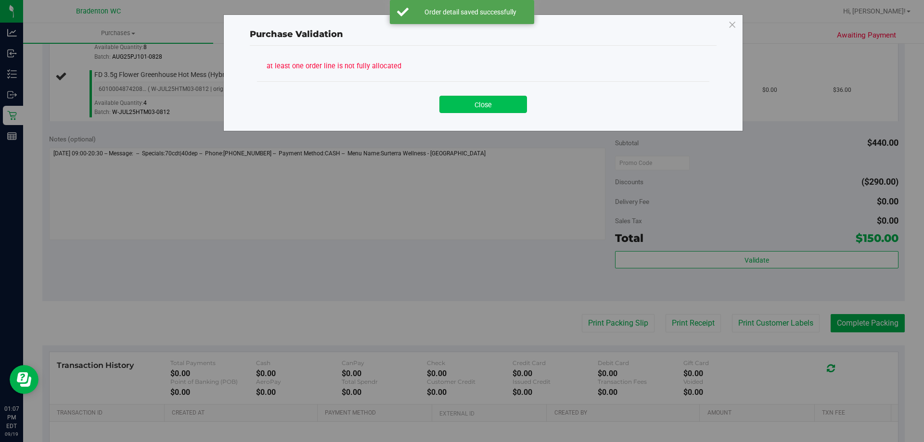
click at [482, 108] on button "Close" at bounding box center [483, 104] width 88 height 17
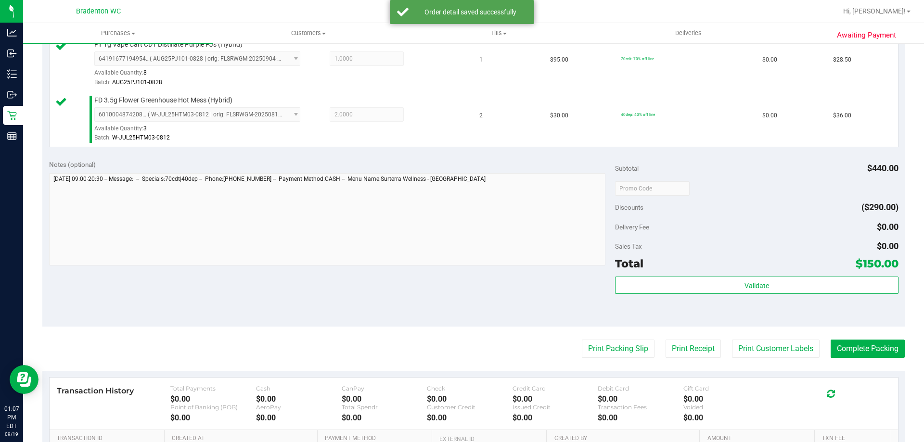
scroll to position [476, 0]
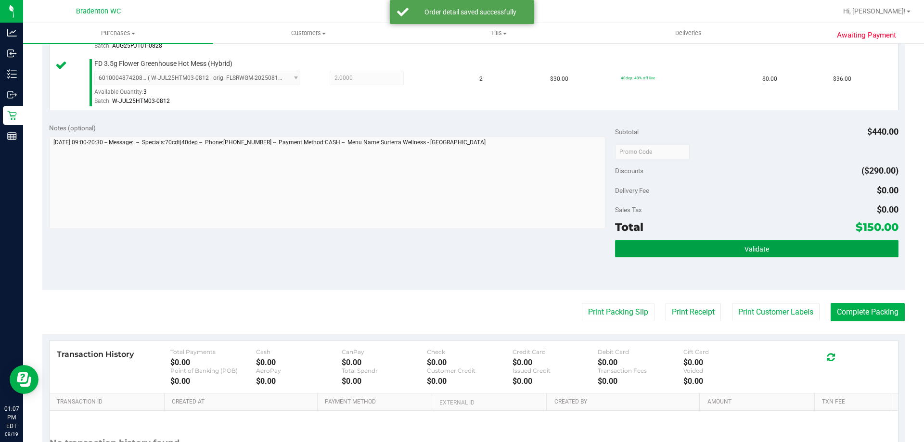
click at [737, 255] on button "Validate" at bounding box center [756, 248] width 283 height 17
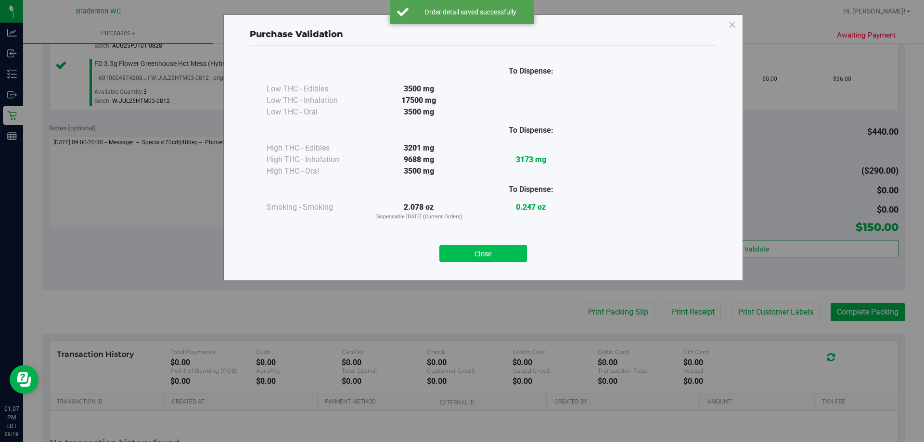
click at [496, 247] on button "Close" at bounding box center [483, 253] width 88 height 17
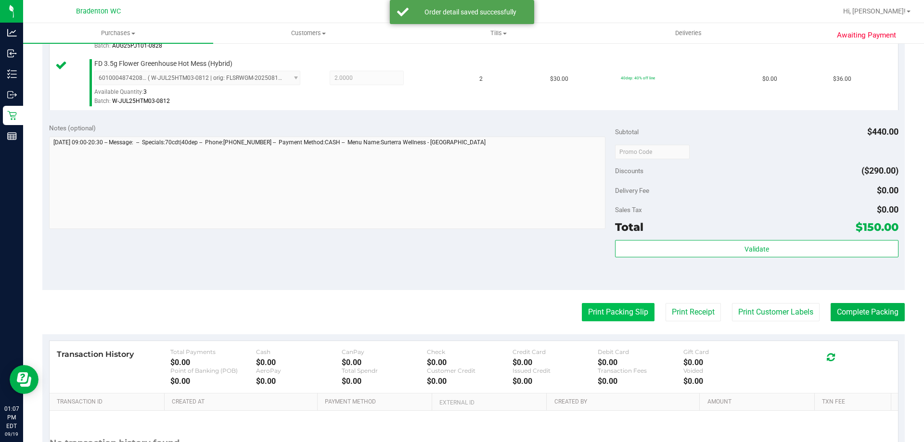
click at [614, 312] on button "Print Packing Slip" at bounding box center [618, 312] width 73 height 18
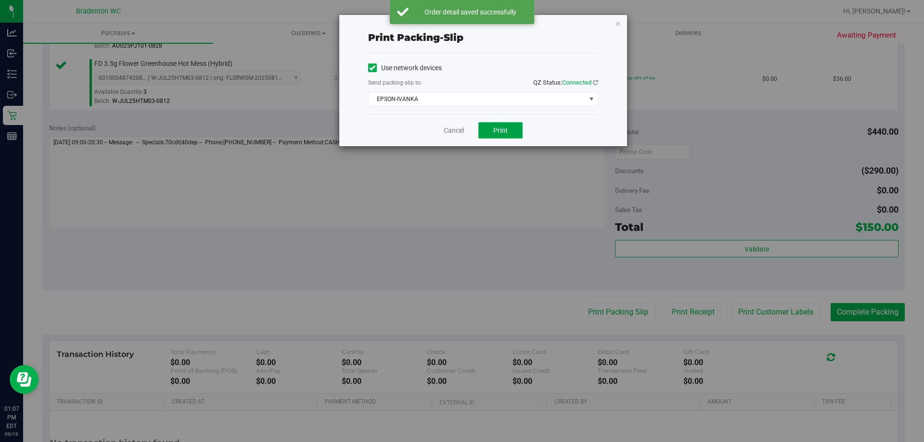
click at [505, 130] on span "Print" at bounding box center [500, 131] width 14 height 8
click at [455, 130] on link "Cancel" at bounding box center [454, 131] width 20 height 10
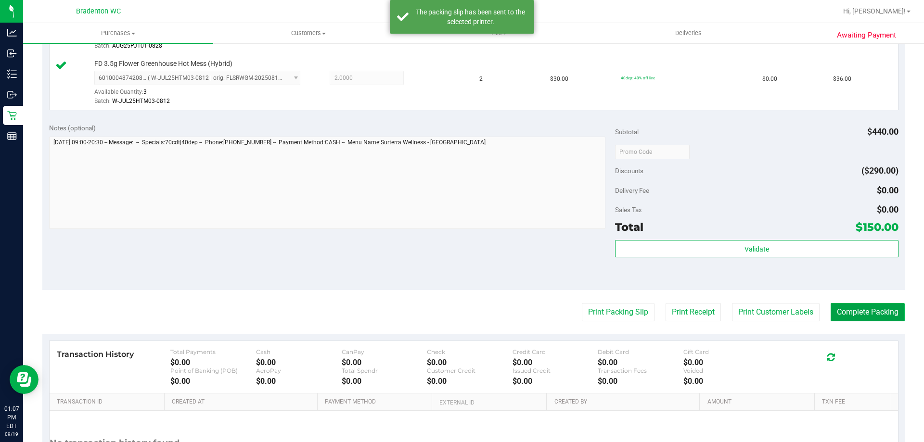
click at [860, 315] on button "Complete Packing" at bounding box center [868, 312] width 74 height 18
